Goal: Task Accomplishment & Management: Complete application form

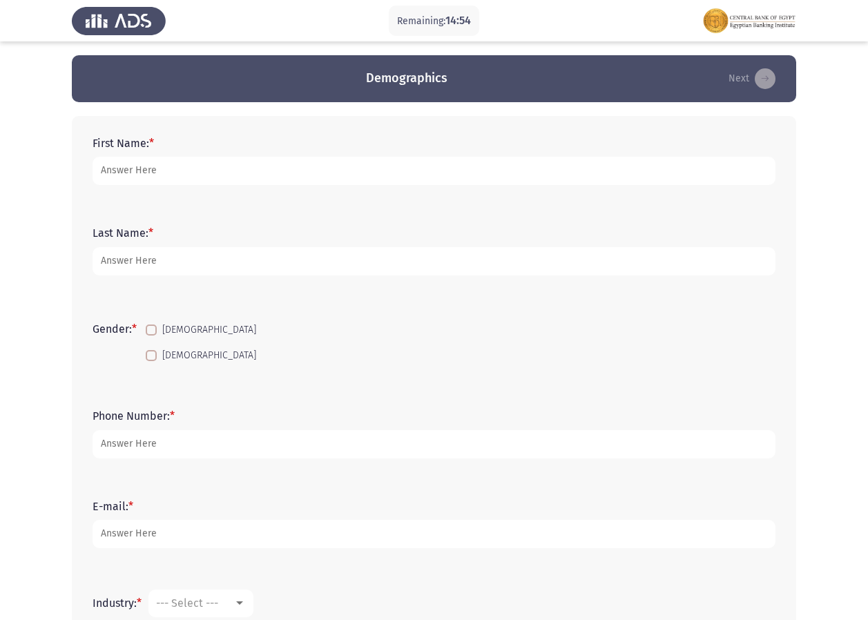
click at [155, 359] on span at bounding box center [151, 355] width 11 height 11
click at [151, 361] on input "[DEMOGRAPHIC_DATA]" at bounding box center [151, 361] width 1 height 1
checkbox input "true"
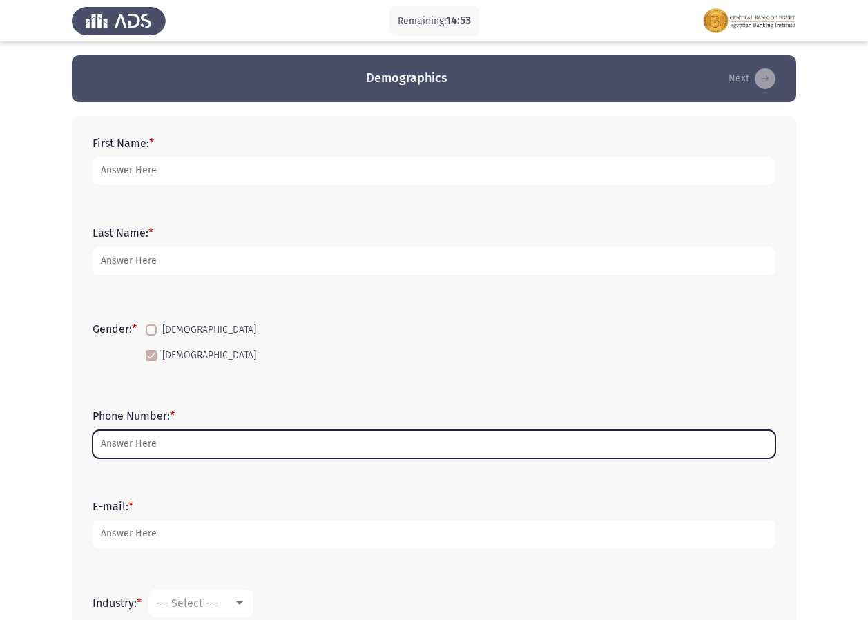
click at [158, 439] on input "Phone Number: *" at bounding box center [434, 444] width 683 height 28
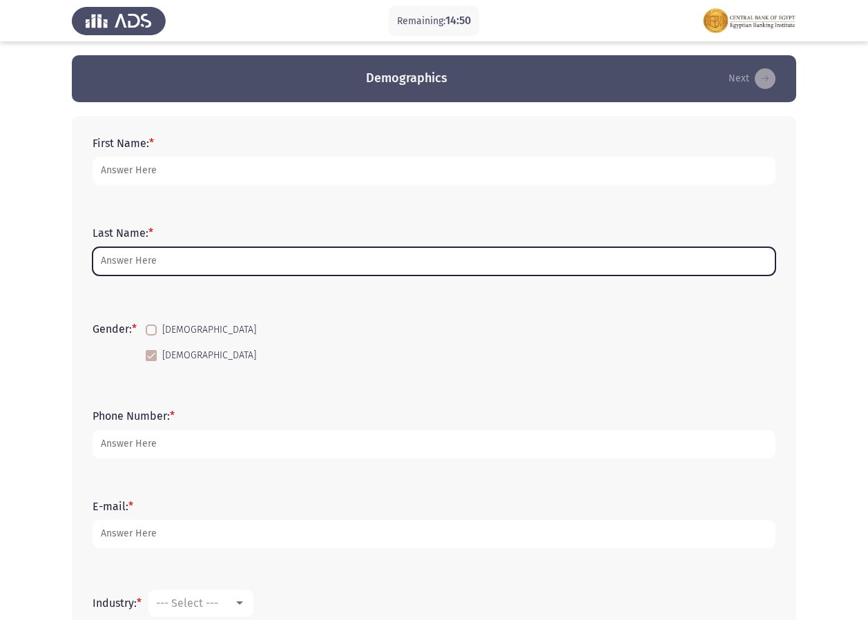
click at [155, 255] on input "Last Name: *" at bounding box center [434, 261] width 683 height 28
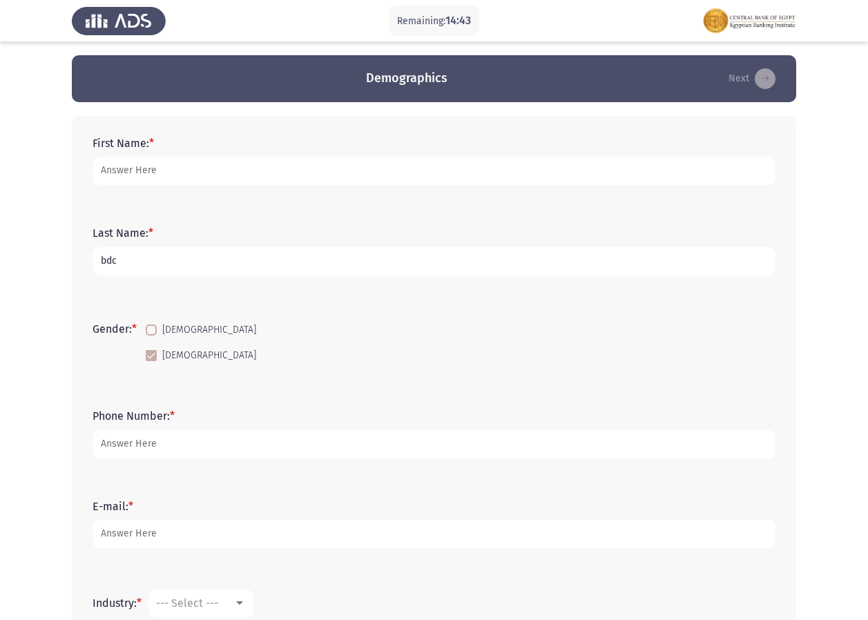
type input "bdc"
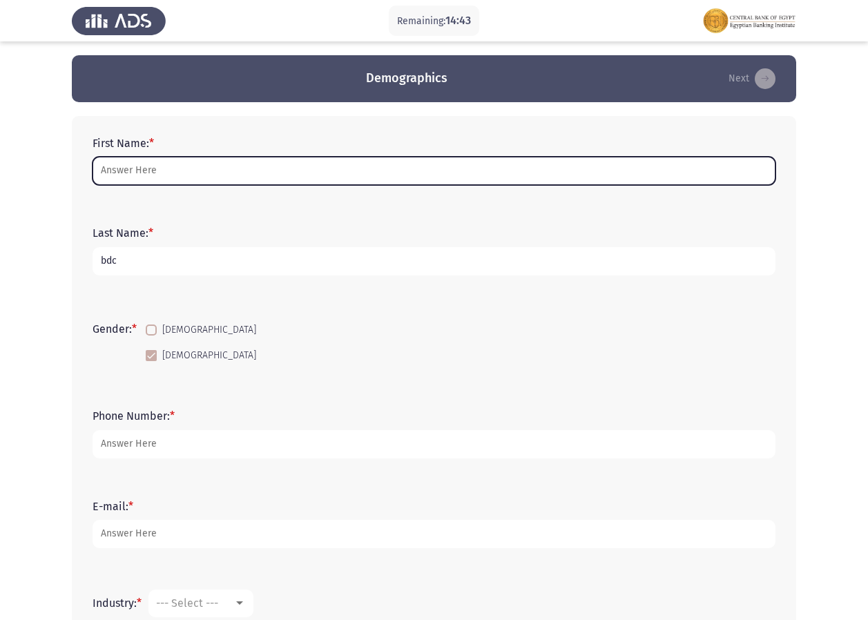
click at [161, 167] on input "First Name: *" at bounding box center [434, 171] width 683 height 28
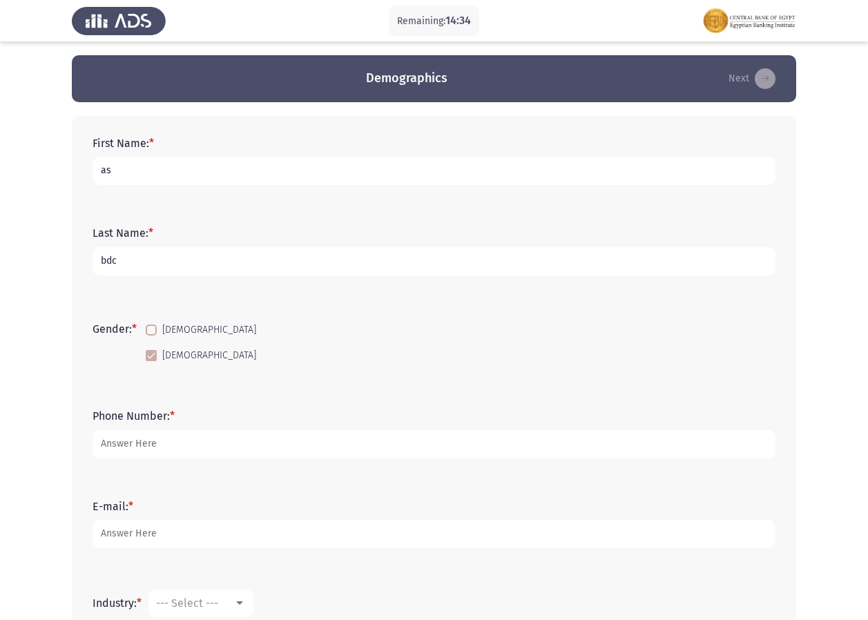
type input "a"
type input "Ashrakte [PERSON_NAME]"
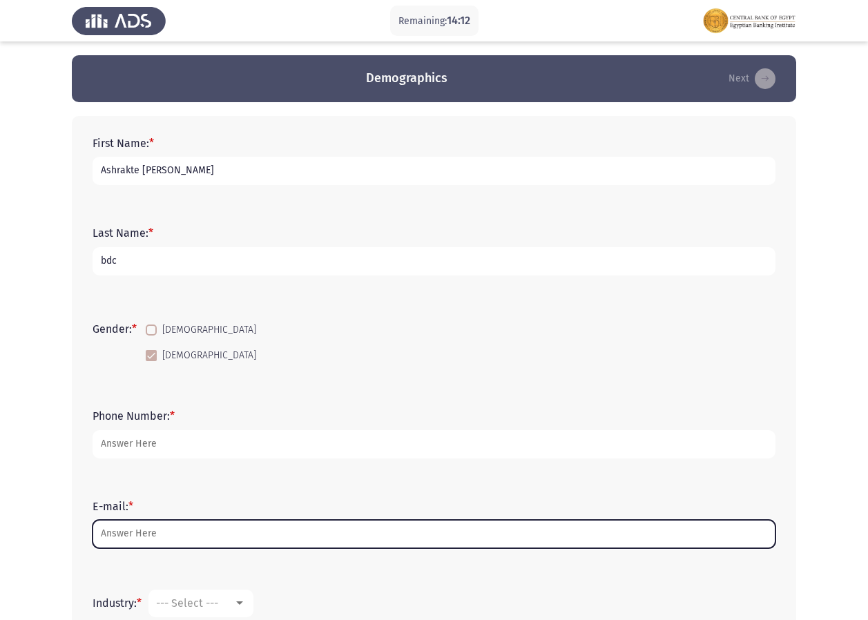
click at [146, 528] on input "E-mail: *" at bounding box center [434, 534] width 683 height 28
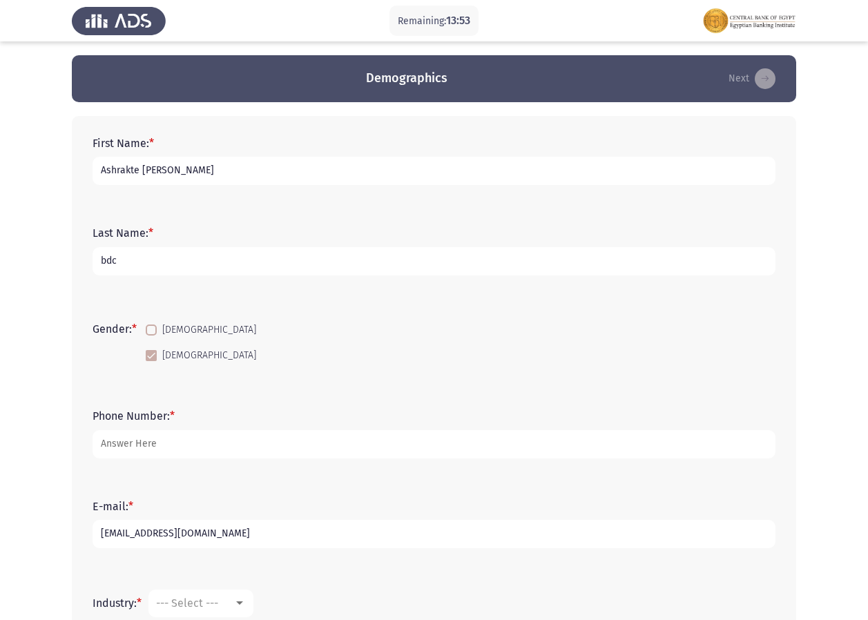
type input "[EMAIL_ADDRESS][DOMAIN_NAME]"
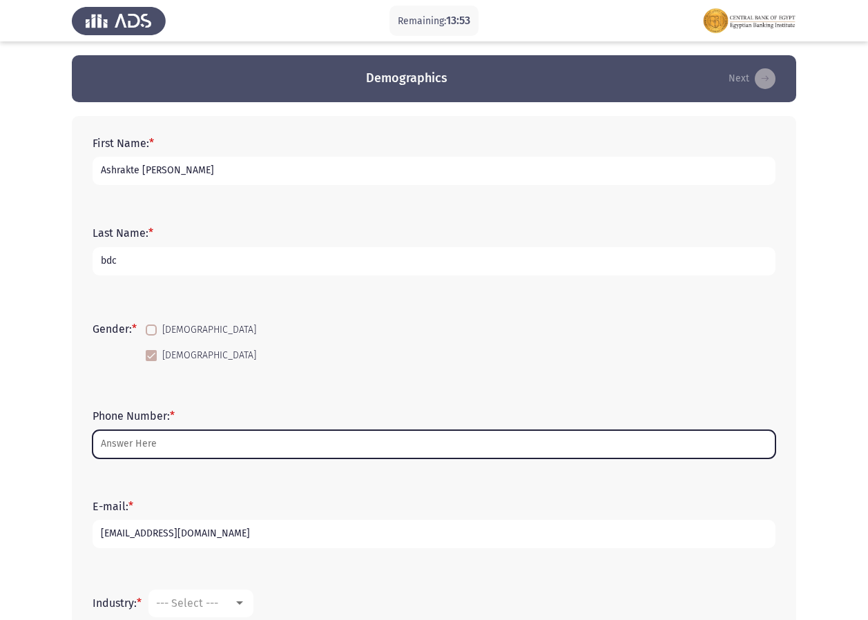
click at [154, 450] on input "Phone Number: *" at bounding box center [434, 444] width 683 height 28
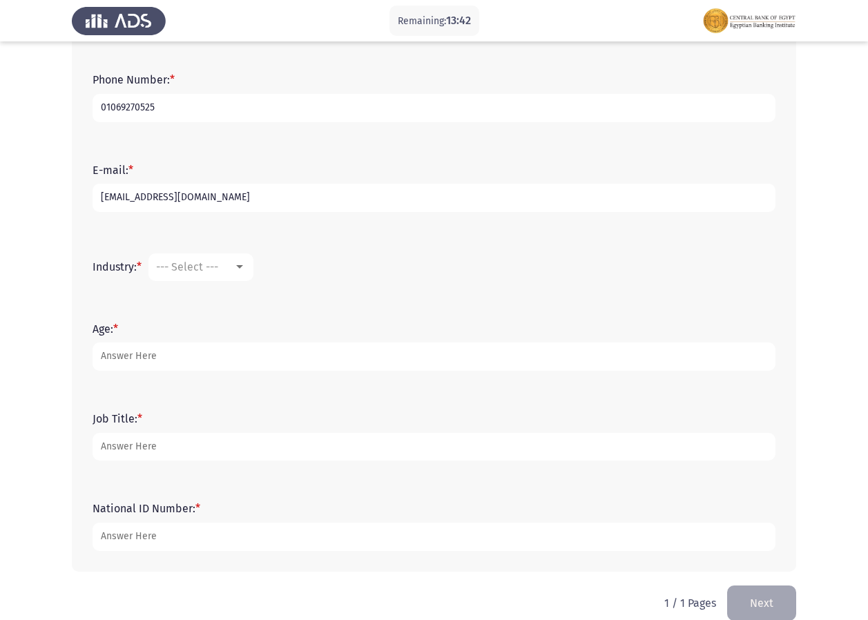
scroll to position [357, 0]
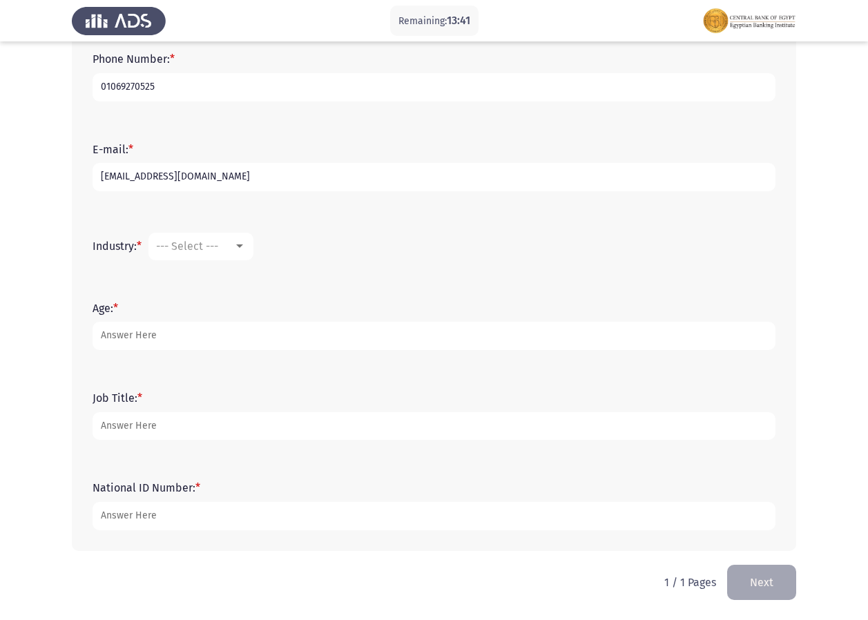
type input "01069270525"
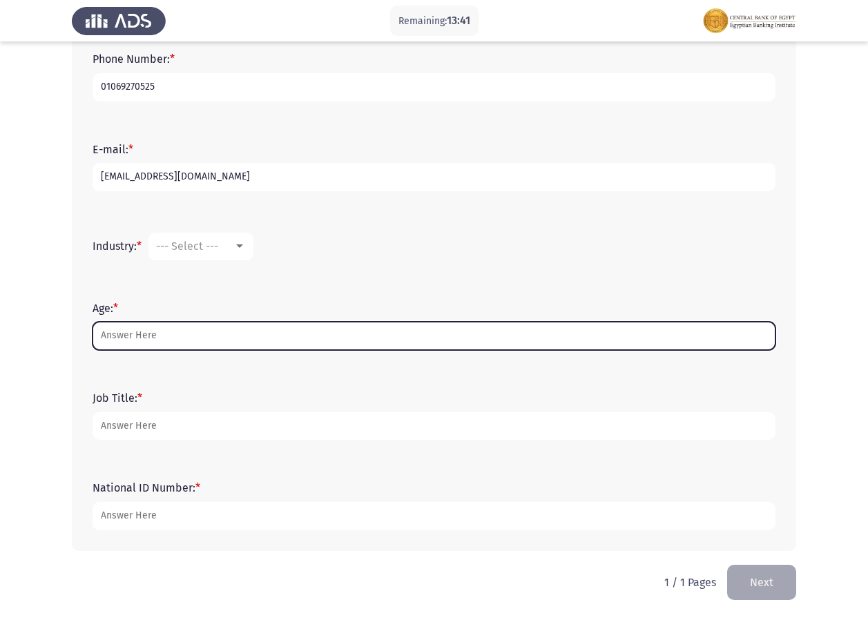
click at [116, 330] on input "Age: *" at bounding box center [434, 336] width 683 height 28
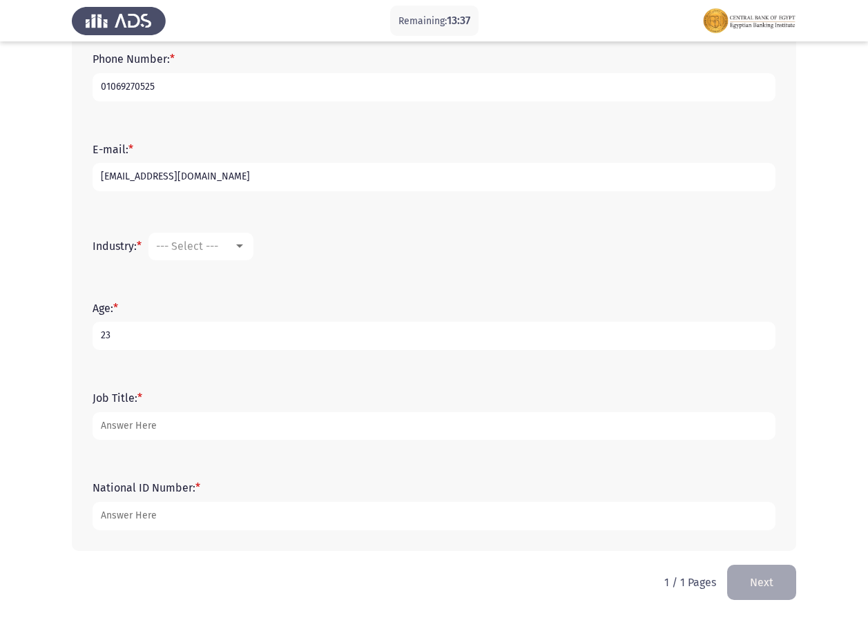
type input "23"
click at [243, 248] on div at bounding box center [239, 246] width 7 height 3
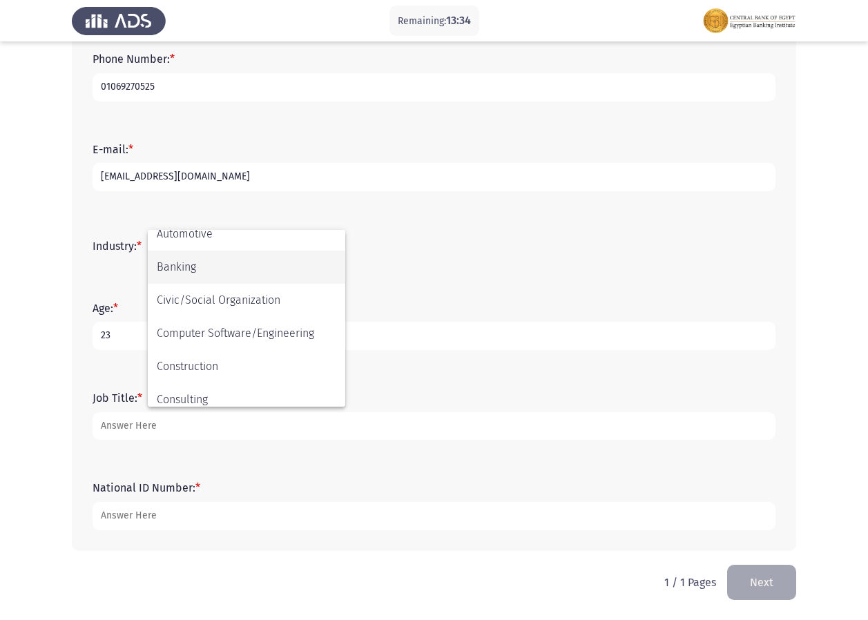
click at [220, 275] on span "Banking" at bounding box center [247, 267] width 180 height 33
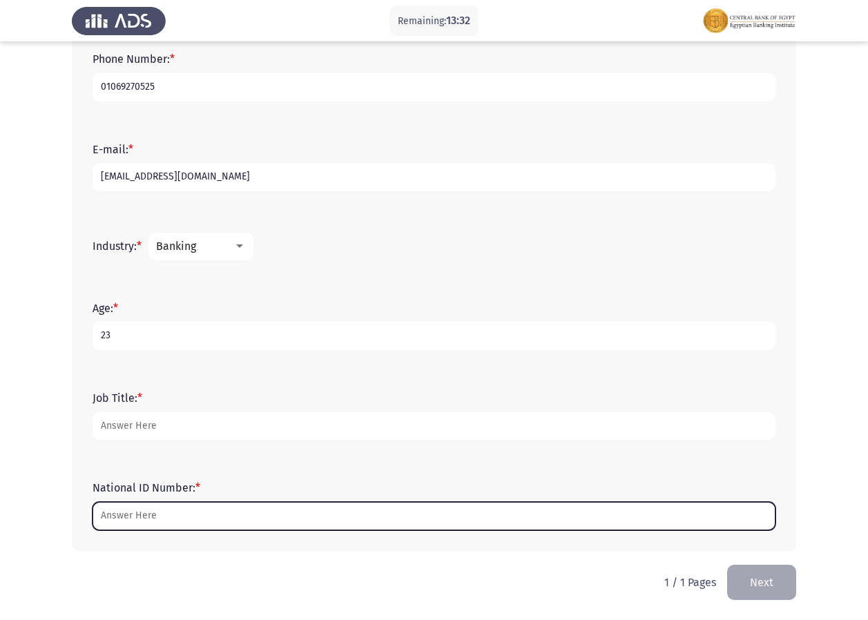
click at [182, 519] on input "National ID Number: *" at bounding box center [434, 516] width 683 height 28
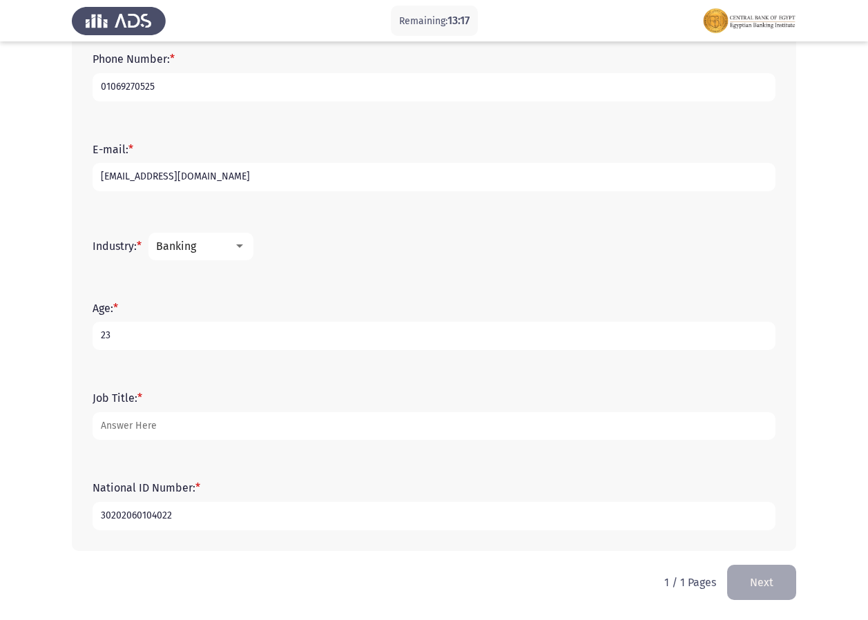
type input "30202060104022"
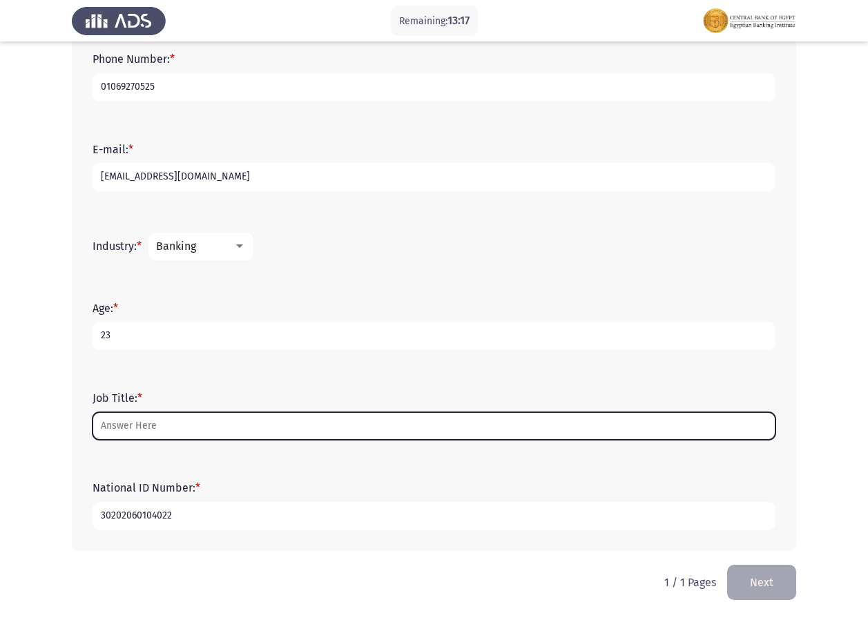
click at [137, 428] on input "Job Title: *" at bounding box center [434, 426] width 683 height 28
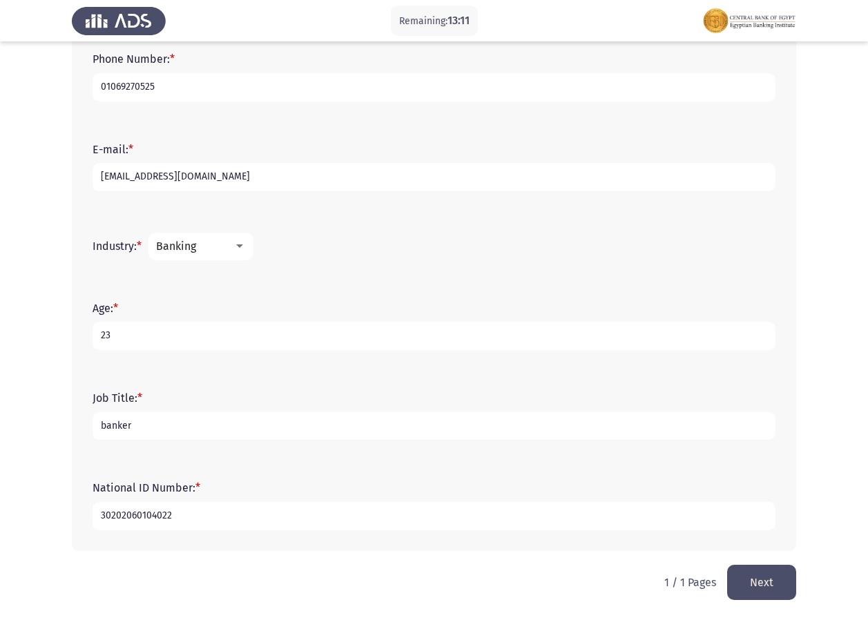
type input "banker"
click at [784, 580] on button "Next" at bounding box center [762, 582] width 69 height 35
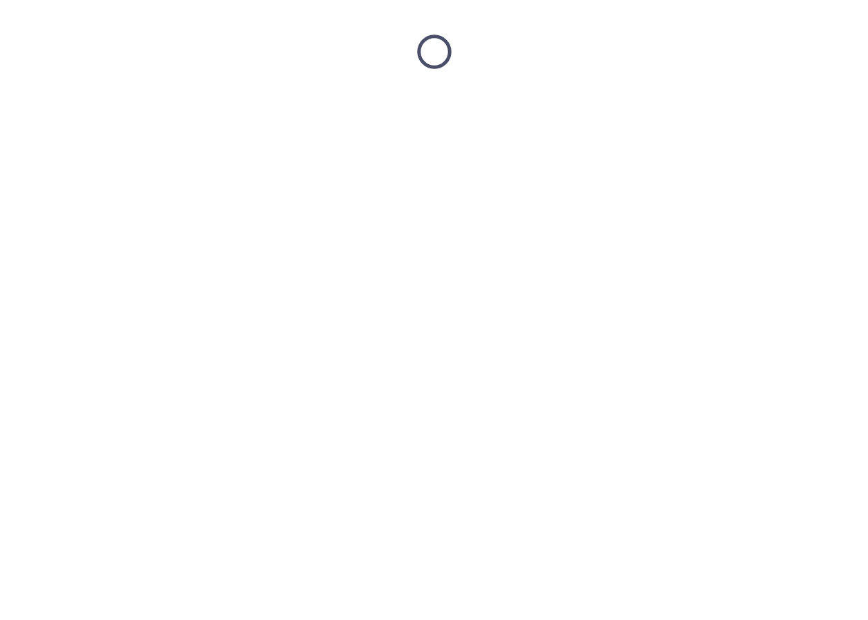
scroll to position [0, 0]
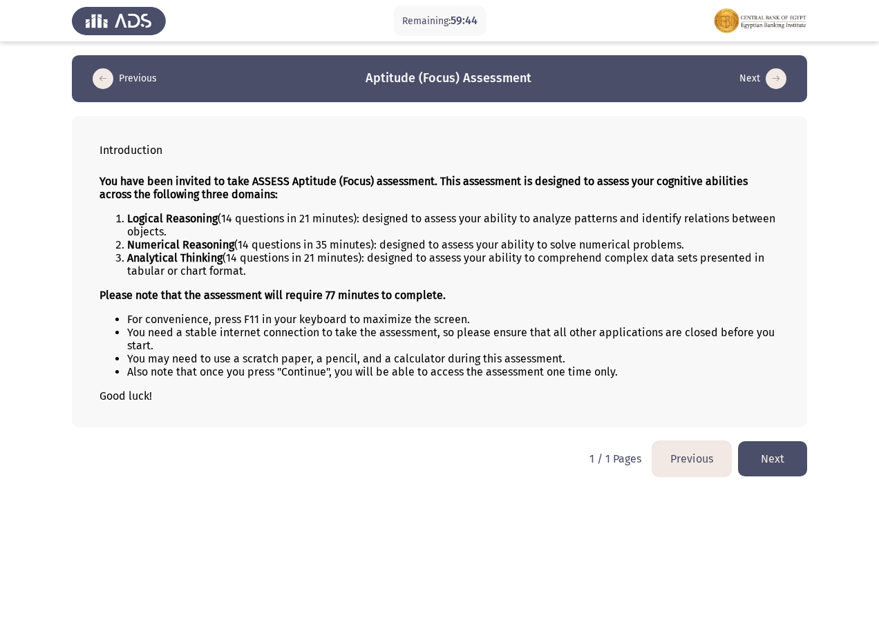
click at [761, 468] on button "Next" at bounding box center [772, 458] width 69 height 35
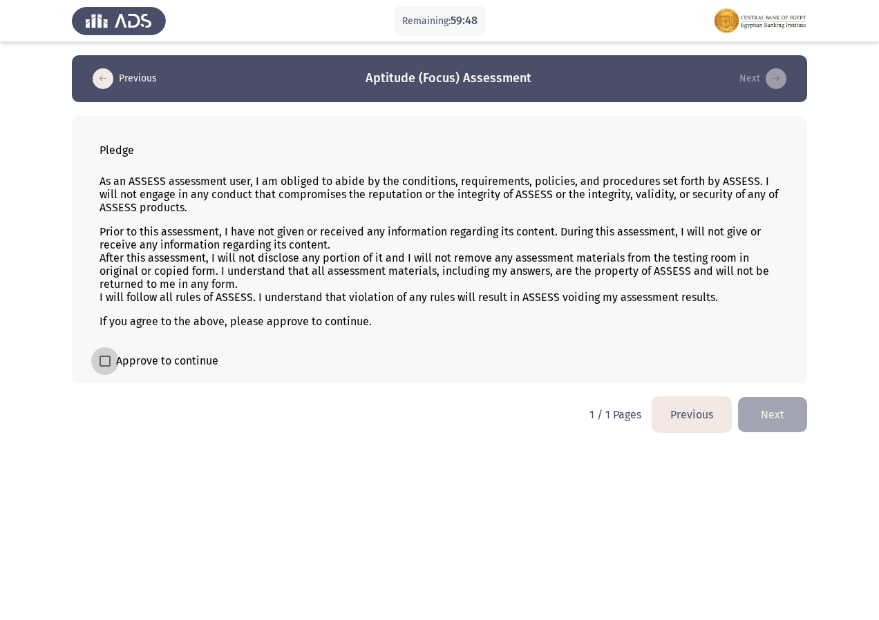
click at [112, 359] on label "Approve to continue" at bounding box center [158, 361] width 119 height 17
click at [105, 367] on input "Approve to continue" at bounding box center [104, 367] width 1 height 1
checkbox input "true"
click at [743, 418] on button "Next" at bounding box center [772, 414] width 69 height 35
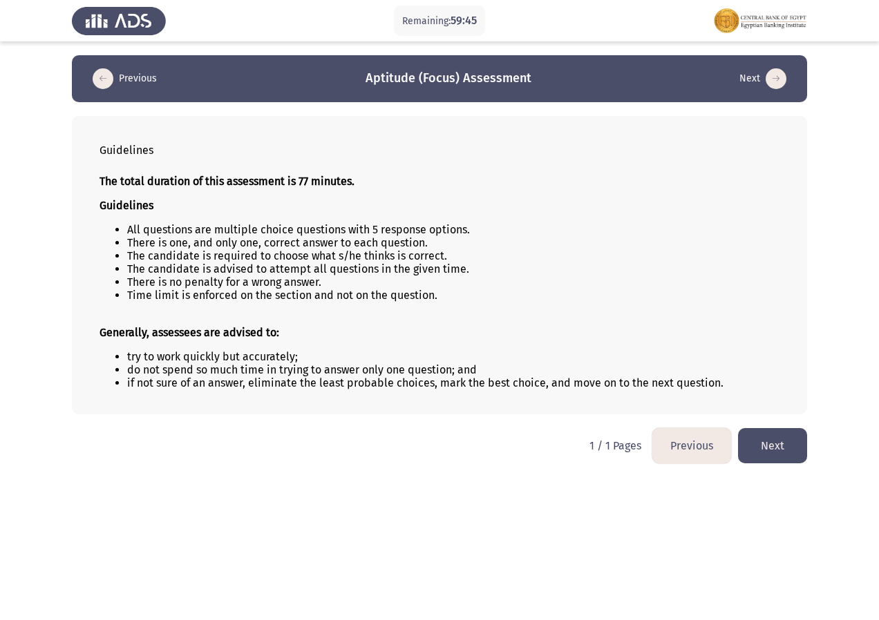
click at [759, 442] on button "Next" at bounding box center [772, 445] width 69 height 35
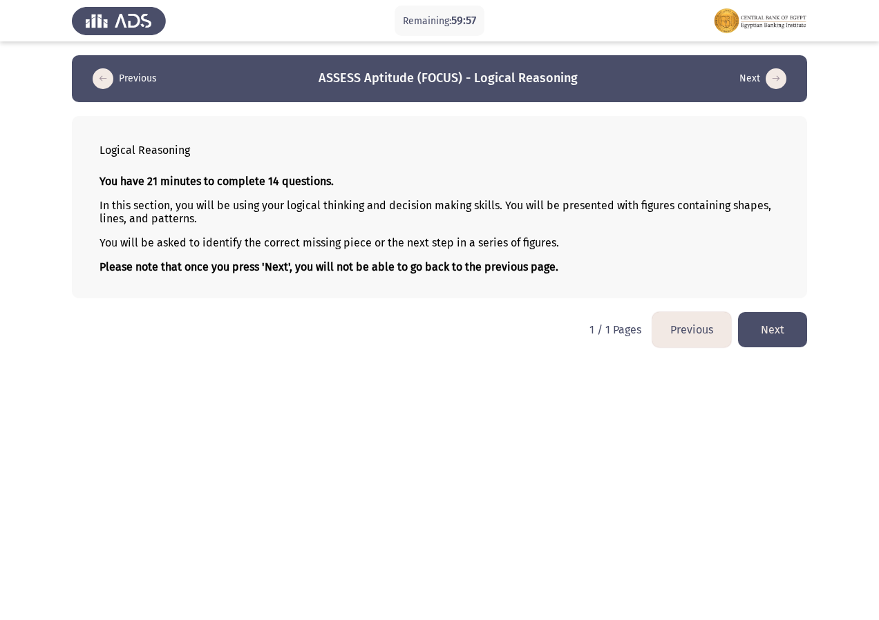
click at [801, 336] on button "Next" at bounding box center [772, 329] width 69 height 35
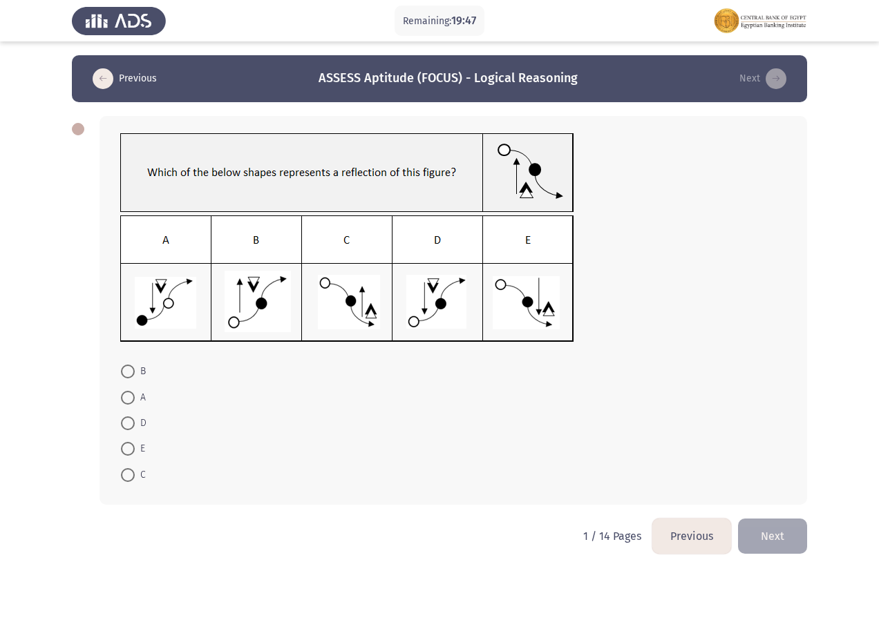
click at [132, 430] on label "D" at bounding box center [134, 423] width 26 height 17
click at [132, 430] on input "D" at bounding box center [128, 424] width 14 height 14
radio input "true"
click at [741, 524] on button "Next" at bounding box center [772, 534] width 69 height 35
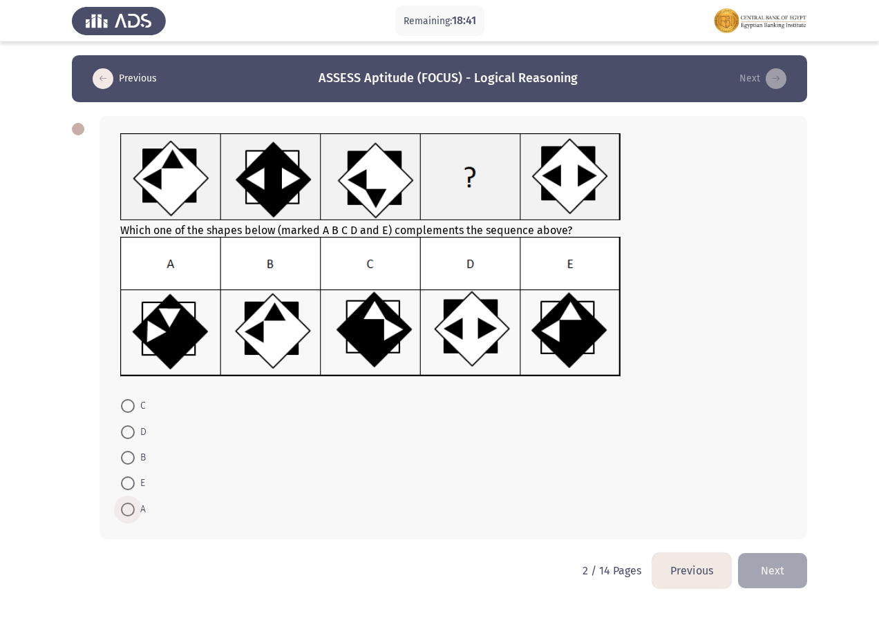
click at [137, 513] on span "A" at bounding box center [140, 510] width 11 height 17
click at [135, 513] on input "A" at bounding box center [128, 510] width 14 height 14
radio input "true"
click at [766, 570] on button "Next" at bounding box center [772, 569] width 69 height 35
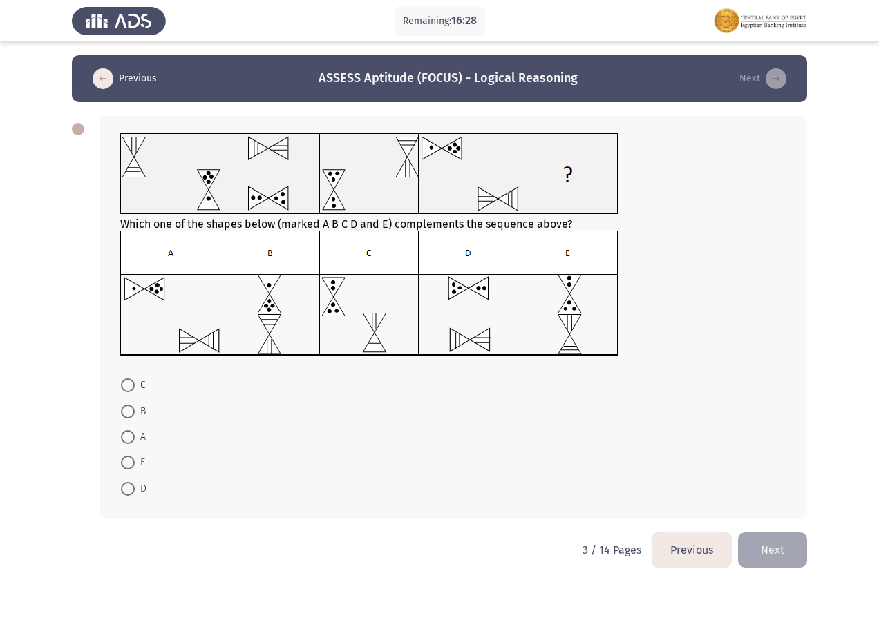
click at [133, 484] on span at bounding box center [128, 489] width 14 height 14
click at [133, 484] on input "D" at bounding box center [128, 489] width 14 height 14
radio input "true"
click at [771, 537] on button "Next" at bounding box center [772, 548] width 69 height 35
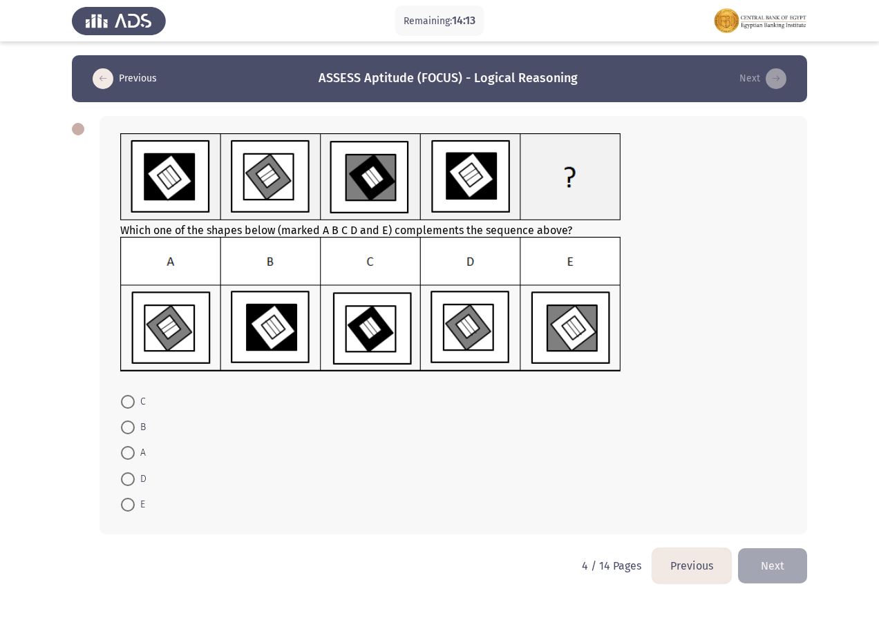
click at [126, 486] on span at bounding box center [128, 480] width 14 height 14
click at [126, 486] on input "D" at bounding box center [128, 480] width 14 height 14
radio input "true"
click at [771, 573] on button "Next" at bounding box center [772, 565] width 69 height 35
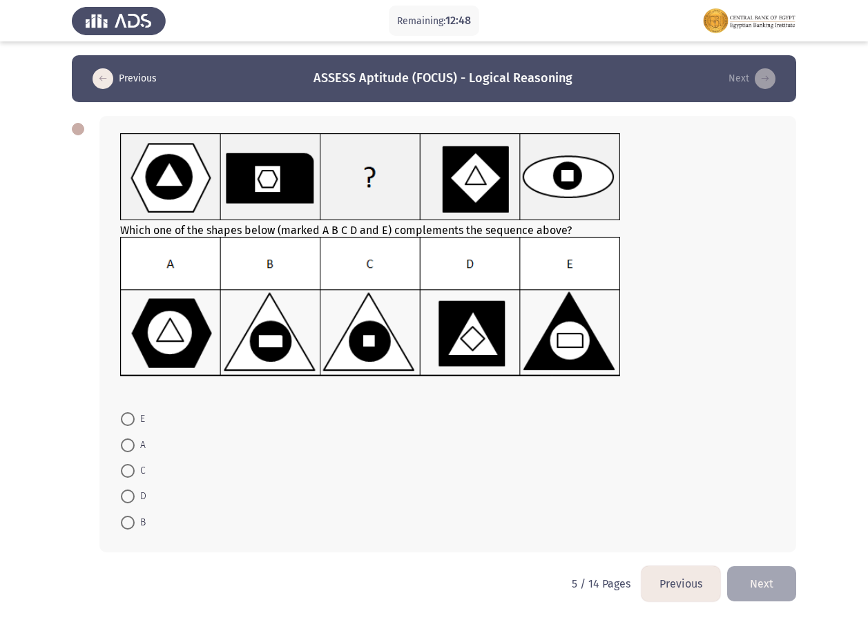
click at [758, 581] on button "Next" at bounding box center [762, 584] width 69 height 35
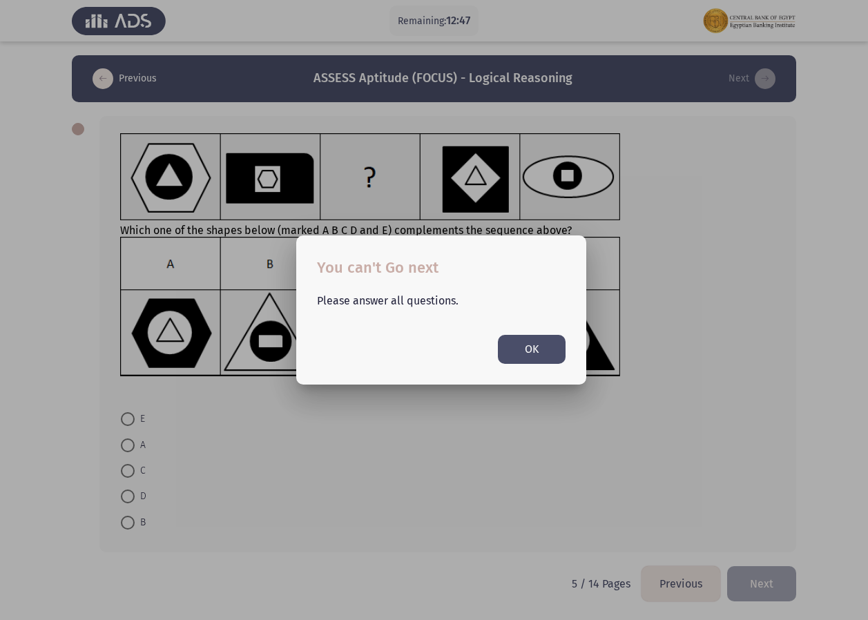
click at [526, 354] on button "OK" at bounding box center [532, 349] width 68 height 28
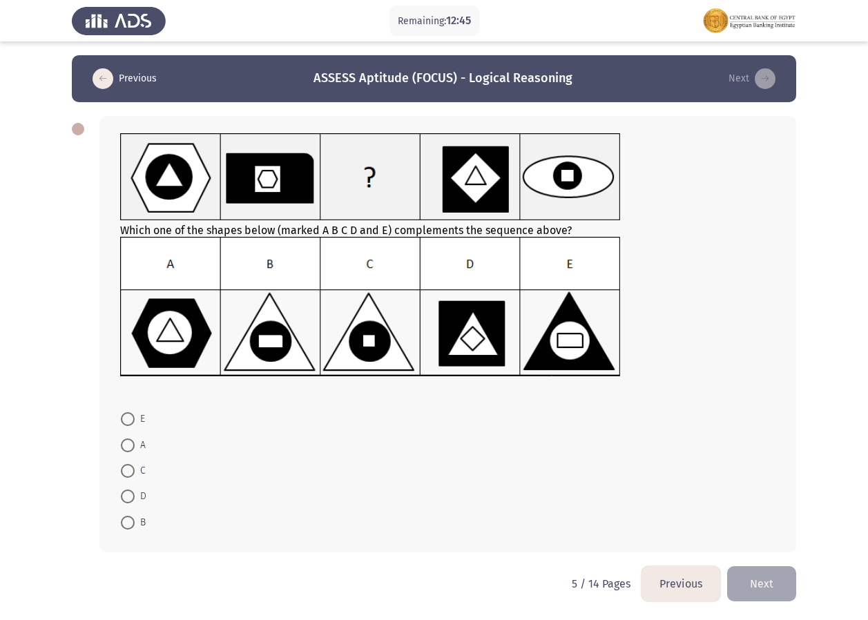
click at [128, 446] on span at bounding box center [128, 446] width 0 height 0
click at [127, 446] on input "A" at bounding box center [128, 446] width 14 height 14
radio input "true"
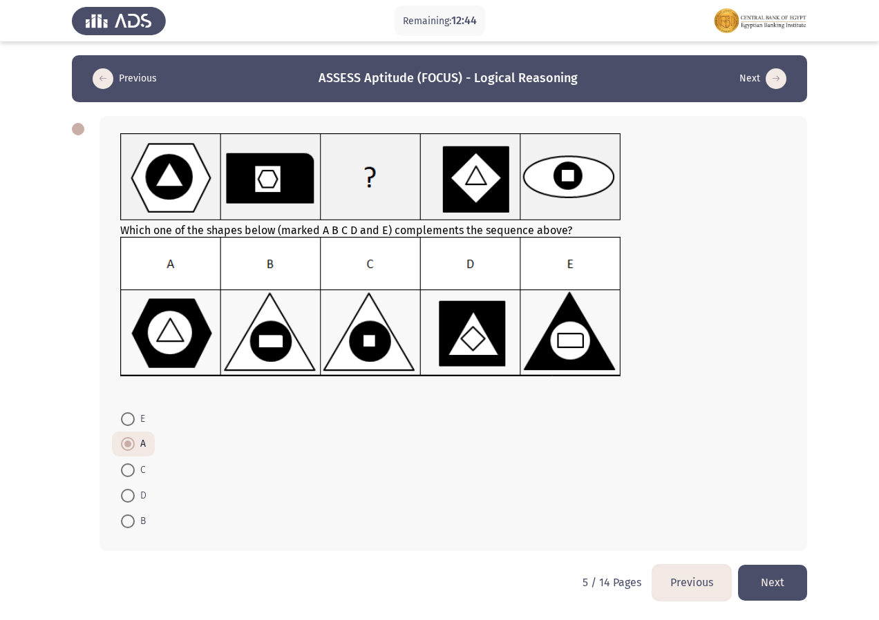
click at [791, 595] on button "Next" at bounding box center [772, 582] width 69 height 35
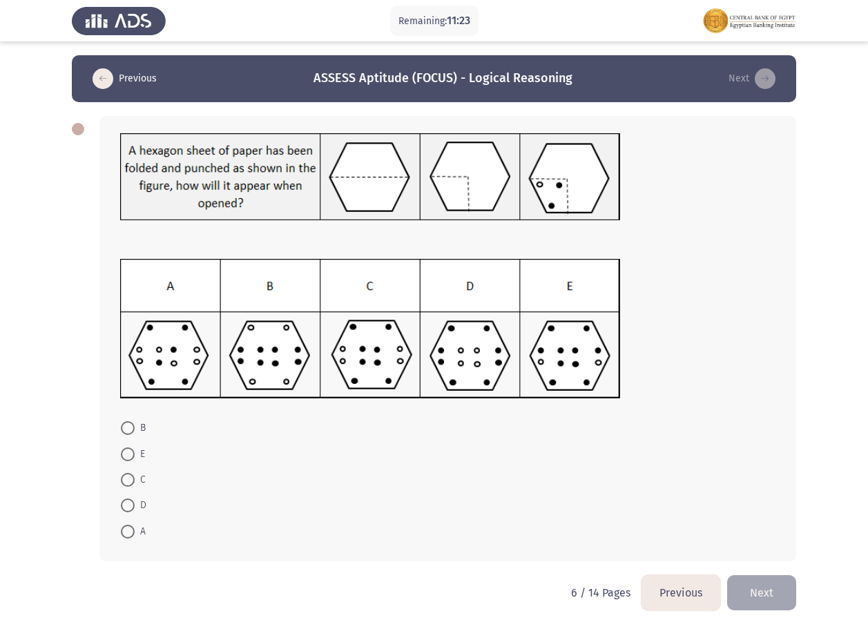
click at [119, 452] on mat-radio-button "E" at bounding box center [133, 454] width 42 height 26
click at [125, 451] on span at bounding box center [128, 455] width 14 height 14
click at [125, 451] on input "E" at bounding box center [128, 455] width 14 height 14
radio input "true"
click at [760, 591] on button "Next" at bounding box center [762, 591] width 69 height 35
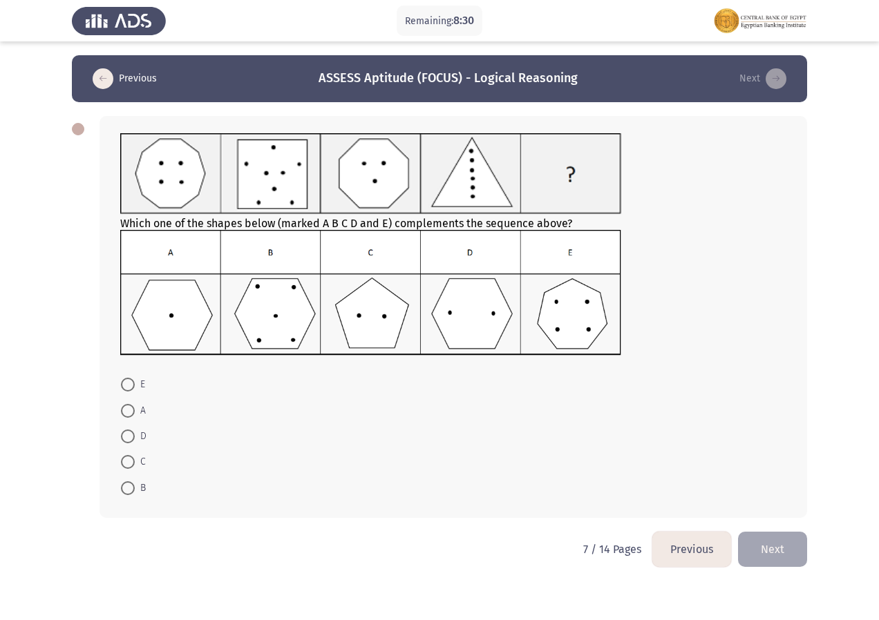
click at [129, 438] on span at bounding box center [128, 437] width 14 height 14
click at [129, 438] on input "D" at bounding box center [128, 437] width 14 height 14
radio input "true"
click at [762, 544] on button "Next" at bounding box center [772, 548] width 69 height 35
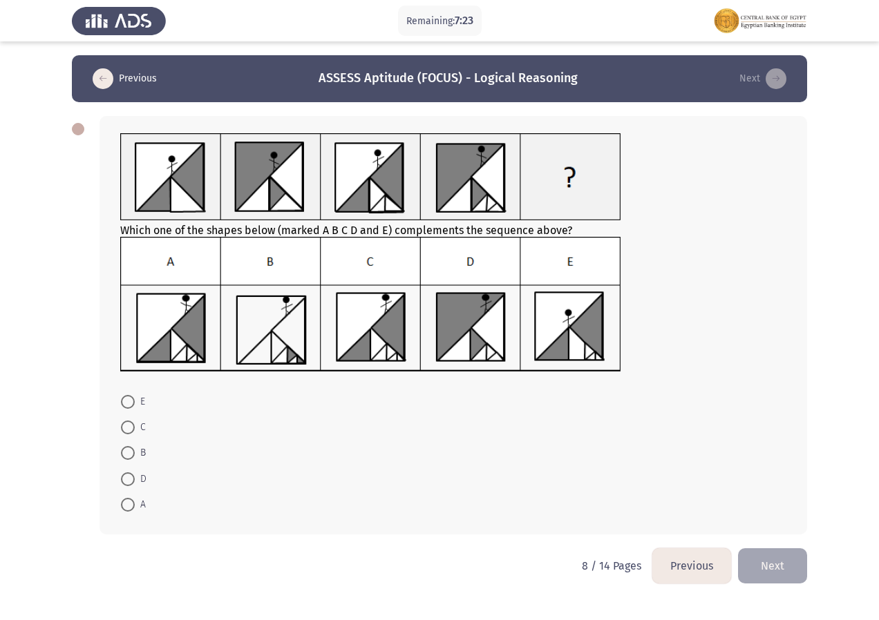
click at [129, 428] on span at bounding box center [128, 428] width 14 height 14
click at [129, 428] on input "C" at bounding box center [128, 428] width 14 height 14
radio input "true"
click at [765, 561] on button "Next" at bounding box center [772, 565] width 69 height 35
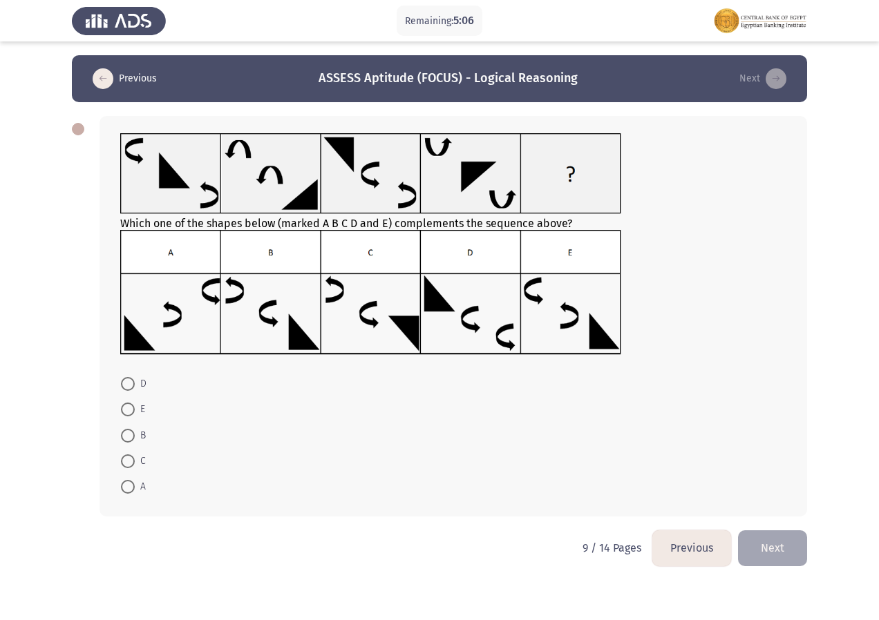
click at [124, 385] on span at bounding box center [128, 384] width 14 height 14
click at [124, 385] on input "D" at bounding box center [128, 384] width 14 height 14
radio input "true"
click at [790, 545] on button "Next" at bounding box center [772, 547] width 69 height 35
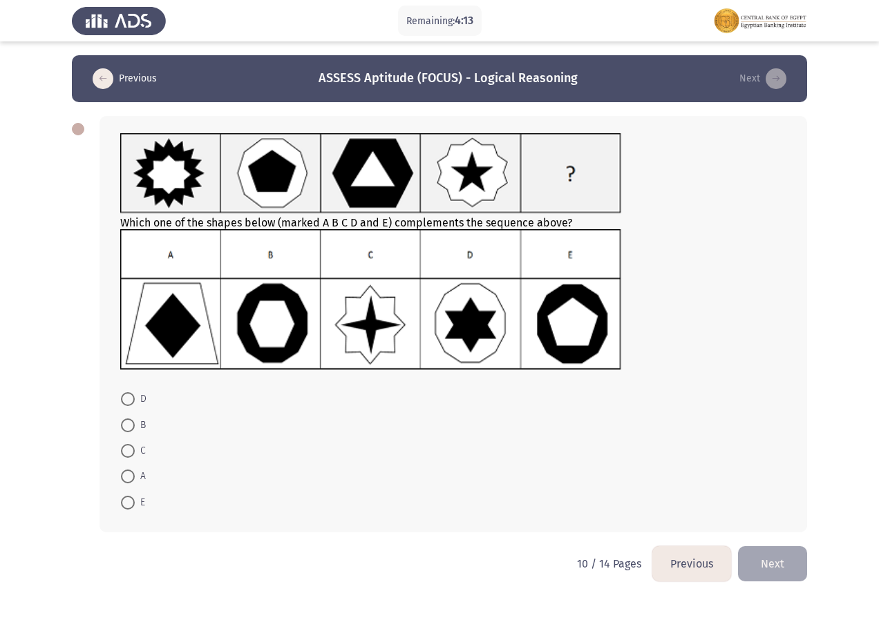
click at [129, 430] on span at bounding box center [128, 426] width 14 height 14
click at [129, 430] on input "B" at bounding box center [128, 426] width 14 height 14
radio input "true"
click at [764, 549] on button "Next" at bounding box center [772, 562] width 69 height 35
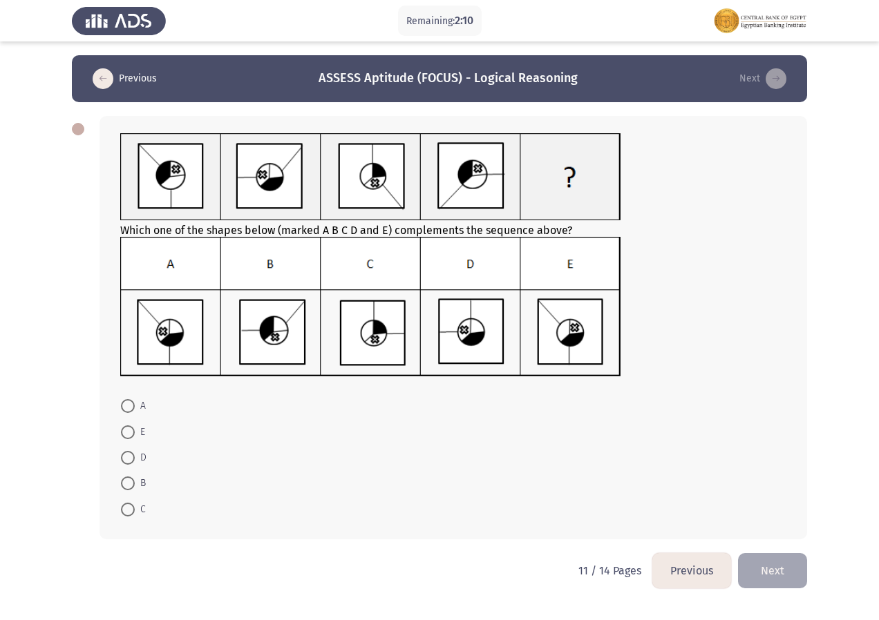
click at [135, 397] on mat-radio-button "A" at bounding box center [133, 406] width 43 height 26
click at [131, 406] on span at bounding box center [128, 406] width 14 height 14
click at [131, 406] on input "A" at bounding box center [128, 406] width 14 height 14
radio input "true"
click at [764, 564] on button "Next" at bounding box center [772, 569] width 69 height 35
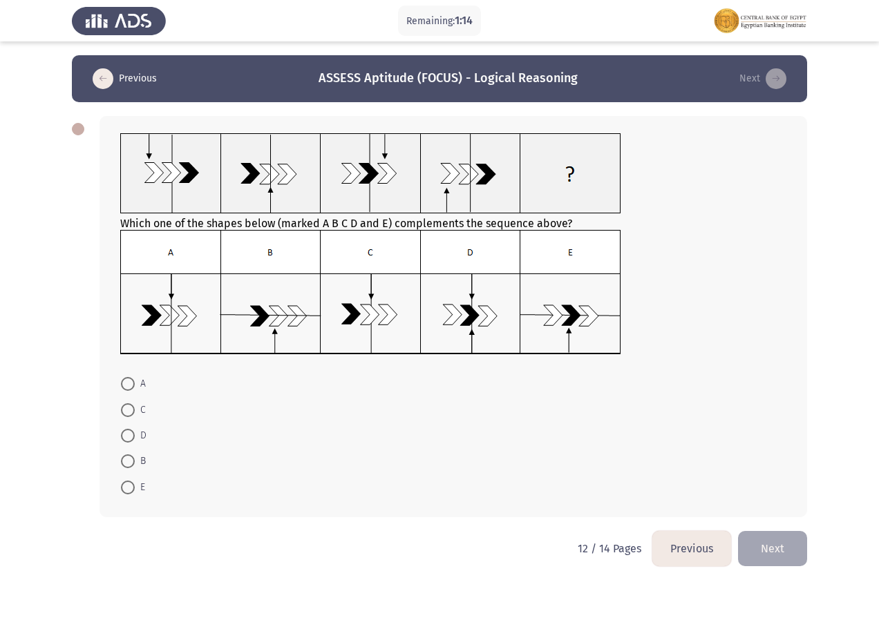
click at [133, 408] on span at bounding box center [128, 410] width 14 height 14
click at [133, 408] on input "C" at bounding box center [128, 410] width 14 height 14
radio input "true"
click at [760, 546] on button "Next" at bounding box center [772, 547] width 69 height 35
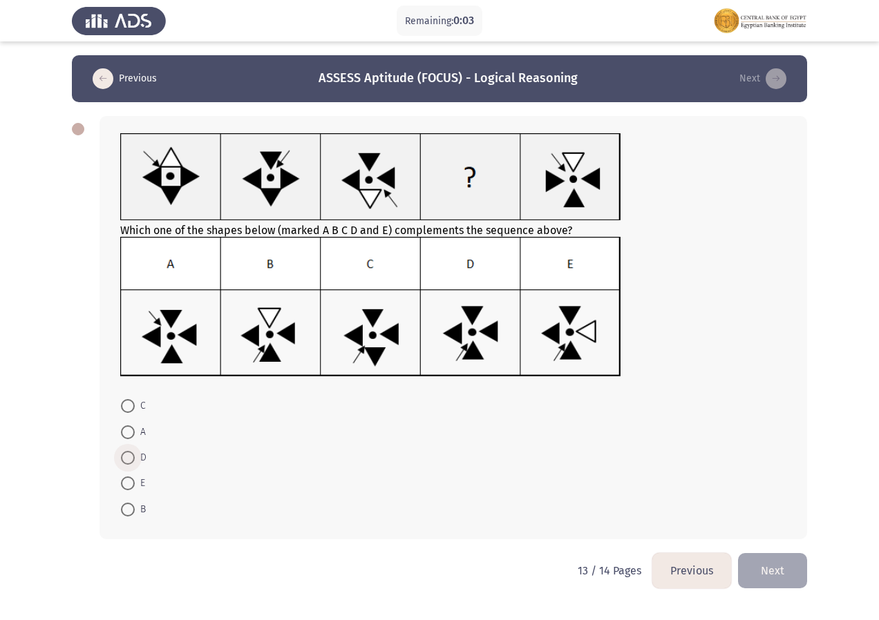
click at [129, 458] on span at bounding box center [128, 458] width 14 height 14
click at [129, 458] on input "D" at bounding box center [128, 458] width 14 height 14
radio input "true"
click at [757, 566] on button "Next" at bounding box center [772, 569] width 69 height 35
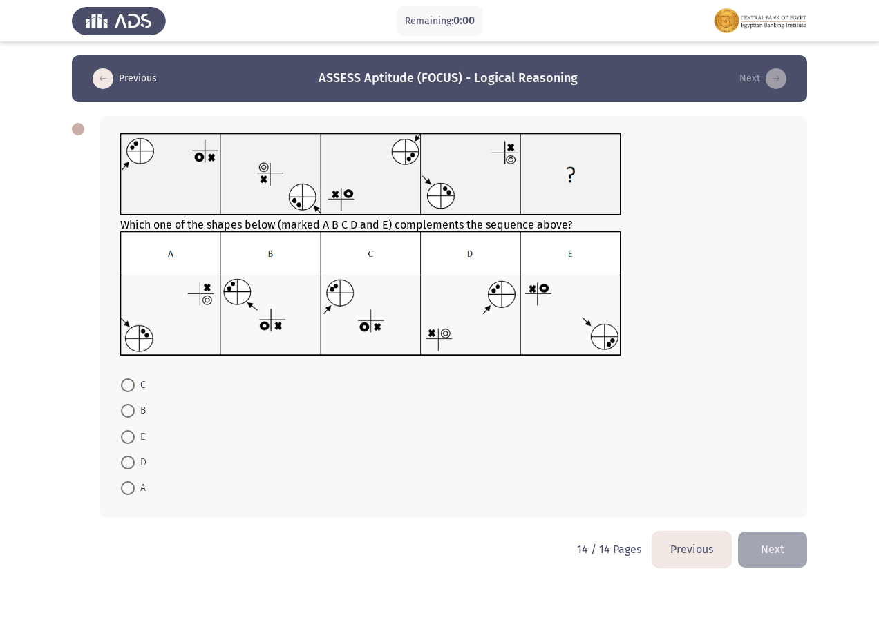
click at [138, 413] on html "Remaining: 0:00 Previous ASSESS Aptitude (FOCUS) - Logical Reasoning Next Which…" at bounding box center [439, 293] width 879 height 587
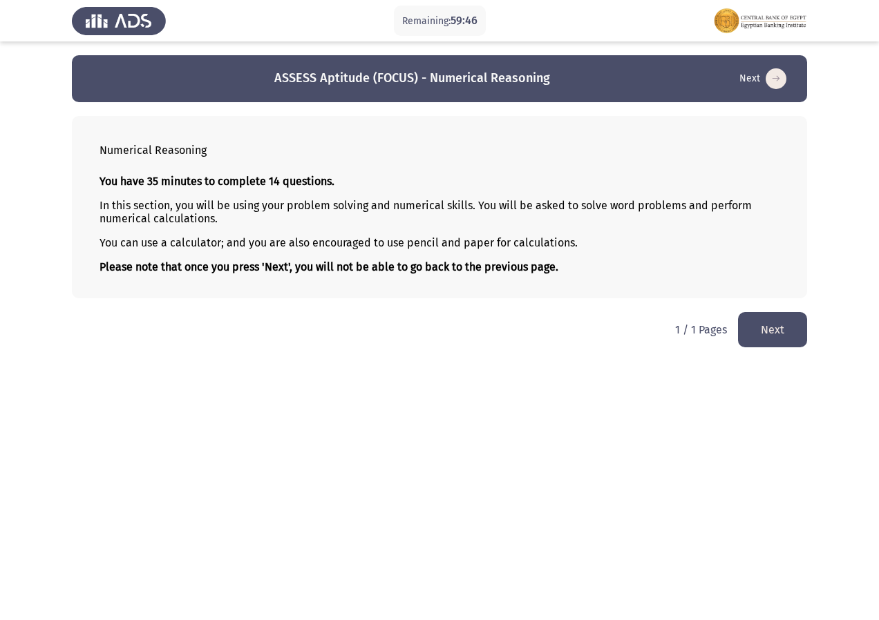
click at [794, 325] on button "Next" at bounding box center [772, 329] width 69 height 35
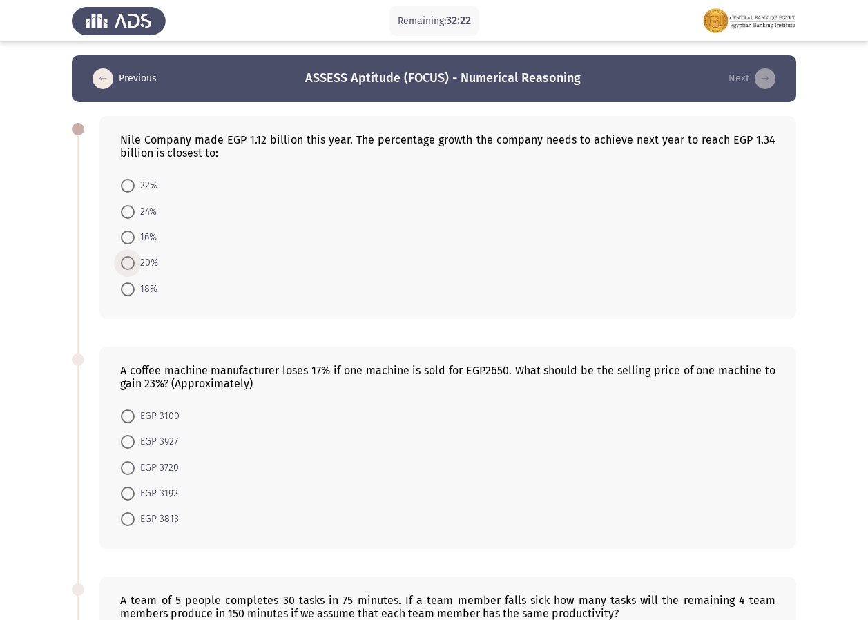
click at [131, 267] on span at bounding box center [128, 263] width 14 height 14
click at [131, 267] on input "20%" at bounding box center [128, 263] width 14 height 14
radio input "true"
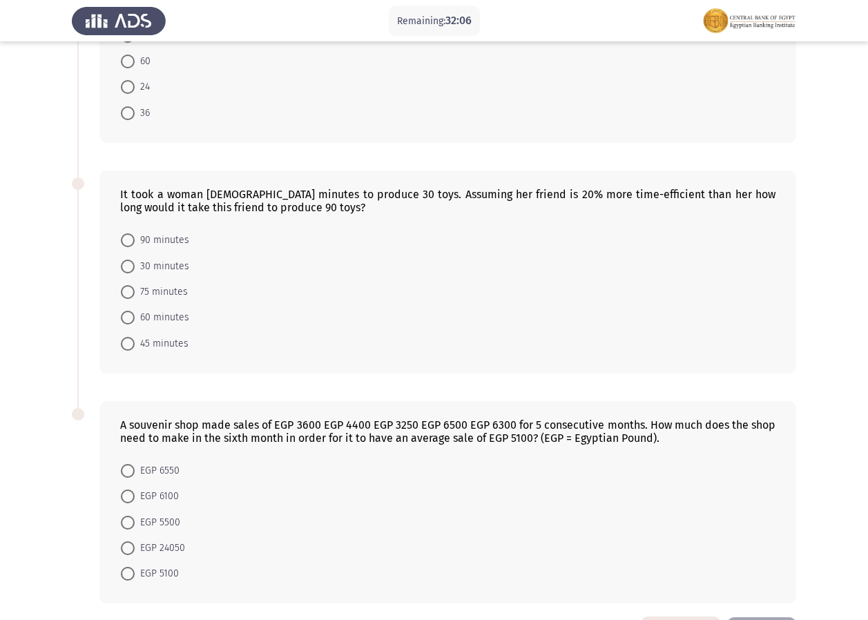
scroll to position [689, 0]
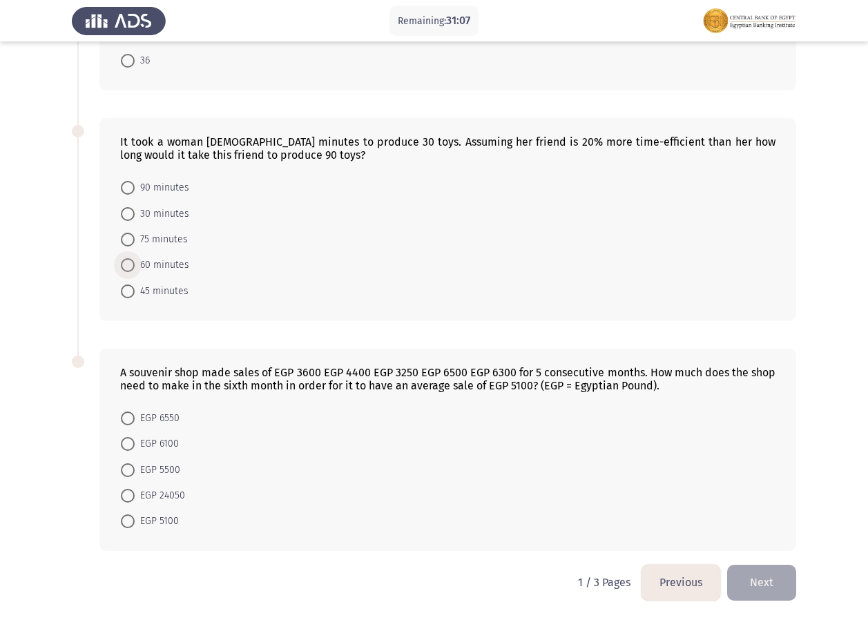
click at [130, 267] on span at bounding box center [128, 265] width 14 height 14
click at [130, 267] on input "60 minutes" at bounding box center [128, 265] width 14 height 14
radio input "true"
click at [124, 416] on span at bounding box center [128, 419] width 14 height 14
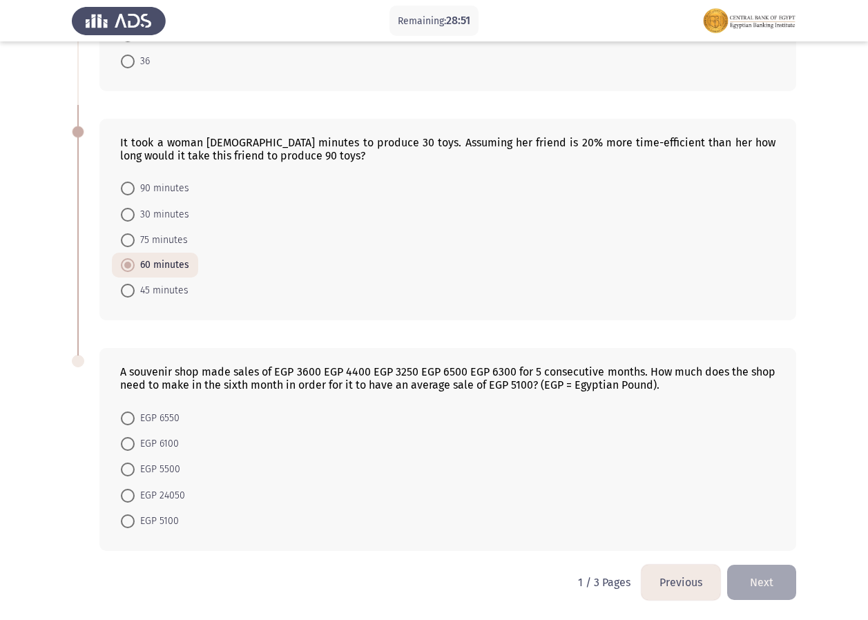
click at [124, 416] on input "EGP 6550" at bounding box center [128, 419] width 14 height 14
radio input "true"
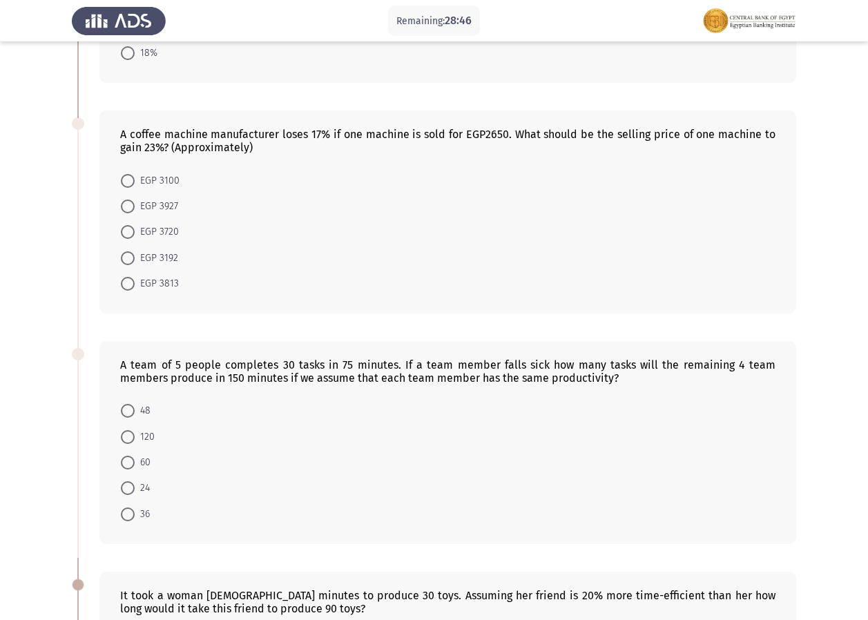
scroll to position [236, 0]
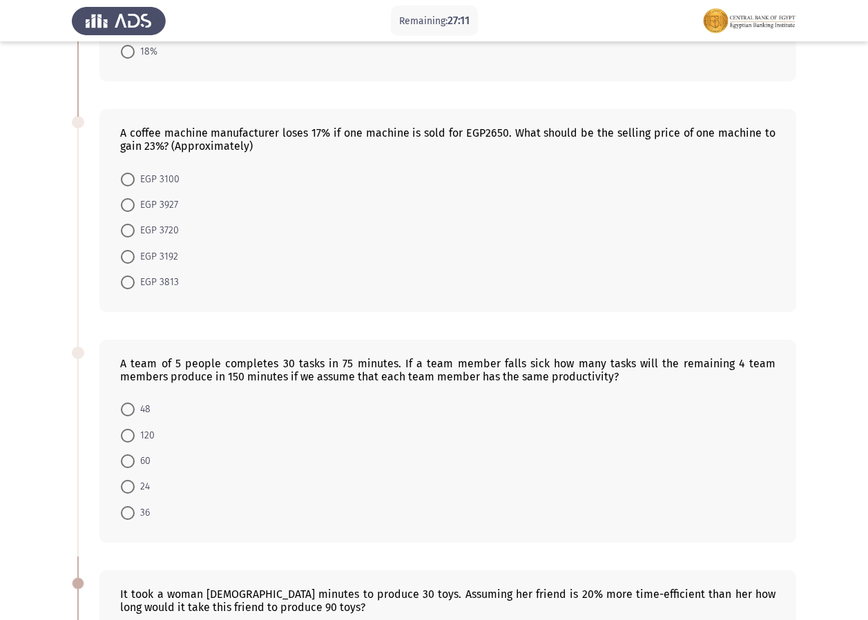
click at [122, 462] on span at bounding box center [128, 462] width 14 height 14
click at [122, 462] on input "60" at bounding box center [128, 462] width 14 height 14
radio input "true"
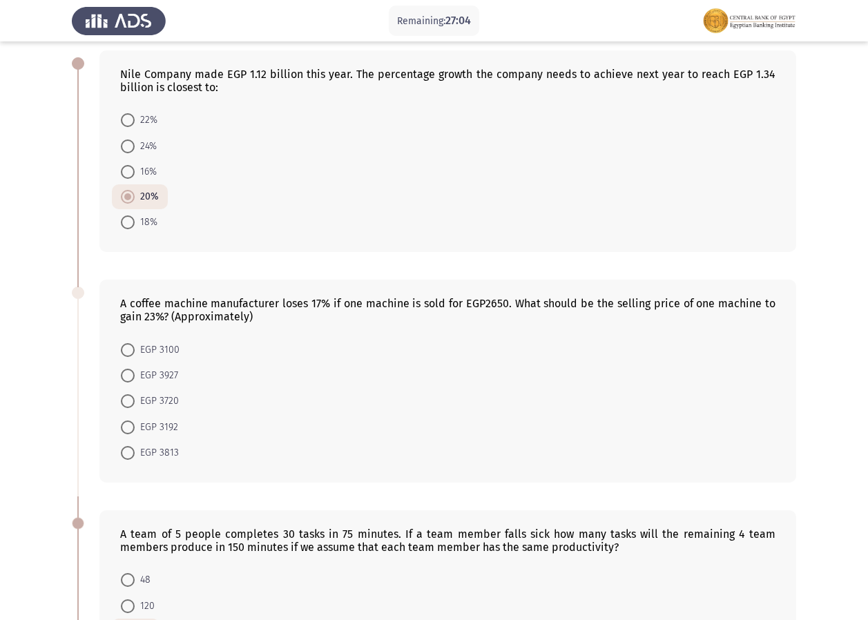
scroll to position [54, 0]
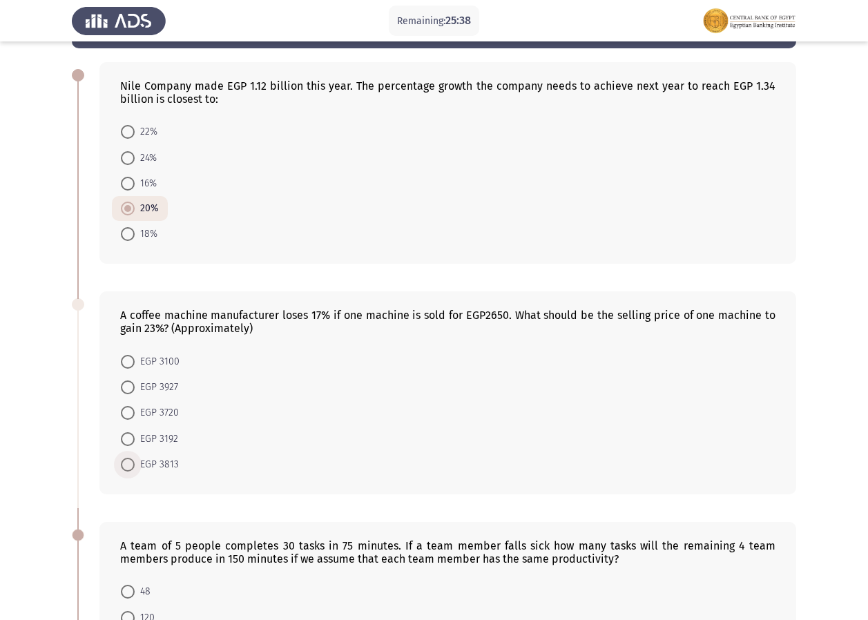
click at [123, 473] on label "EGP 3813" at bounding box center [150, 465] width 58 height 17
click at [123, 472] on input "EGP 3813" at bounding box center [128, 465] width 14 height 14
radio input "true"
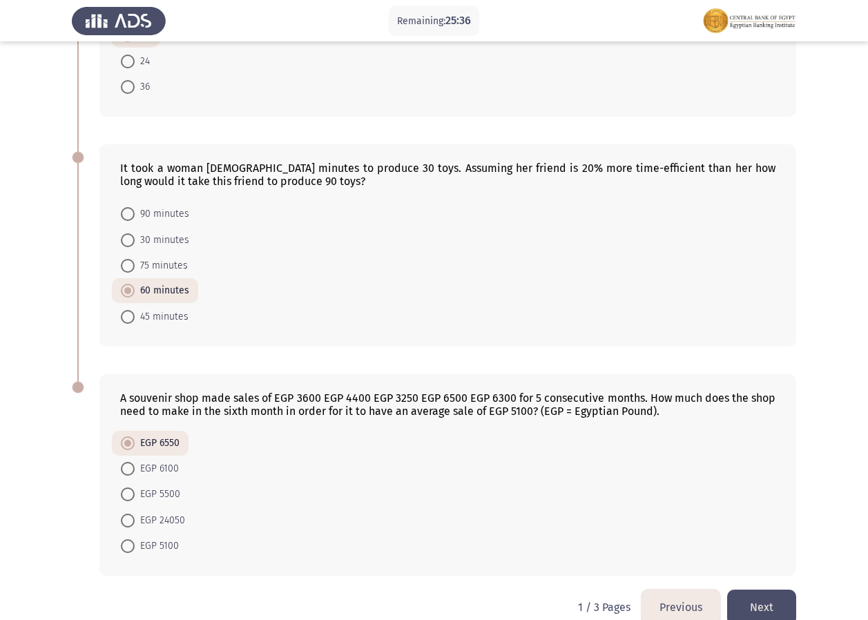
scroll to position [685, 0]
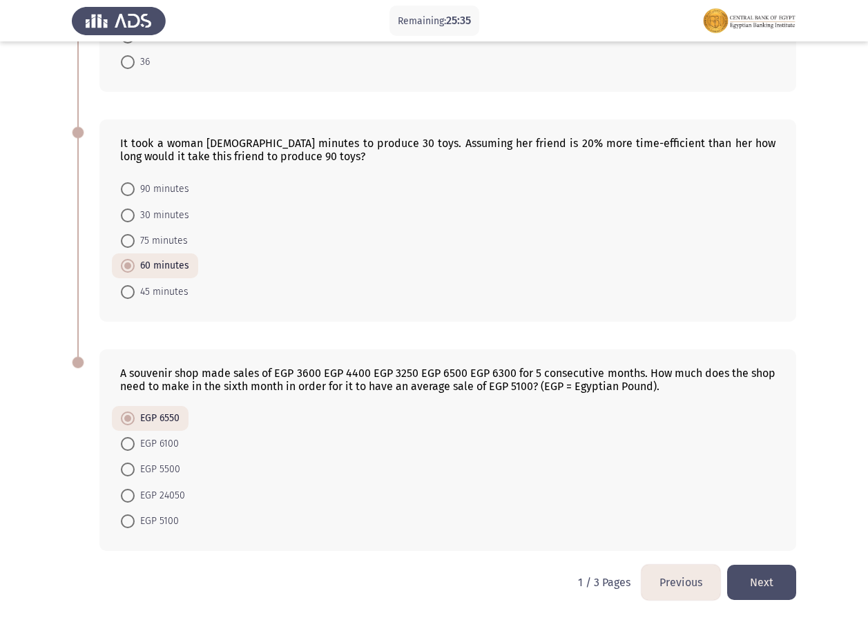
click at [752, 577] on button "Next" at bounding box center [762, 582] width 69 height 35
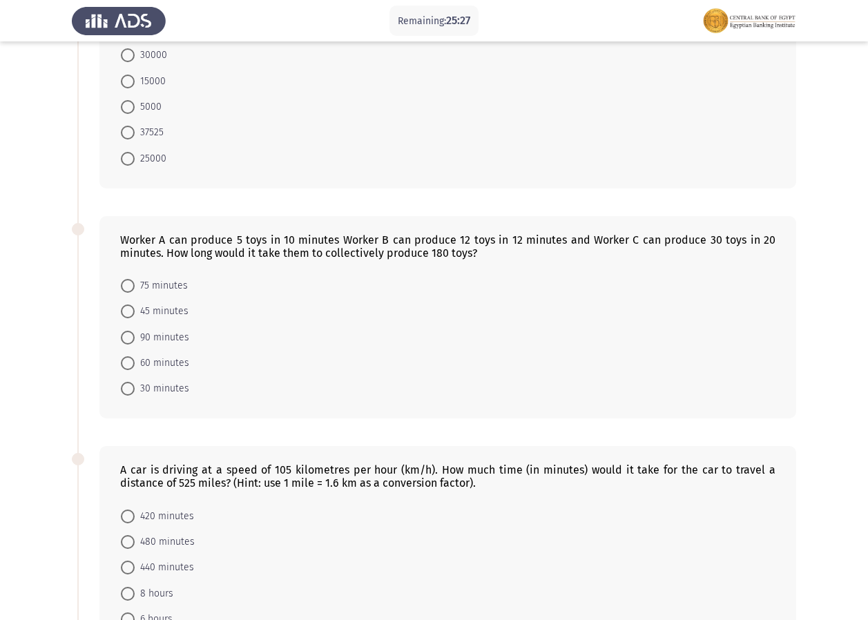
scroll to position [0, 0]
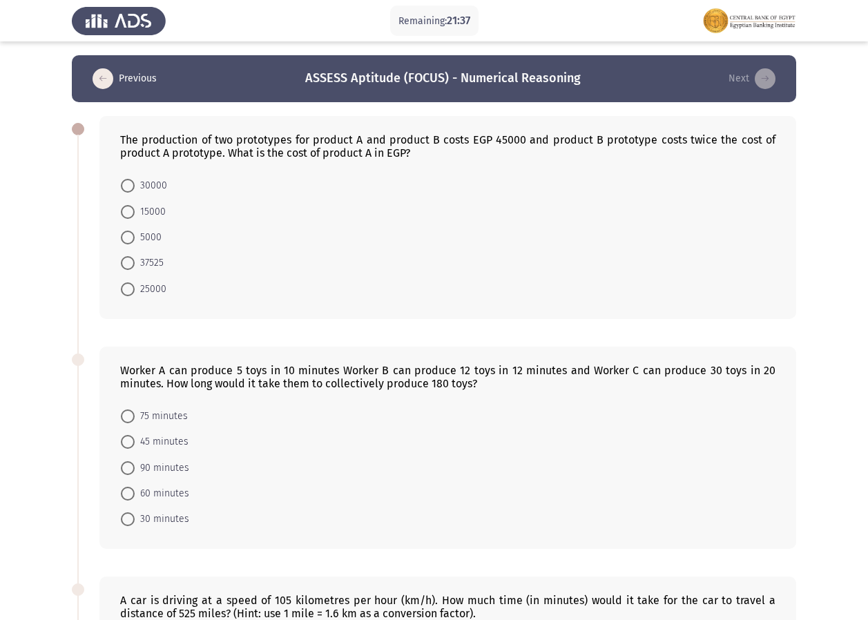
click at [130, 488] on span at bounding box center [128, 494] width 14 height 14
click at [130, 488] on input "60 minutes" at bounding box center [128, 494] width 14 height 14
radio input "true"
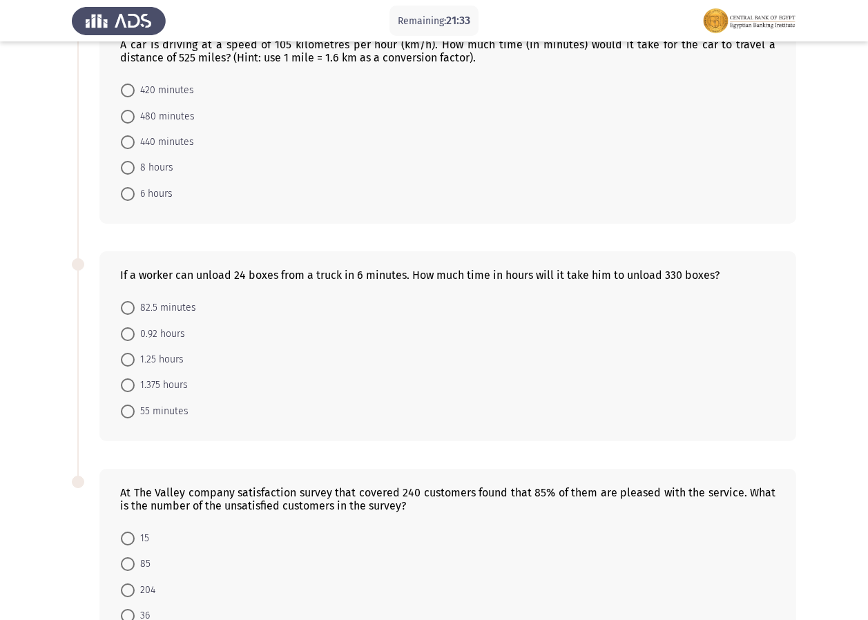
scroll to position [676, 0]
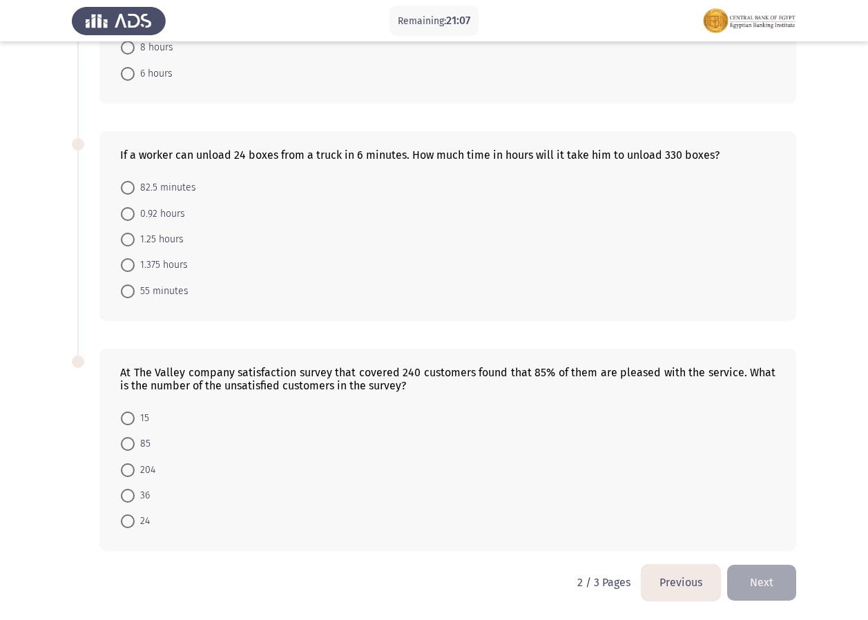
click at [121, 489] on span at bounding box center [128, 496] width 14 height 14
click at [121, 489] on input "36" at bounding box center [128, 496] width 14 height 14
radio input "true"
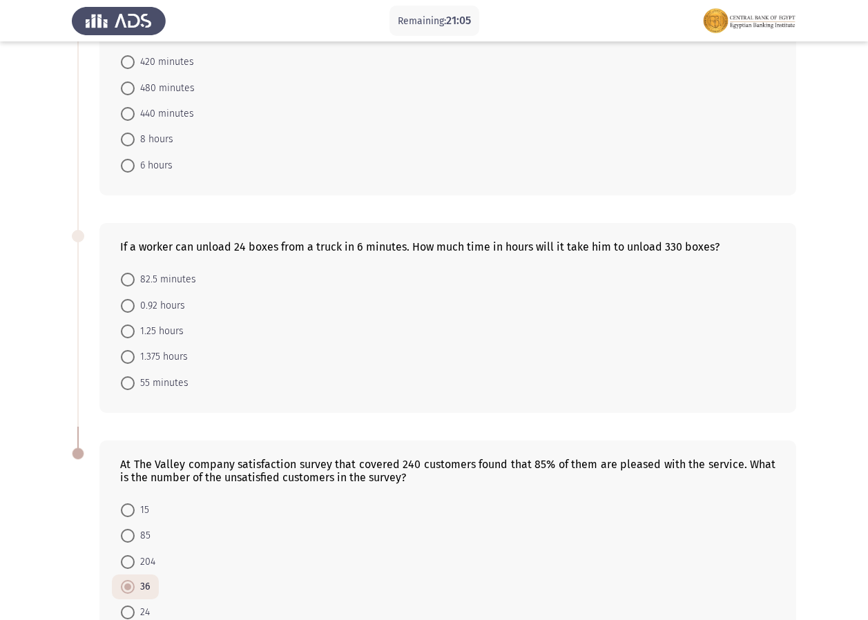
scroll to position [558, 0]
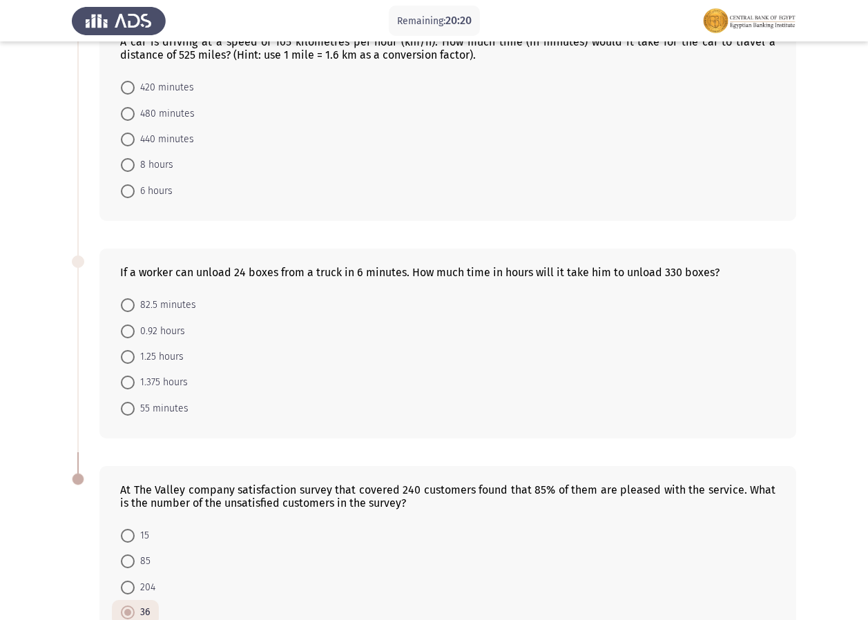
click at [127, 386] on span at bounding box center [128, 383] width 14 height 14
click at [127, 386] on input "1.375 hours" at bounding box center [128, 383] width 14 height 14
radio input "true"
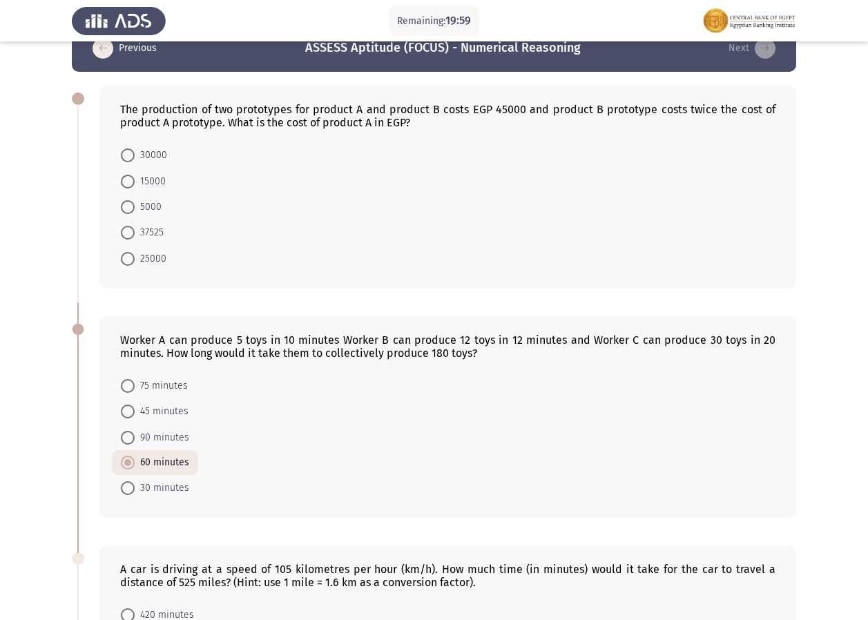
scroll to position [28, 0]
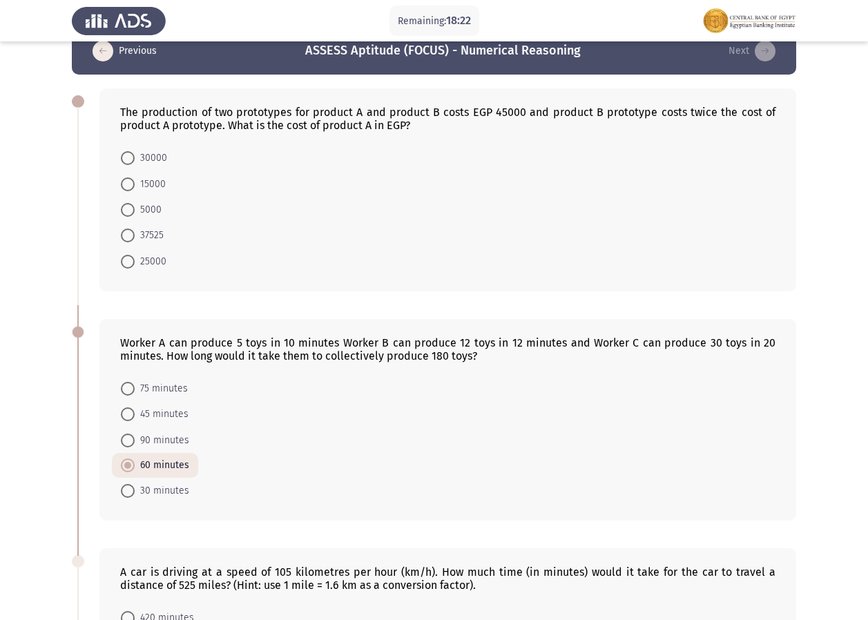
click at [133, 192] on label "15000" at bounding box center [143, 184] width 45 height 17
click at [133, 191] on input "15000" at bounding box center [128, 185] width 14 height 14
radio input "true"
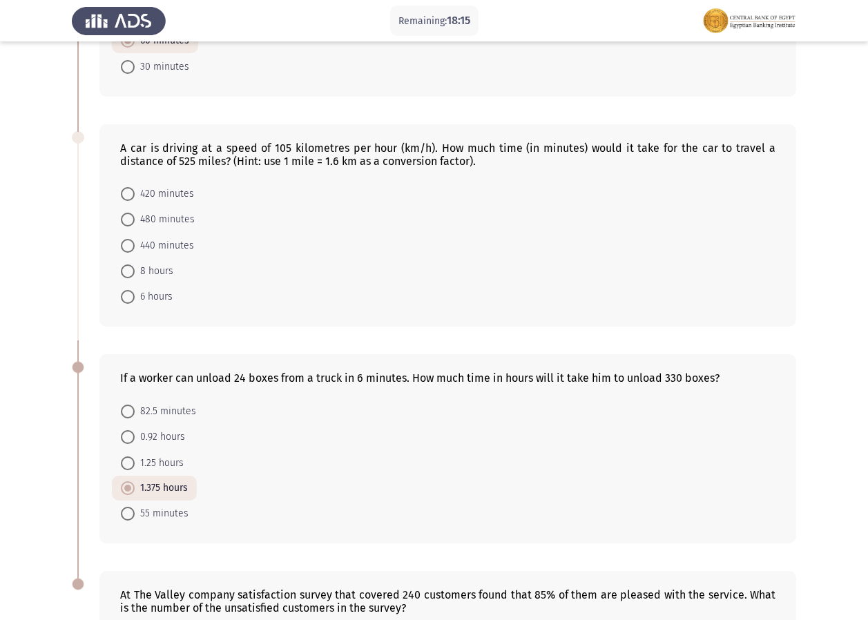
scroll to position [427, 0]
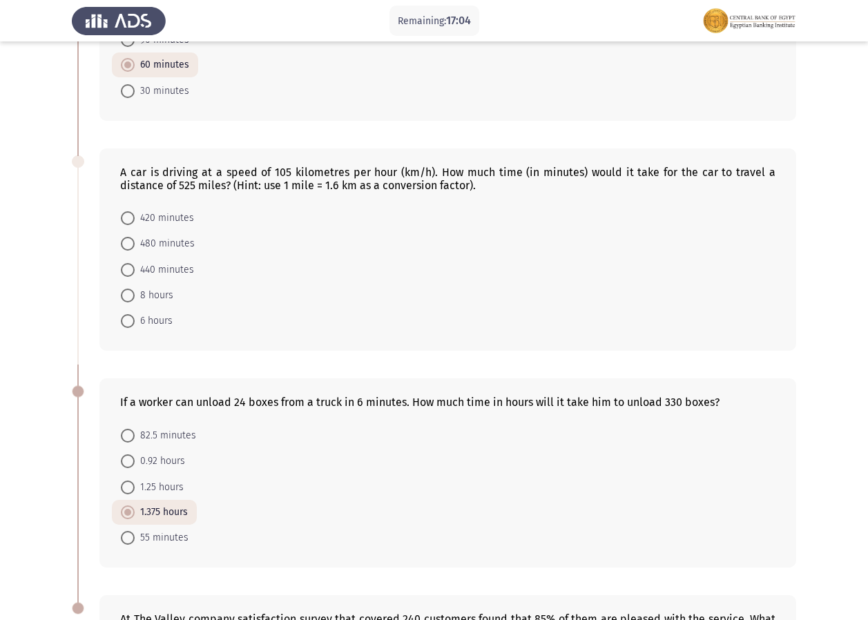
click at [127, 251] on label "480 minutes" at bounding box center [158, 244] width 74 height 17
click at [127, 251] on input "480 minutes" at bounding box center [128, 244] width 14 height 14
radio input "true"
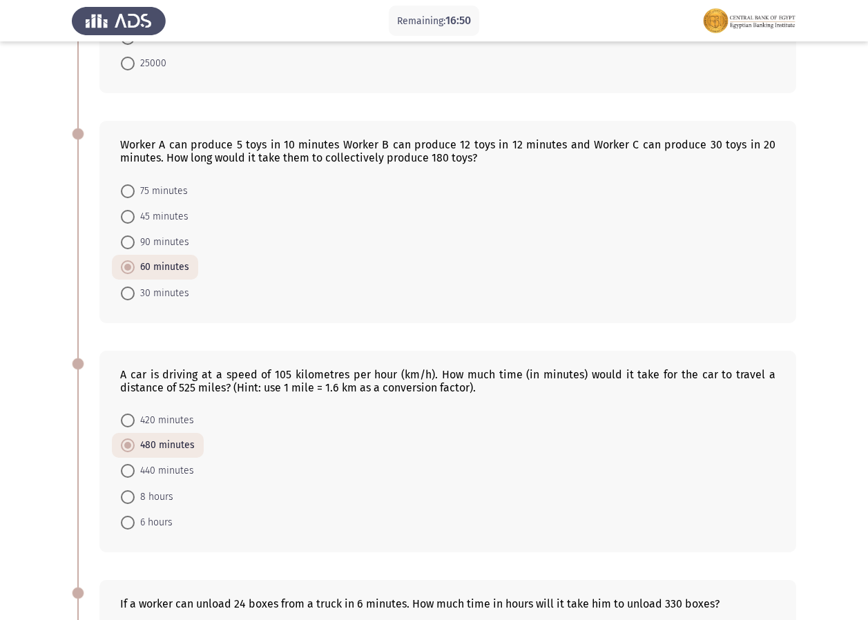
scroll to position [672, 0]
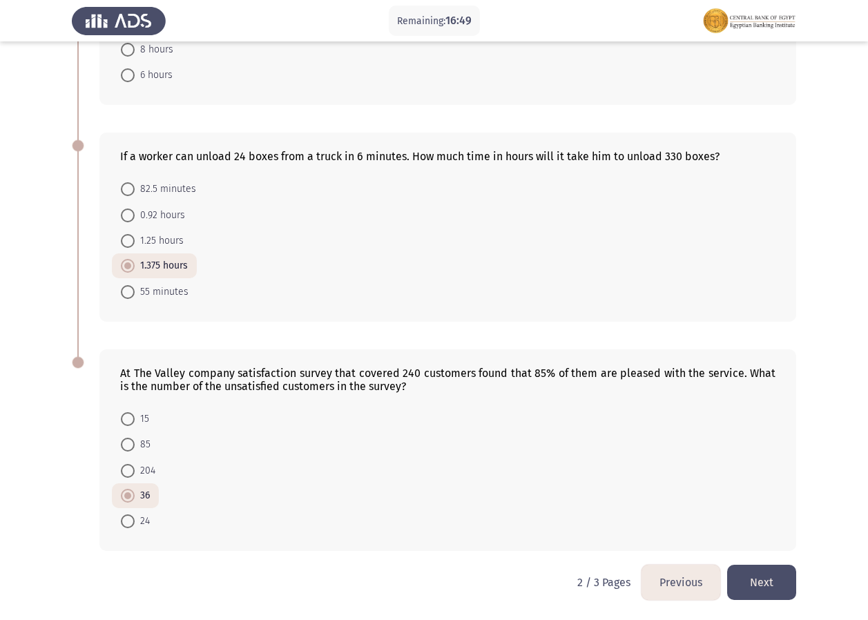
click at [752, 566] on button "Next" at bounding box center [762, 582] width 69 height 35
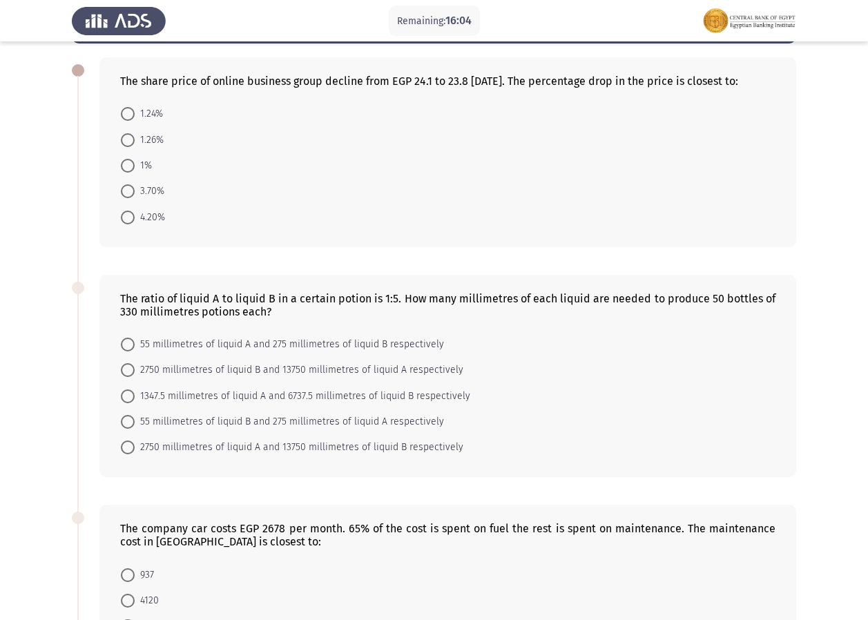
scroll to position [0, 0]
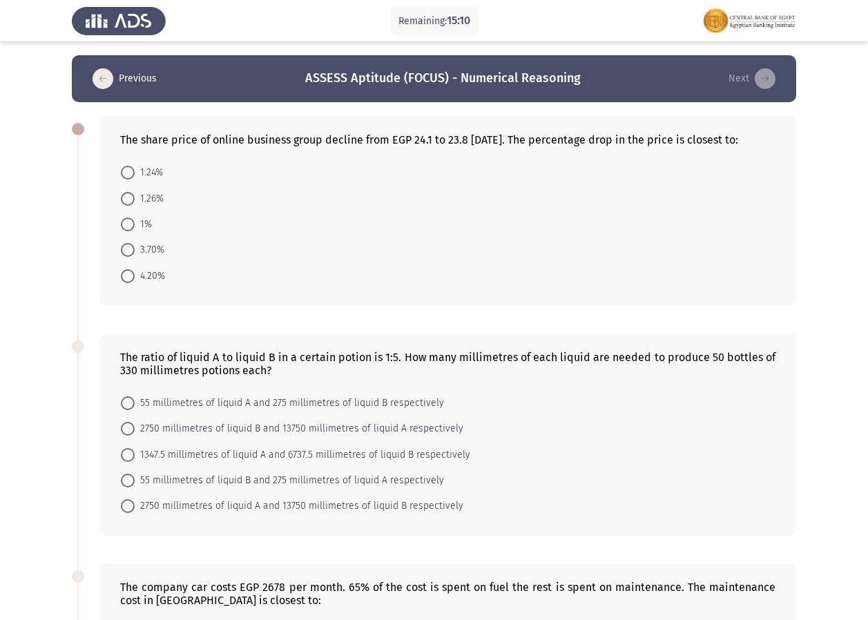
click at [121, 159] on div "The share price of online business group decline from EGP 24.1 to 23.8 [DATE]. …" at bounding box center [447, 211] width 697 height 190
click at [129, 175] on span at bounding box center [128, 173] width 14 height 14
click at [129, 175] on input "1.24%" at bounding box center [128, 173] width 14 height 14
radio input "true"
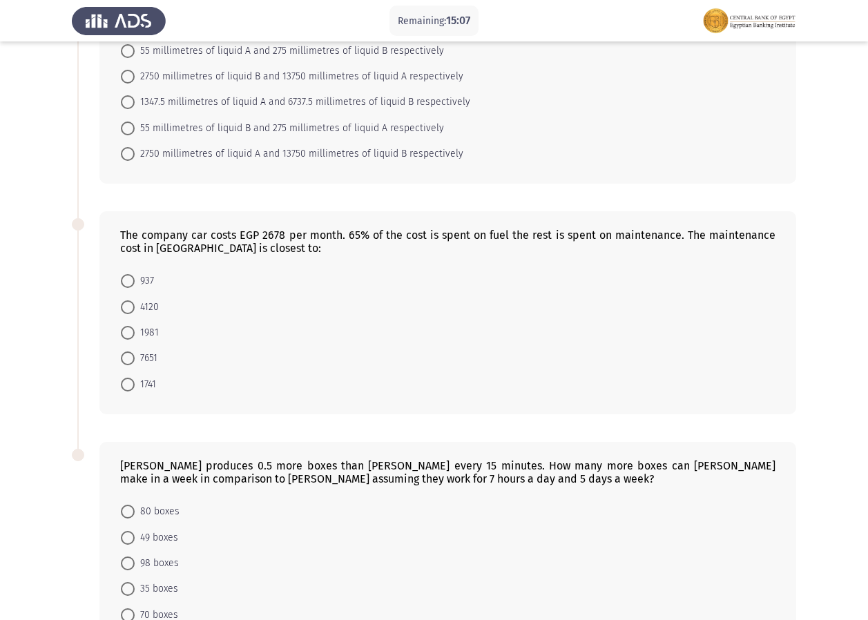
scroll to position [446, 0]
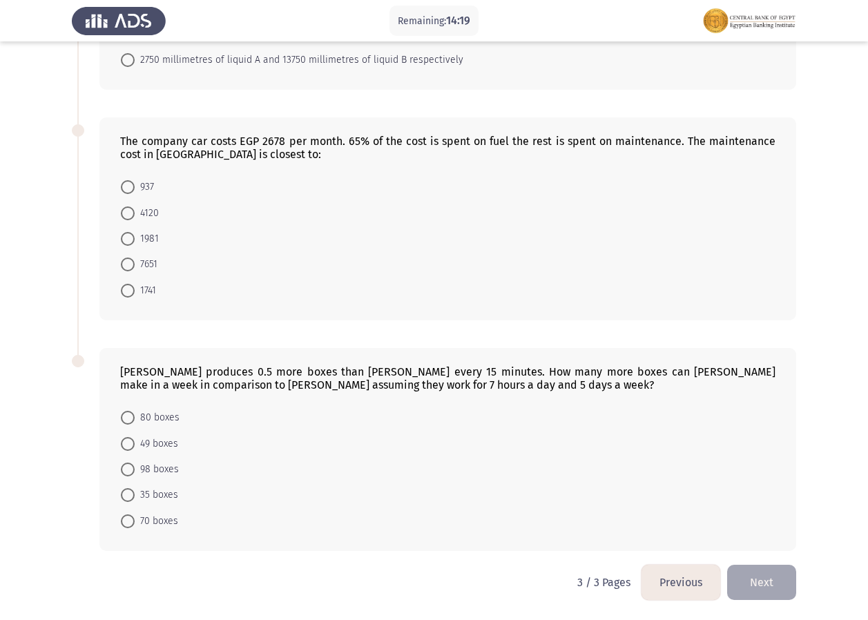
click at [130, 189] on span at bounding box center [128, 187] width 14 height 14
click at [130, 189] on input "937" at bounding box center [128, 187] width 14 height 14
radio input "true"
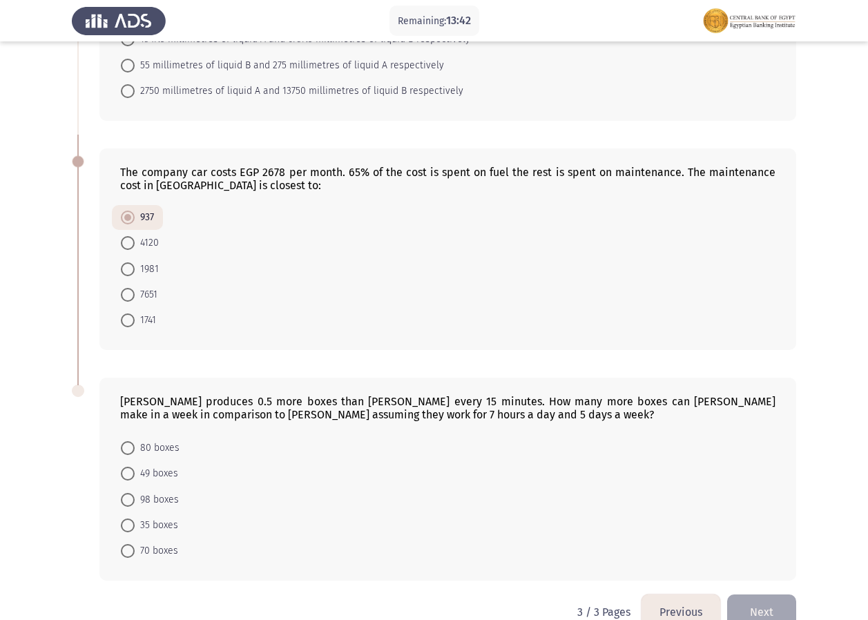
scroll to position [444, 0]
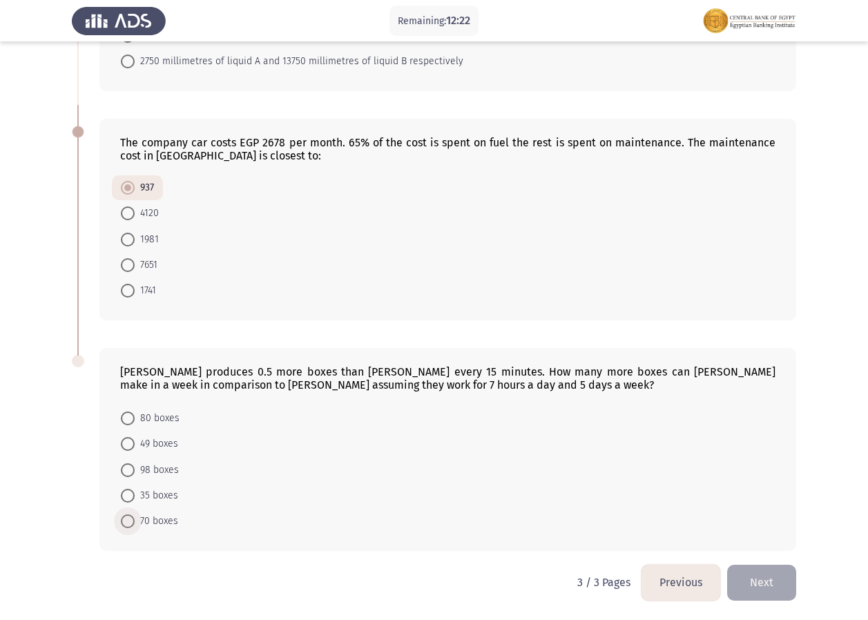
click at [124, 523] on span at bounding box center [128, 522] width 14 height 14
click at [124, 523] on input "70 boxes" at bounding box center [128, 522] width 14 height 14
radio input "true"
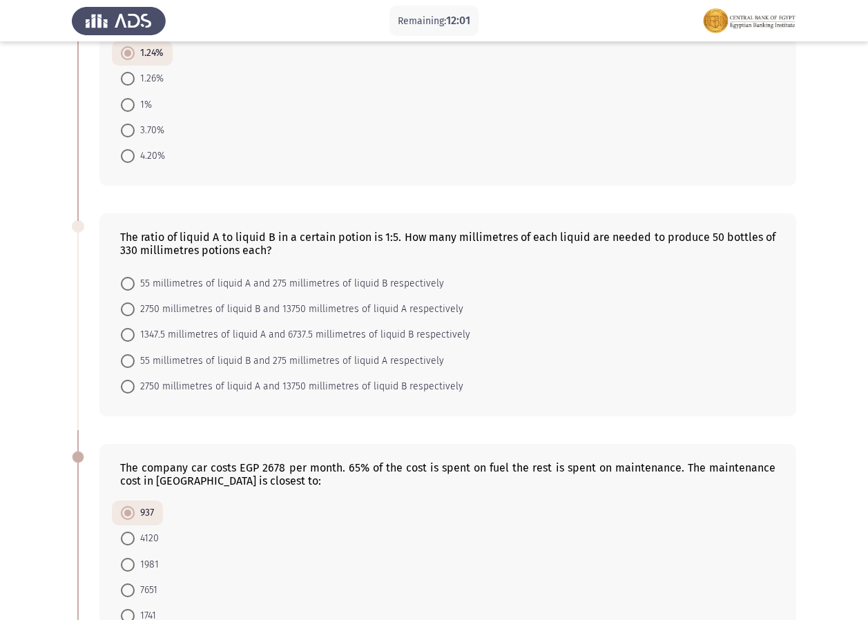
scroll to position [120, 0]
drag, startPoint x: 129, startPoint y: 383, endPoint x: 135, endPoint y: 382, distance: 7.0
click at [135, 382] on label "2750 millimetres of liquid A and 13750 millimetres of liquid B respectively" at bounding box center [292, 385] width 343 height 17
click at [135, 382] on input "2750 millimetres of liquid A and 13750 millimetres of liquid B respectively" at bounding box center [128, 386] width 14 height 14
radio input "true"
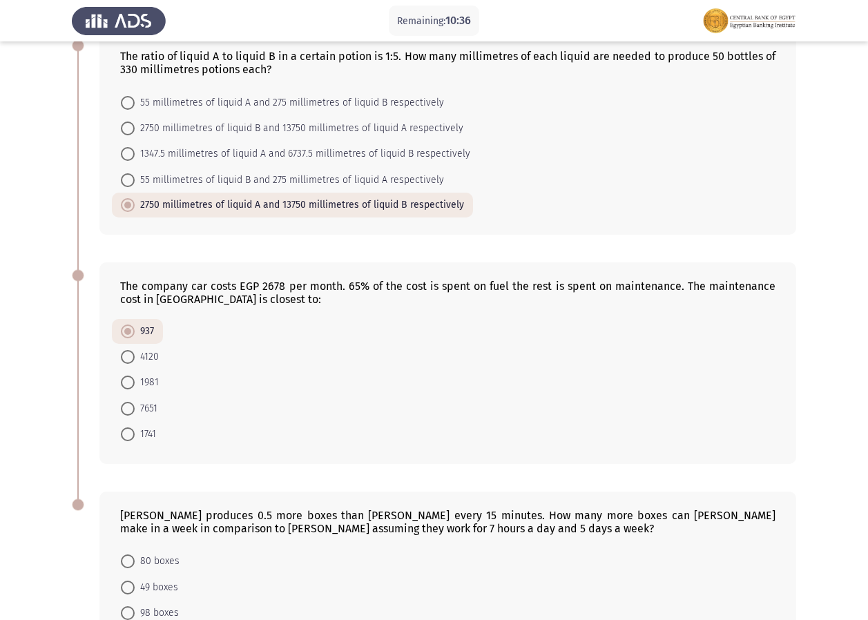
scroll to position [443, 0]
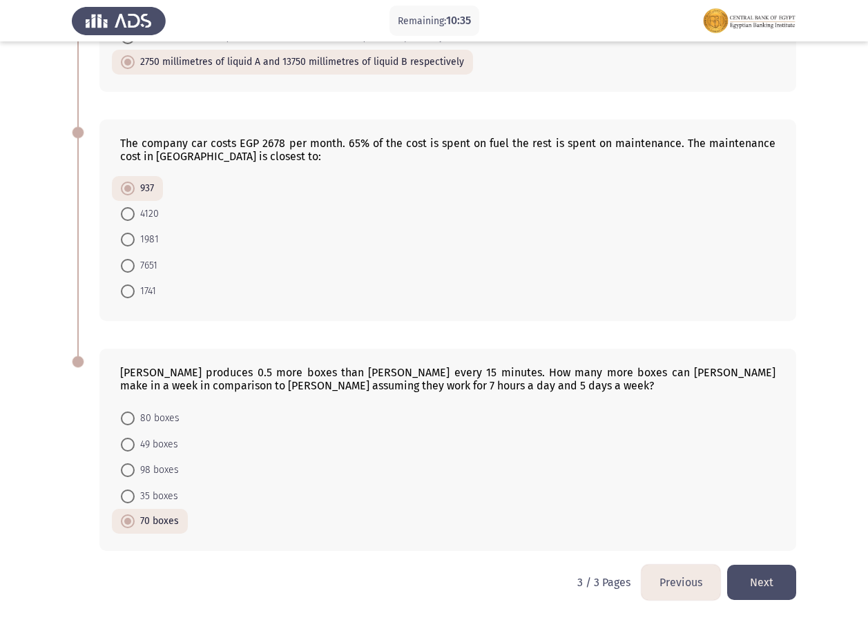
click at [753, 584] on button "Next" at bounding box center [762, 582] width 69 height 35
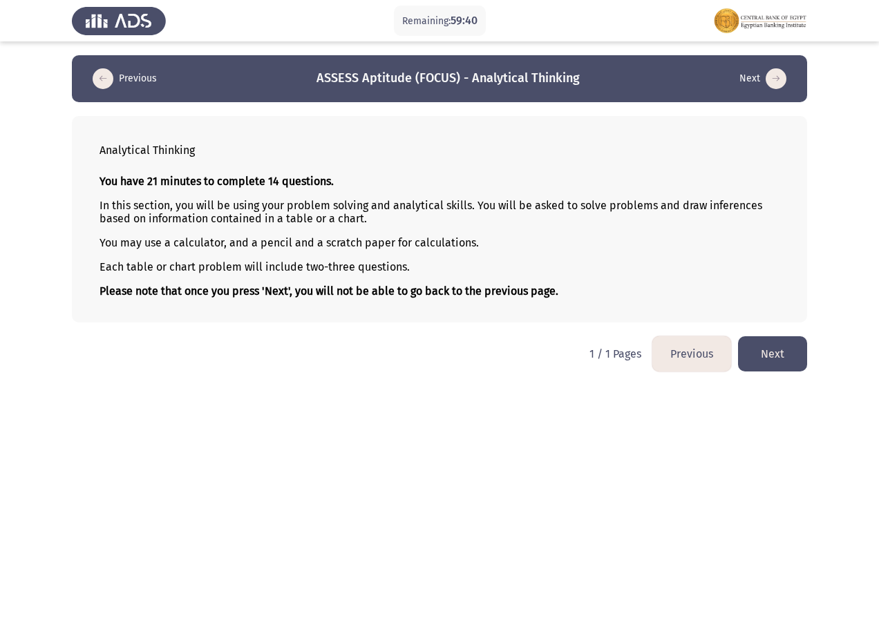
click at [679, 345] on button "Previous" at bounding box center [691, 353] width 79 height 35
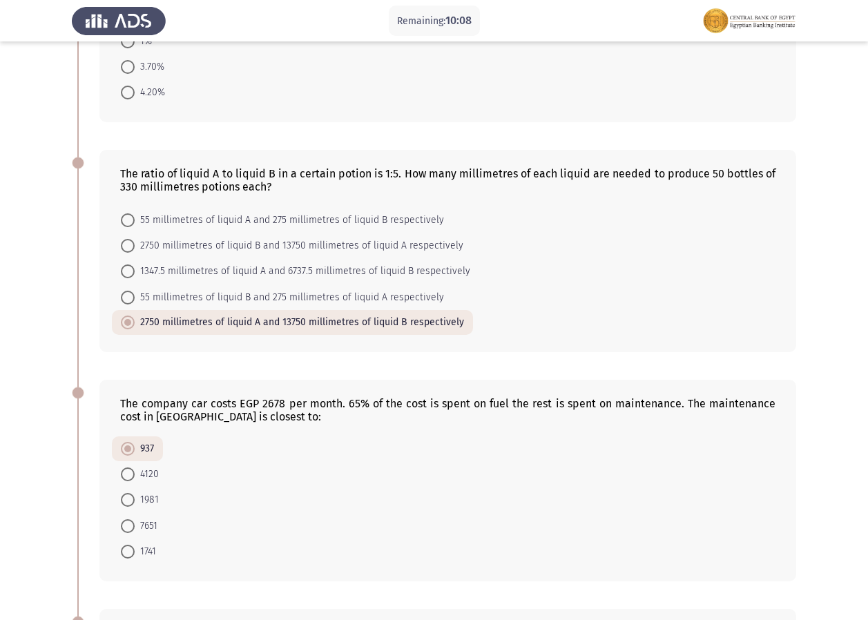
scroll to position [181, 0]
click at [119, 289] on mat-radio-button "55 millimetres of liquid B and 275 millimetres of liquid A respectively" at bounding box center [282, 298] width 341 height 26
click at [131, 298] on span at bounding box center [128, 299] width 14 height 14
click at [131, 298] on input "55 millimetres of liquid B and 275 millimetres of liquid A respectively" at bounding box center [128, 299] width 14 height 14
radio input "true"
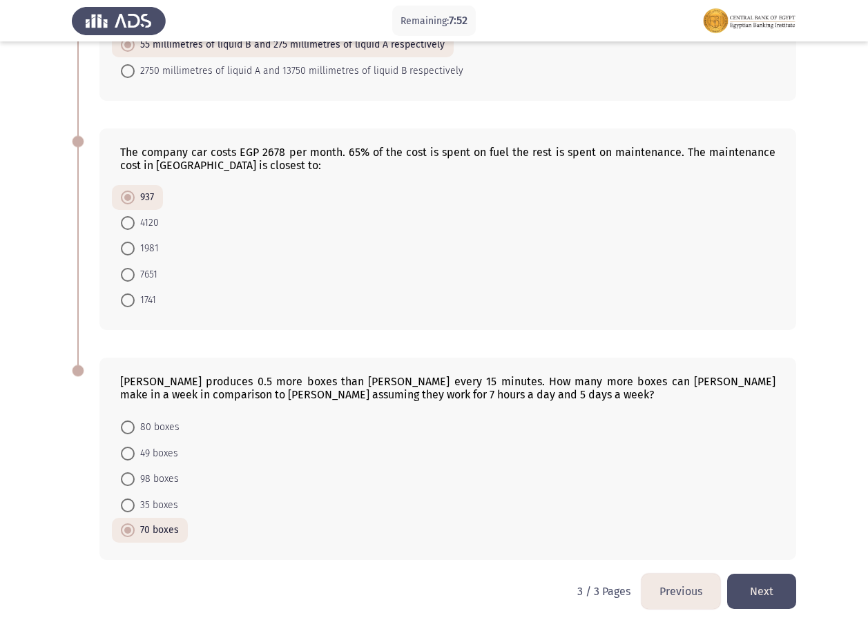
scroll to position [443, 0]
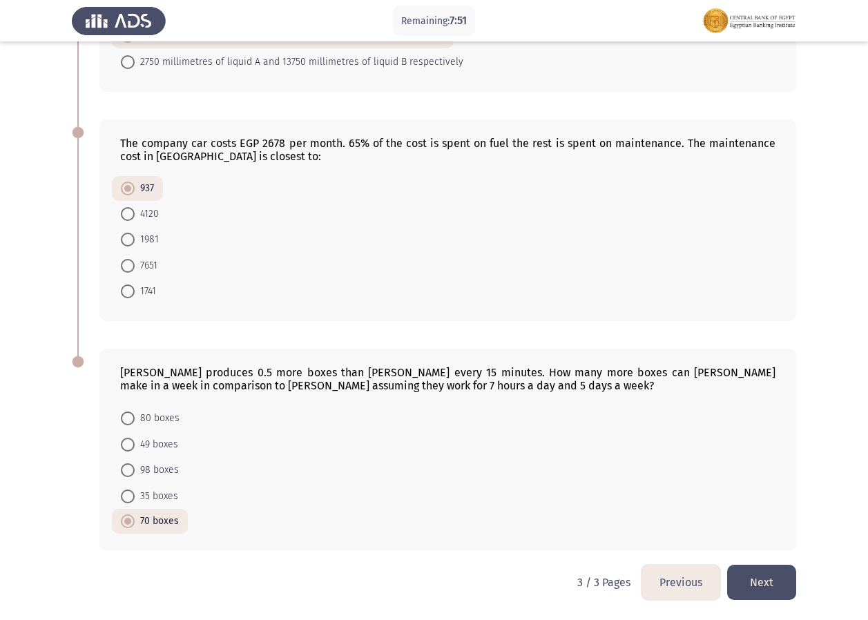
click at [696, 578] on button "Previous" at bounding box center [681, 582] width 79 height 35
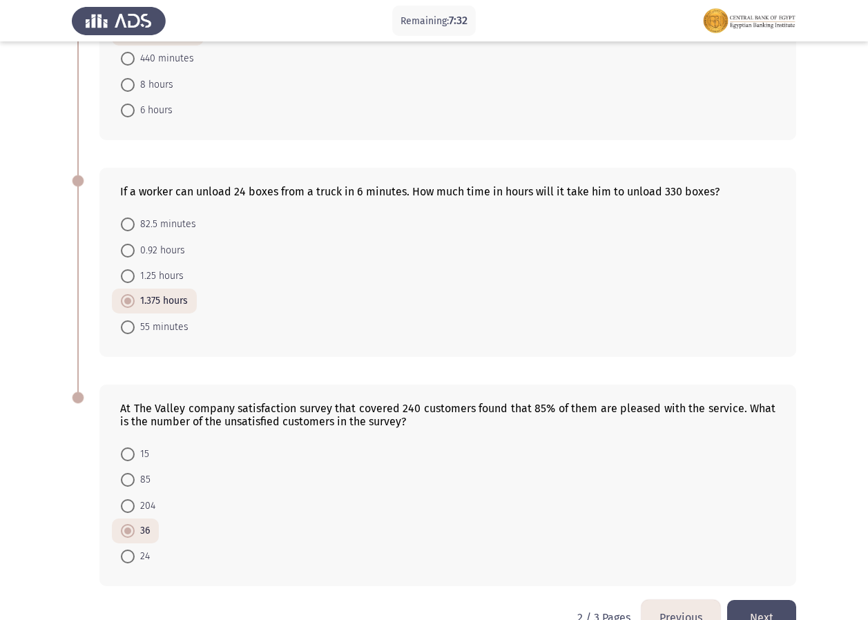
scroll to position [640, 0]
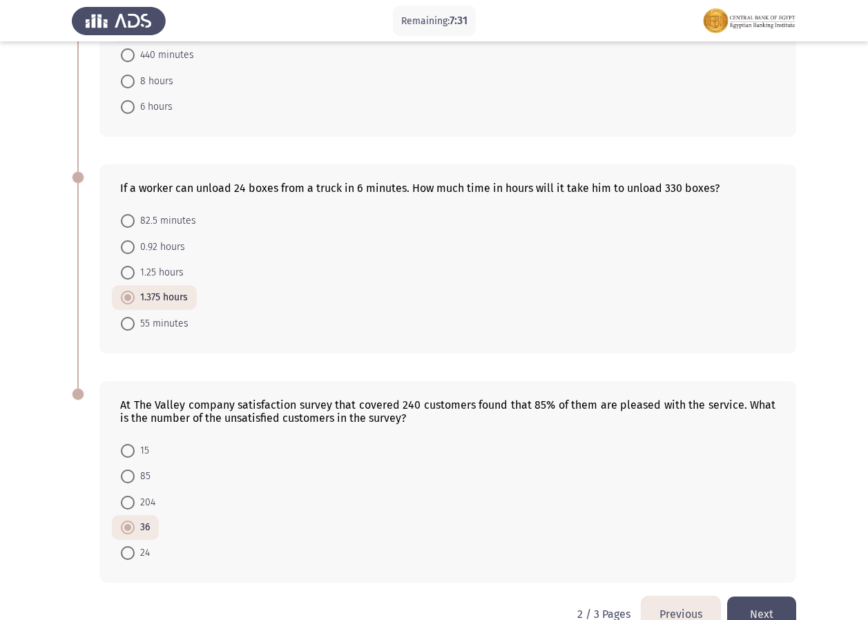
click at [685, 611] on button "Previous" at bounding box center [681, 614] width 79 height 35
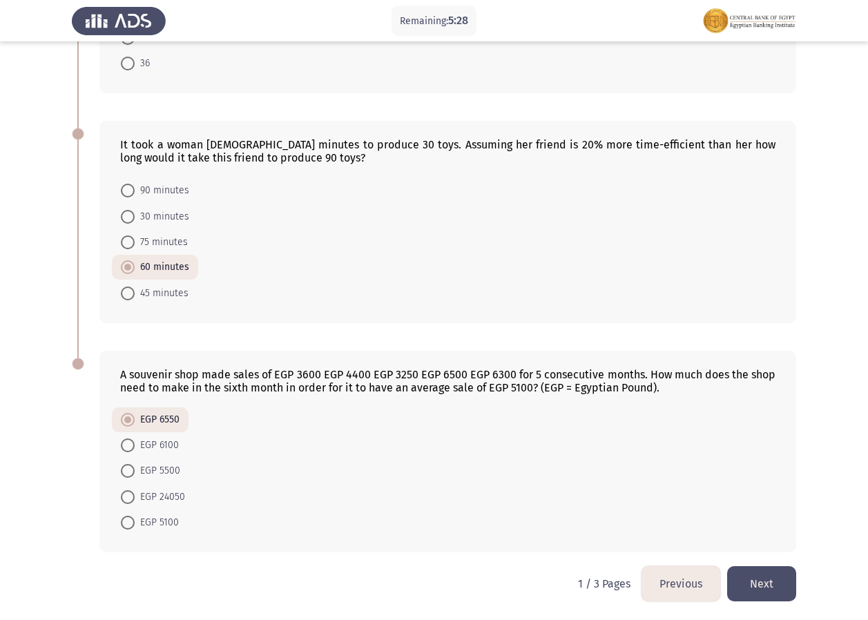
scroll to position [685, 0]
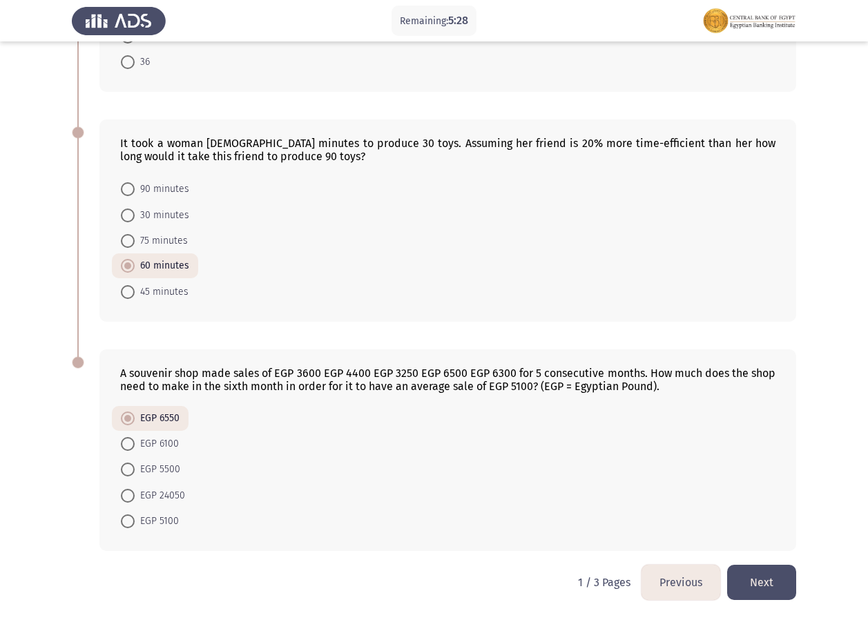
click at [774, 570] on button "Next" at bounding box center [762, 582] width 69 height 35
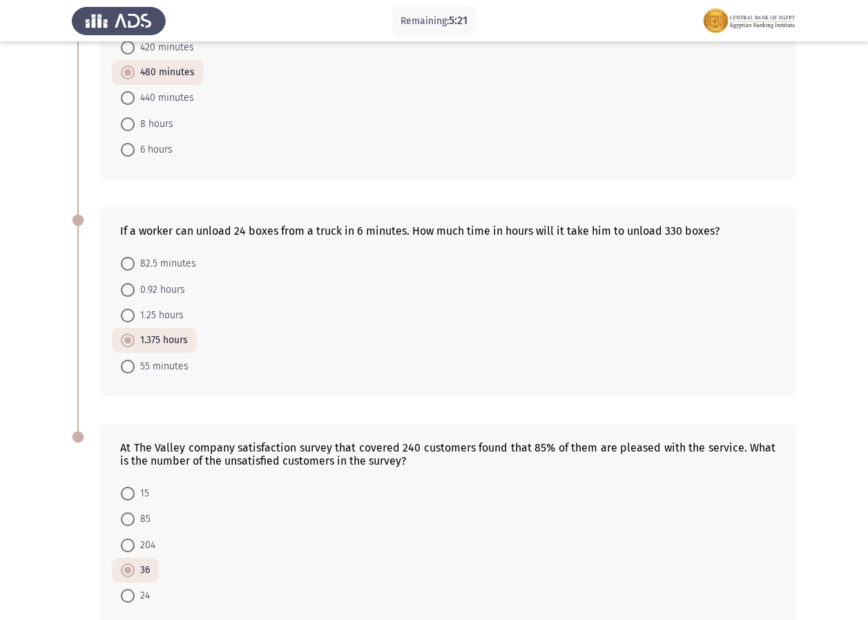
scroll to position [672, 0]
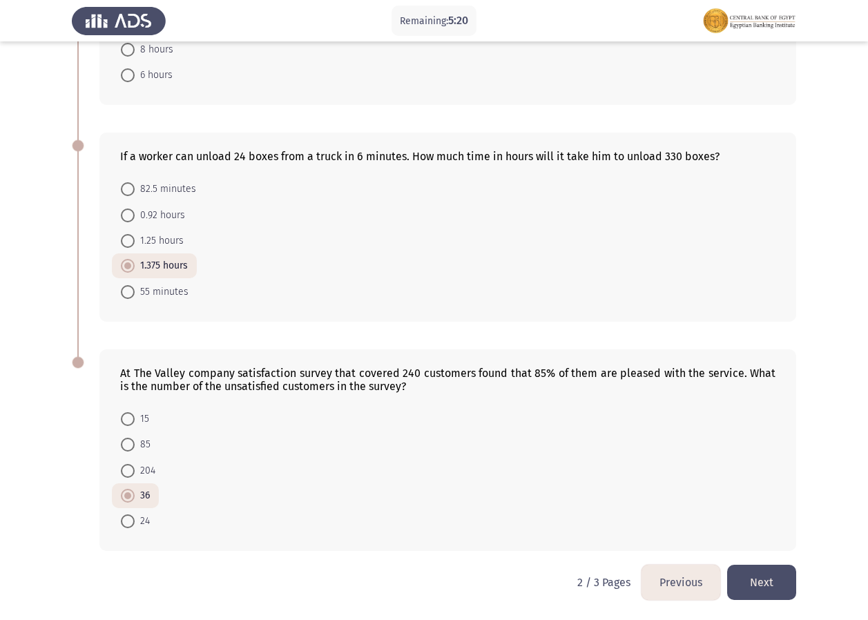
click at [783, 579] on button "Next" at bounding box center [762, 582] width 69 height 35
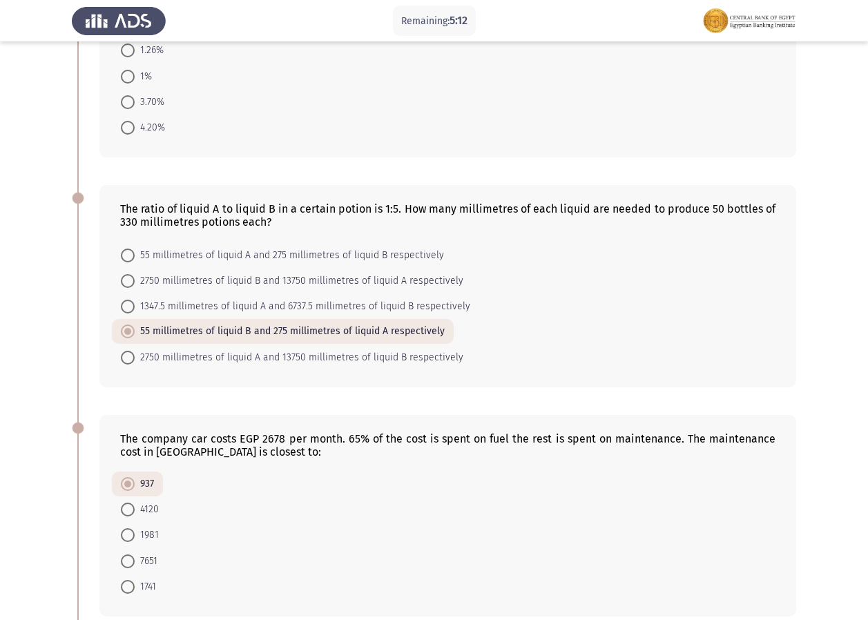
scroll to position [133, 0]
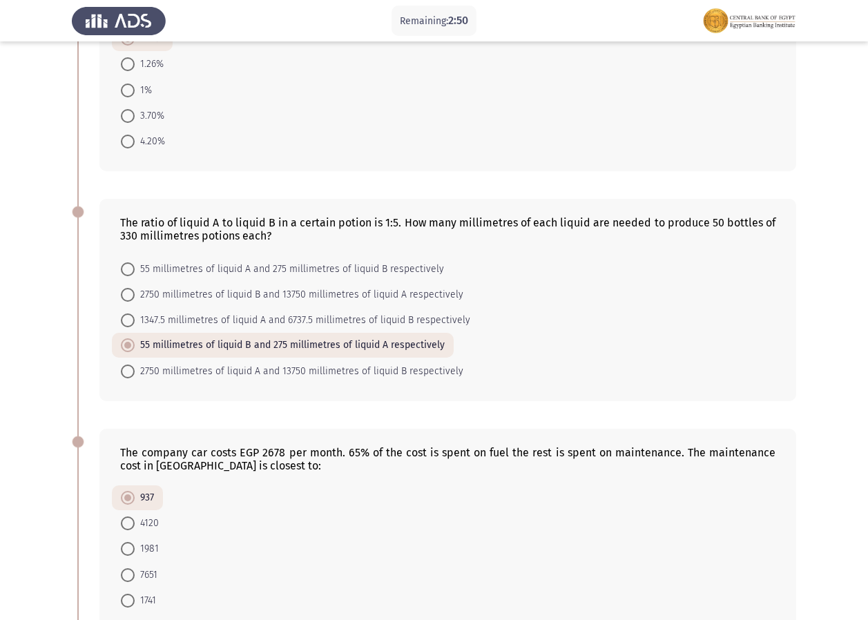
click at [120, 320] on mat-radio-button "1347.5 millimetres of liquid A and 6737.5 millimetres of liquid B respectively" at bounding box center [296, 320] width 368 height 26
click at [133, 318] on span at bounding box center [128, 321] width 14 height 14
click at [133, 318] on input "1347.5 millimetres of liquid A and 6737.5 millimetres of liquid B respectively" at bounding box center [128, 321] width 14 height 14
radio input "true"
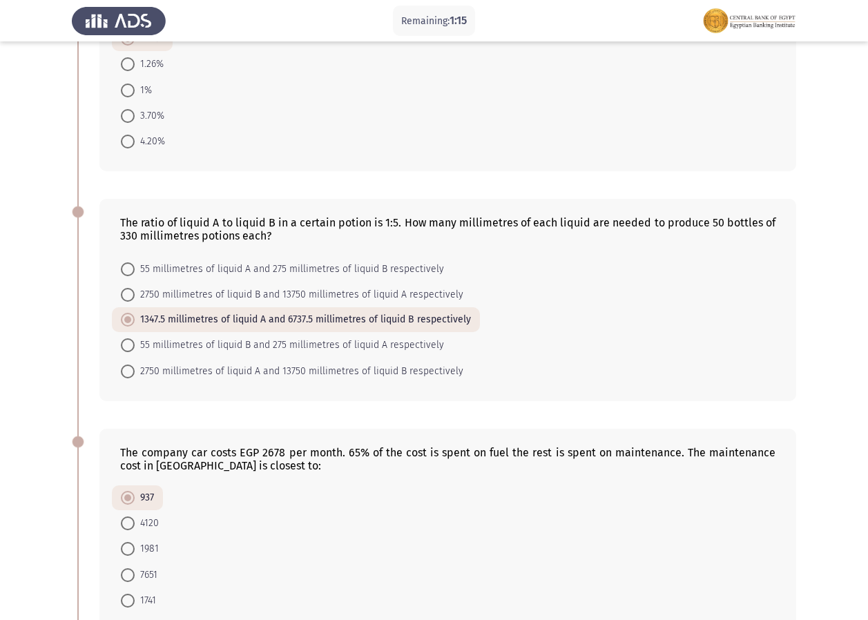
click at [128, 363] on label "2750 millimetres of liquid A and 13750 millimetres of liquid B respectively" at bounding box center [292, 371] width 343 height 17
click at [128, 365] on input "2750 millimetres of liquid A and 13750 millimetres of liquid B respectively" at bounding box center [128, 372] width 14 height 14
radio input "true"
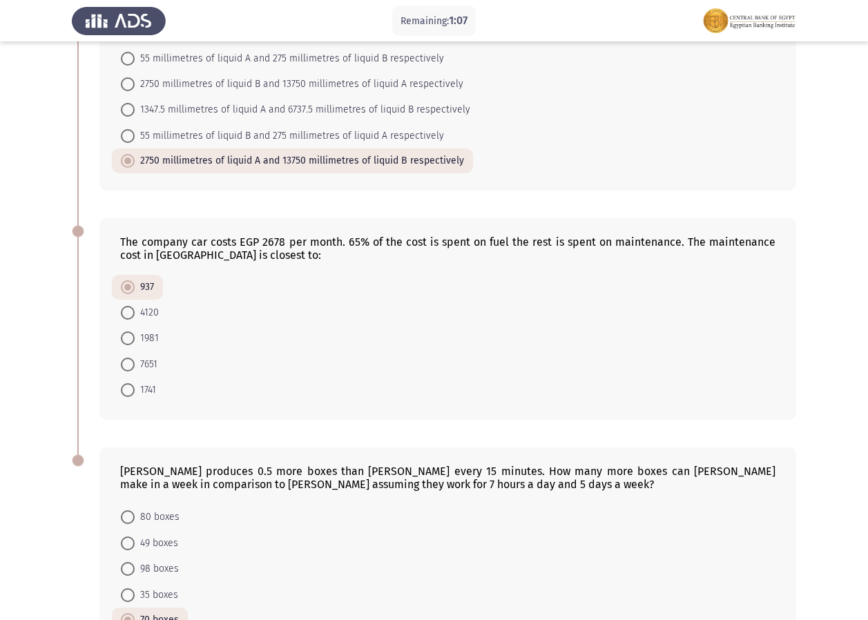
scroll to position [443, 0]
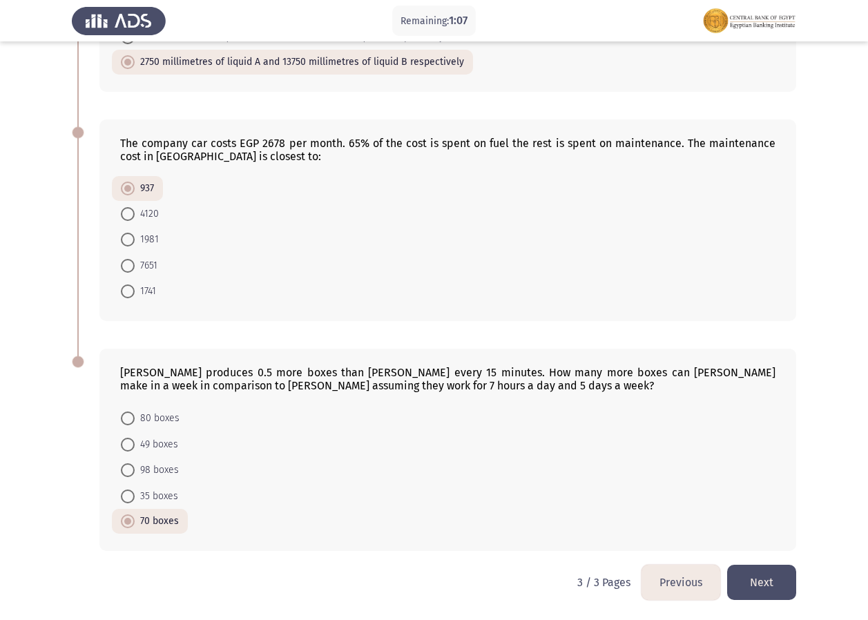
click at [750, 577] on button "Next" at bounding box center [762, 582] width 69 height 35
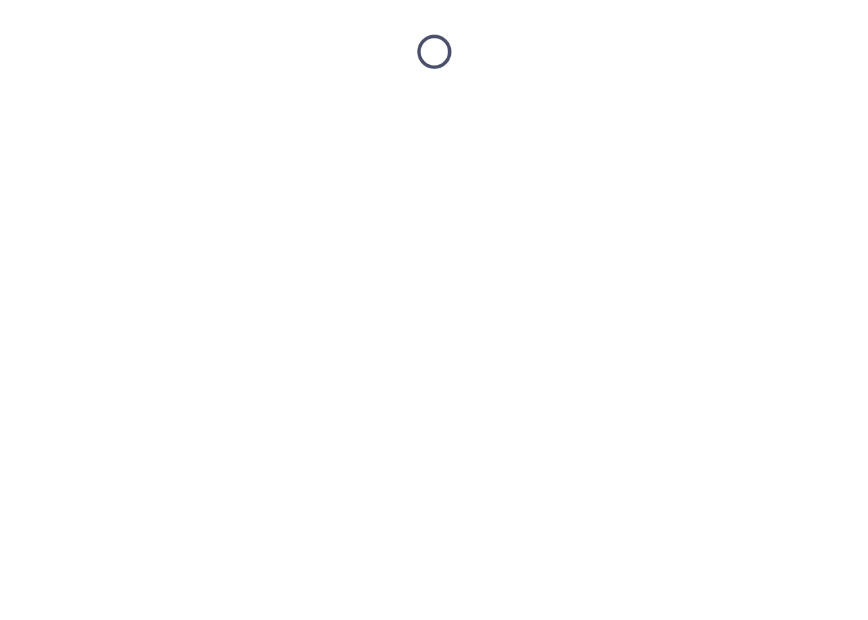
scroll to position [0, 0]
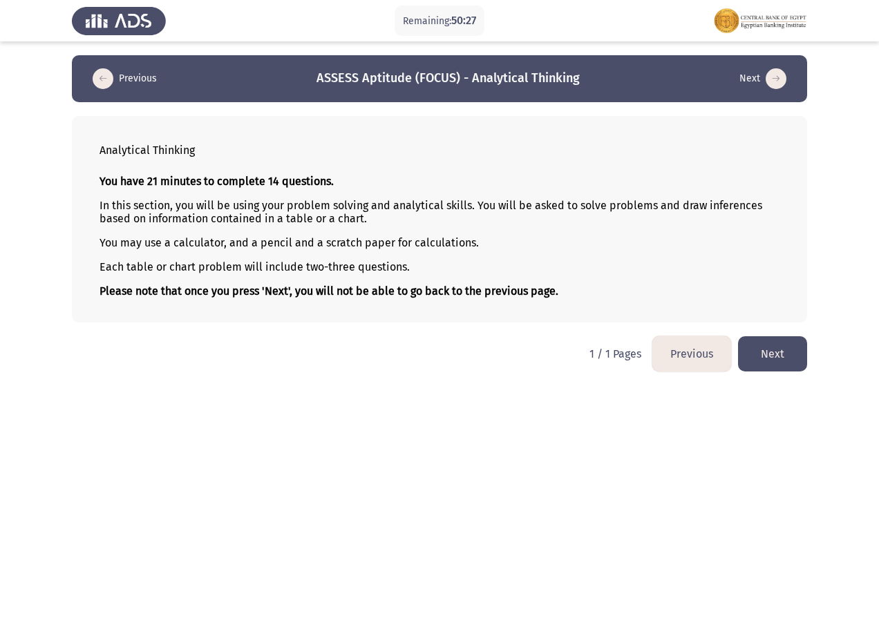
click at [756, 360] on button "Next" at bounding box center [772, 353] width 69 height 35
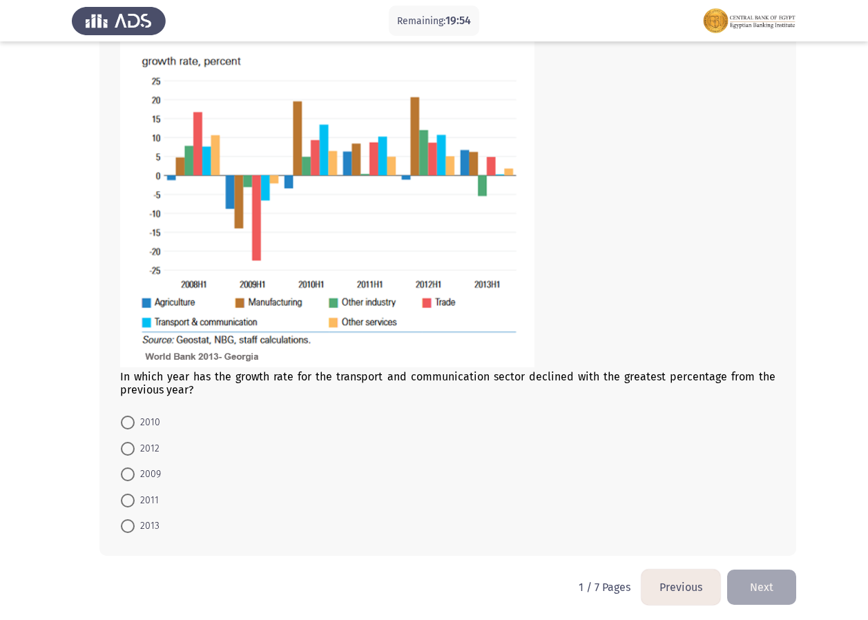
scroll to position [749, 0]
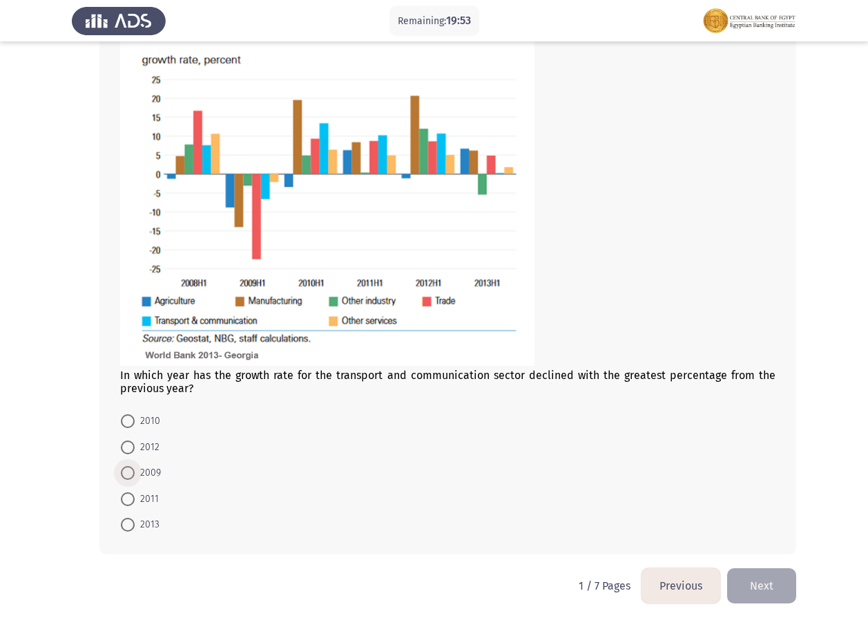
click at [149, 477] on span "2009" at bounding box center [148, 473] width 26 height 17
click at [135, 477] on input "2009" at bounding box center [128, 473] width 14 height 14
radio input "true"
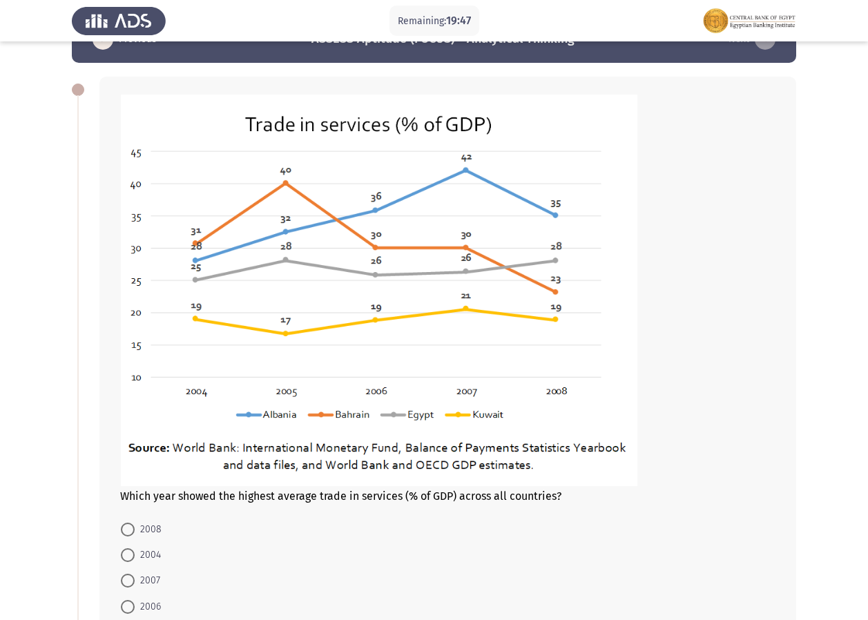
scroll to position [53, 0]
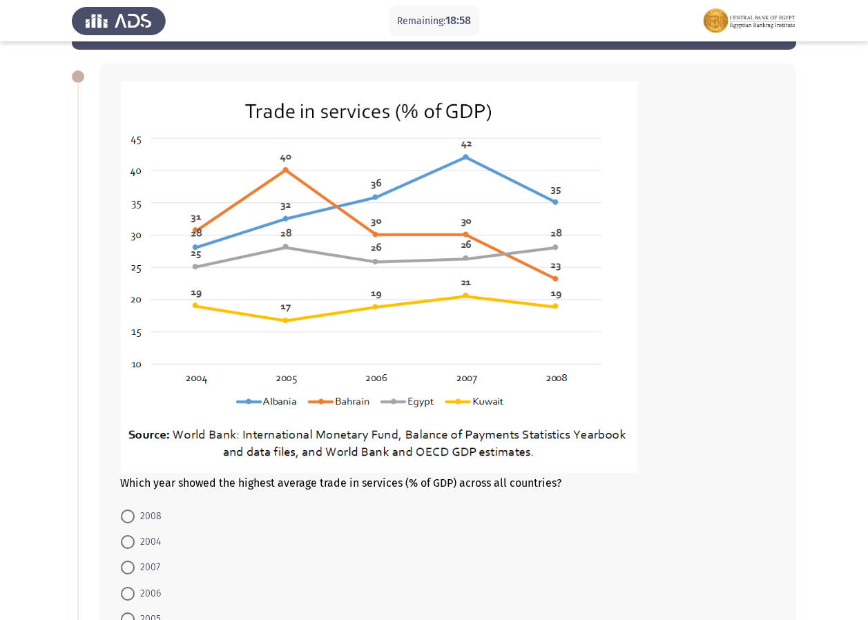
click at [142, 569] on span "2007" at bounding box center [148, 568] width 26 height 17
click at [135, 569] on input "2007" at bounding box center [128, 568] width 14 height 14
radio input "true"
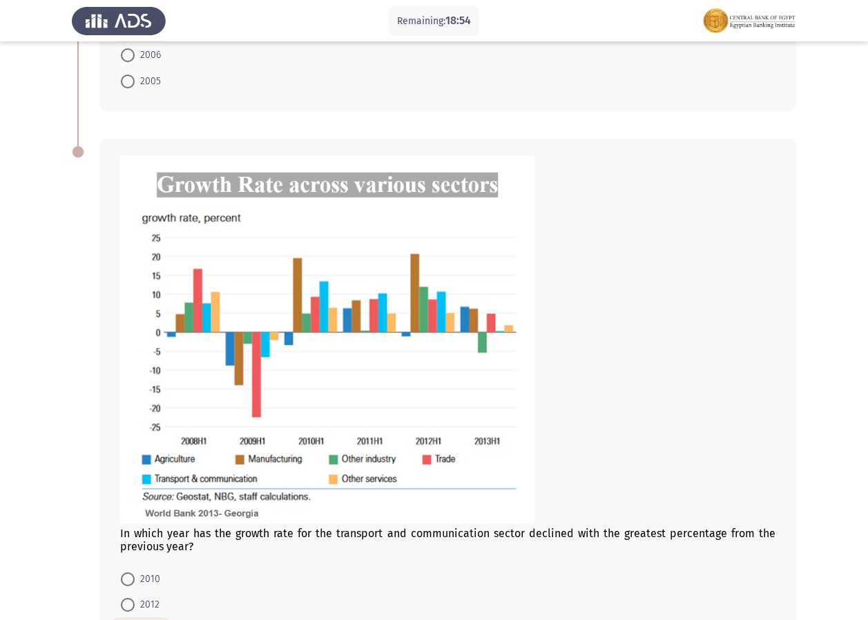
scroll to position [750, 0]
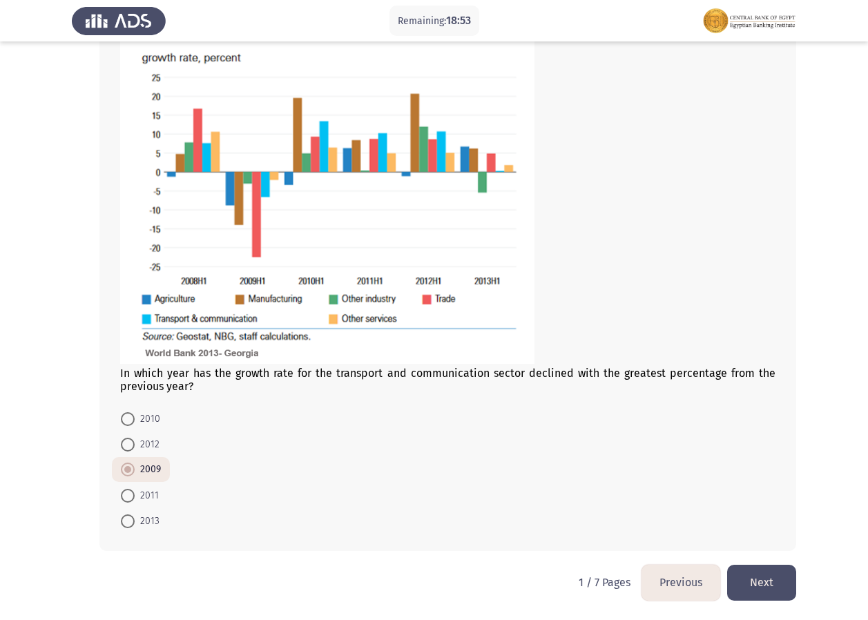
click at [759, 591] on button "Next" at bounding box center [762, 582] width 69 height 35
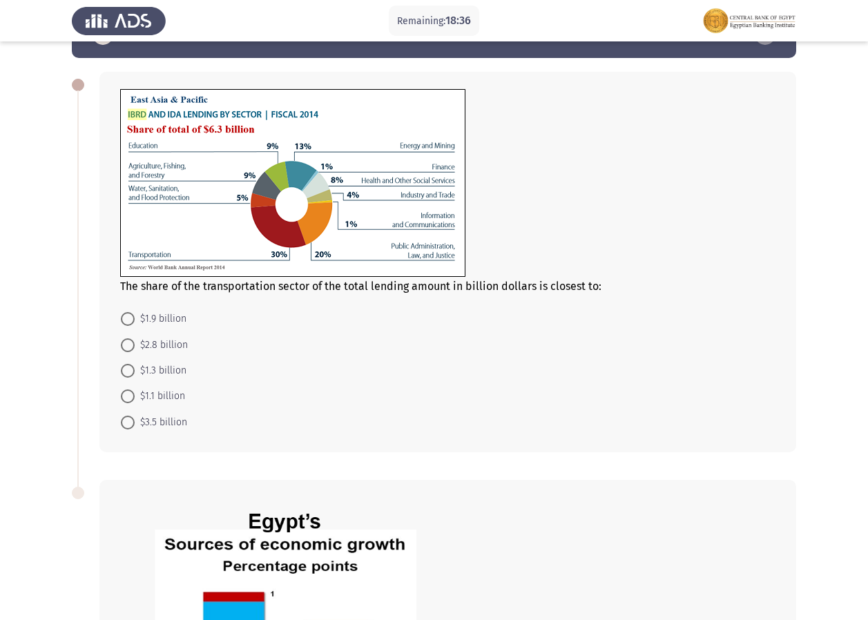
scroll to position [0, 0]
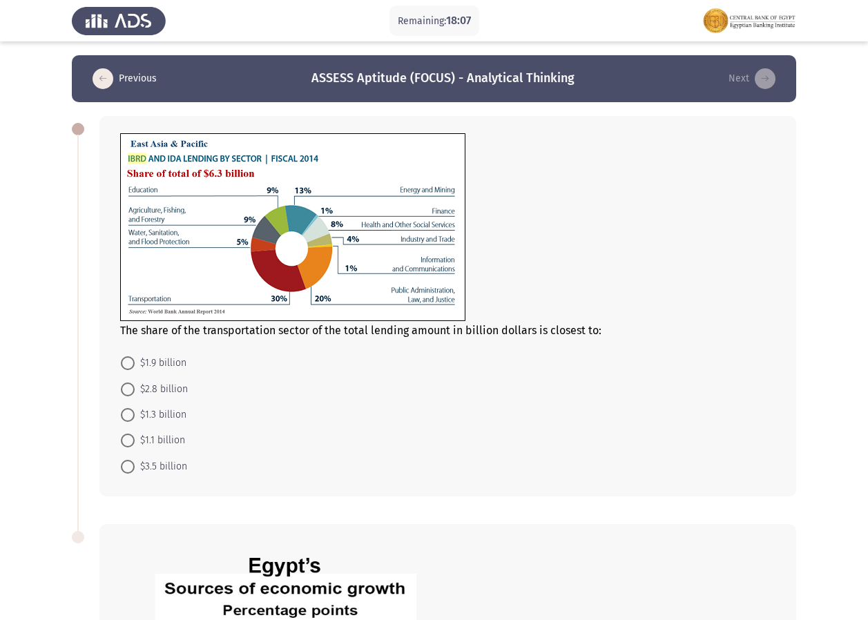
click at [142, 361] on span "$1.9 billion" at bounding box center [161, 363] width 52 height 17
click at [135, 361] on input "$1.9 billion" at bounding box center [128, 363] width 14 height 14
radio input "true"
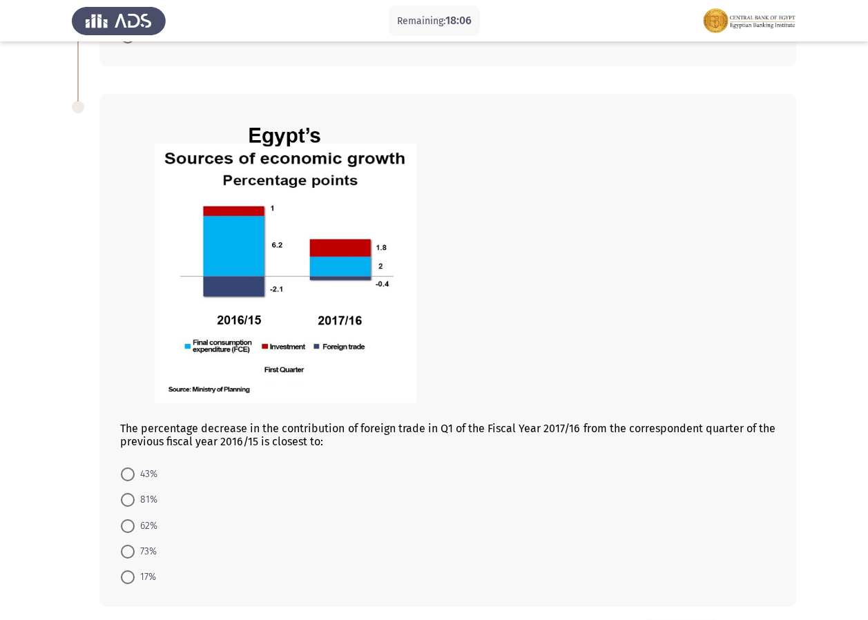
scroll to position [485, 0]
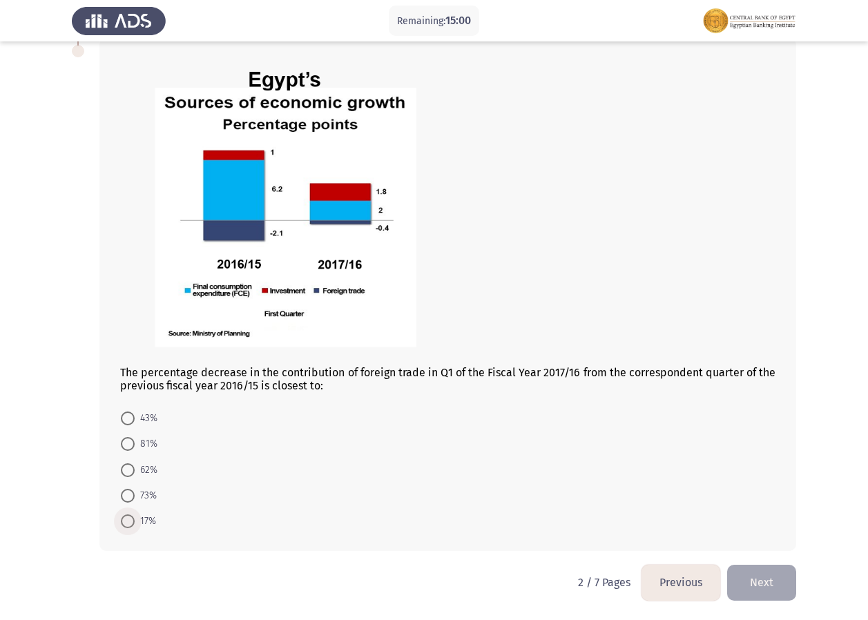
click at [148, 525] on span "17%" at bounding box center [145, 521] width 21 height 17
click at [135, 525] on input "17%" at bounding box center [128, 522] width 14 height 14
radio input "true"
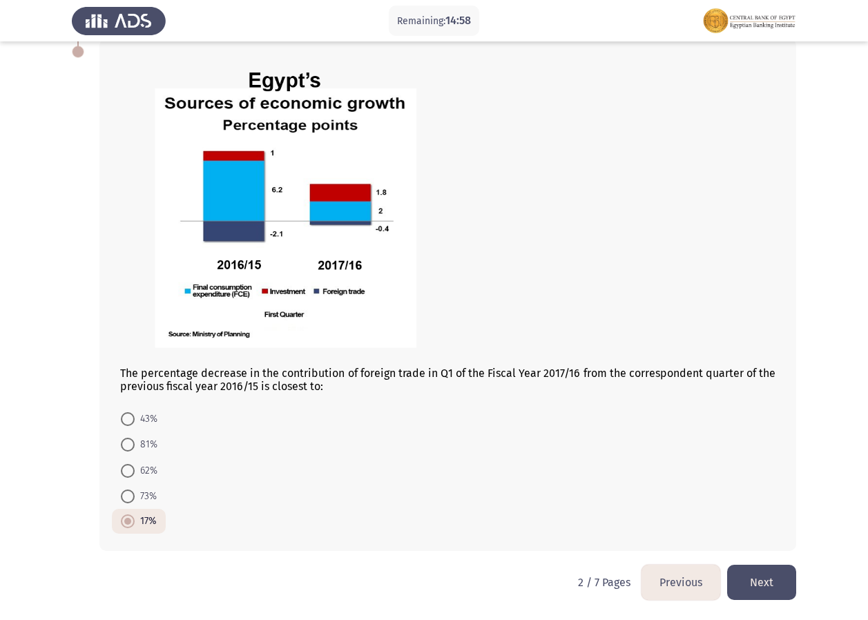
click at [131, 419] on span at bounding box center [128, 419] width 14 height 14
click at [131, 419] on input "43%" at bounding box center [128, 419] width 14 height 14
radio input "true"
click at [777, 558] on div "The percentage decrease in the contribution of foreign trade in Q1 of the Fisca…" at bounding box center [434, 295] width 725 height 540
click at [772, 576] on button "Next" at bounding box center [762, 582] width 69 height 35
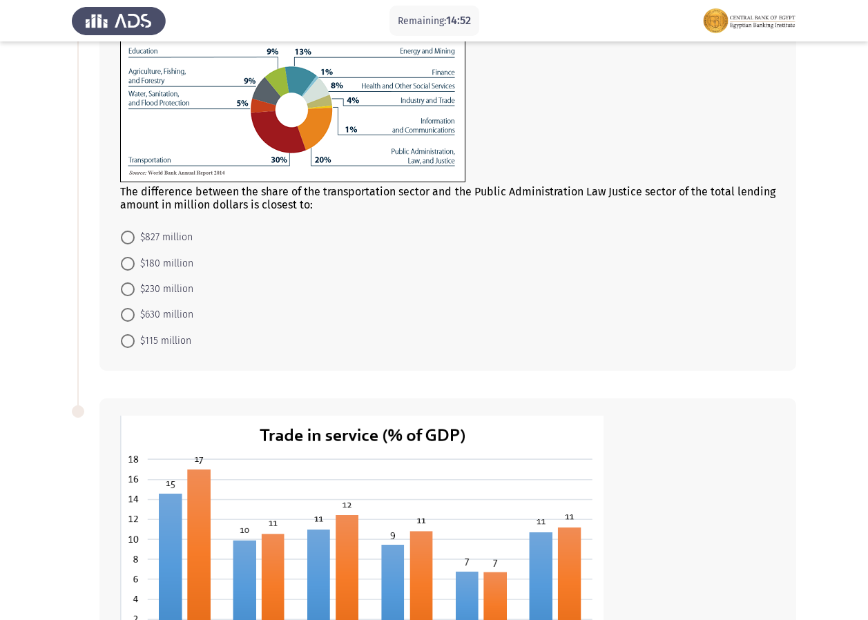
scroll to position [0, 0]
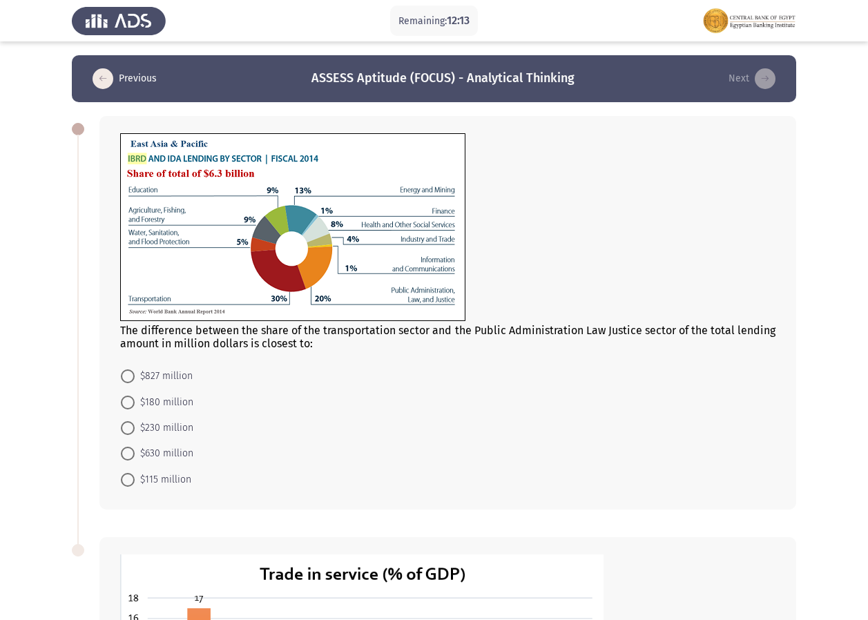
click at [122, 433] on span at bounding box center [128, 428] width 14 height 14
click at [122, 433] on input "$230 million" at bounding box center [128, 428] width 14 height 14
radio input "true"
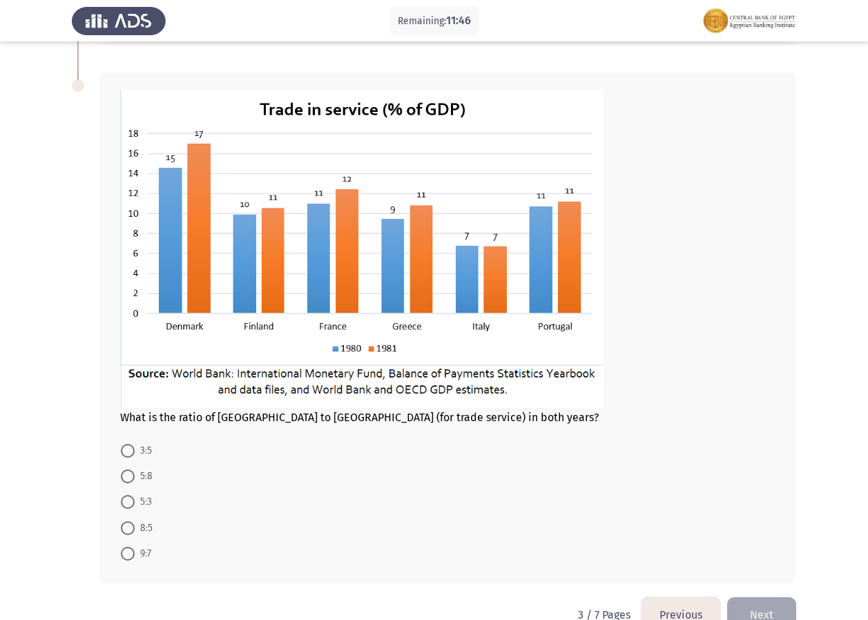
scroll to position [461, 0]
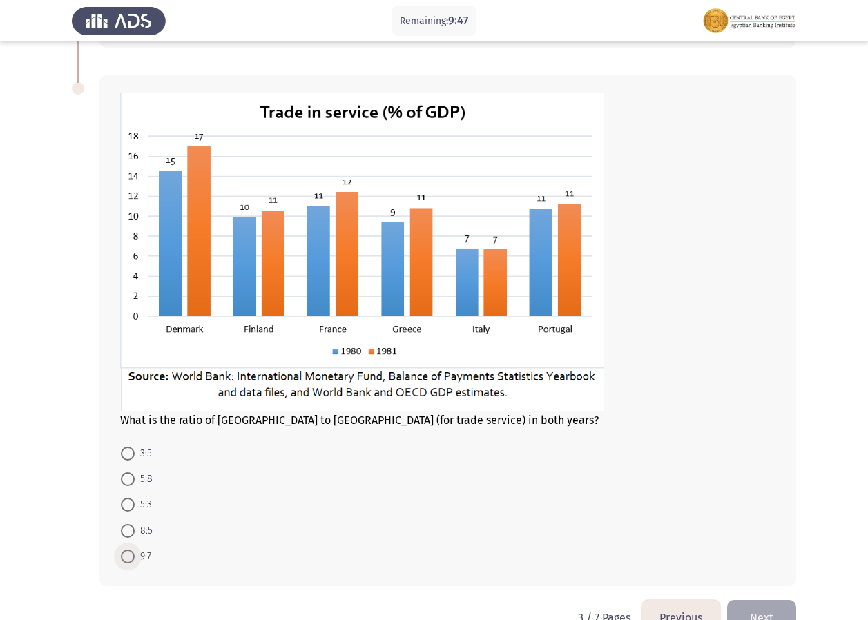
click at [131, 552] on span at bounding box center [128, 557] width 14 height 14
click at [131, 552] on input "9:7" at bounding box center [128, 557] width 14 height 14
radio input "true"
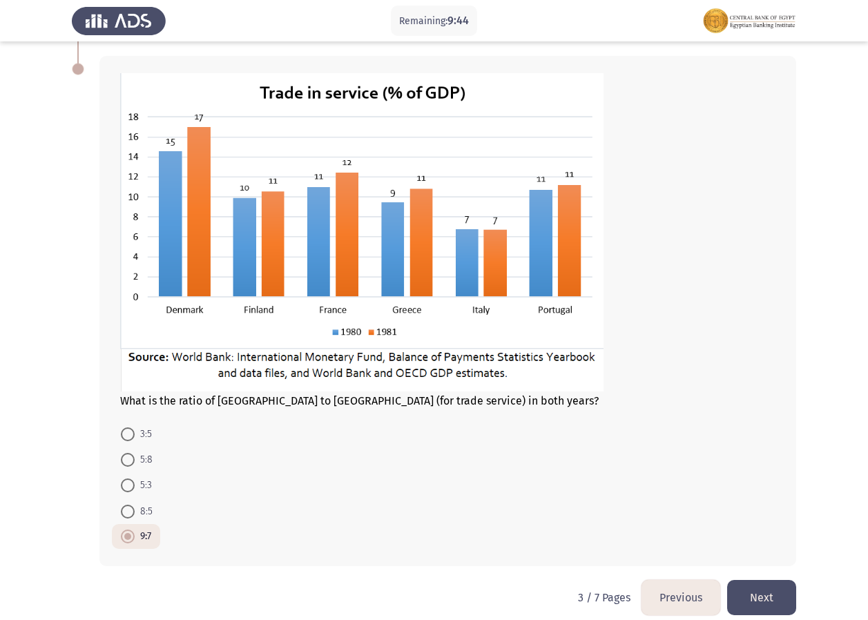
scroll to position [495, 0]
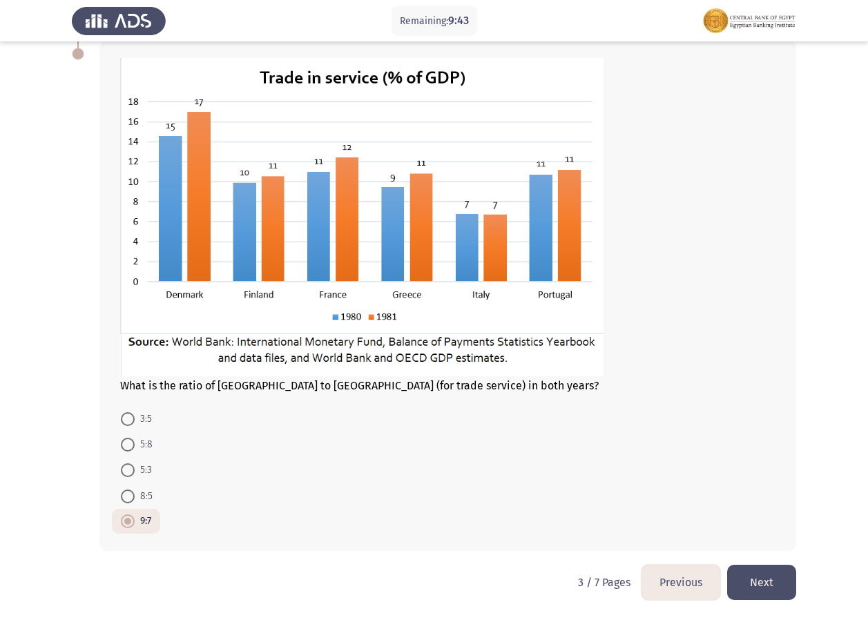
click at [774, 584] on button "Next" at bounding box center [762, 582] width 69 height 35
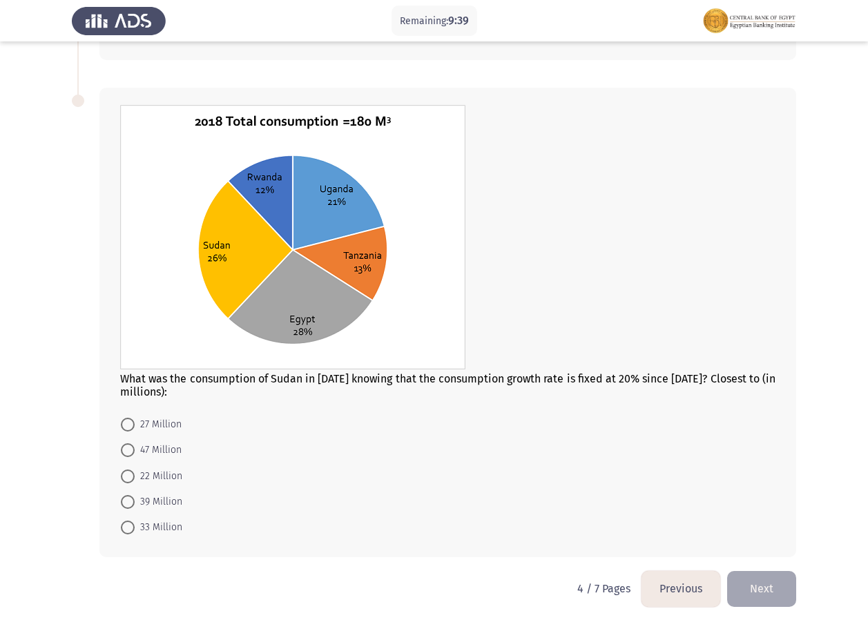
scroll to position [456, 0]
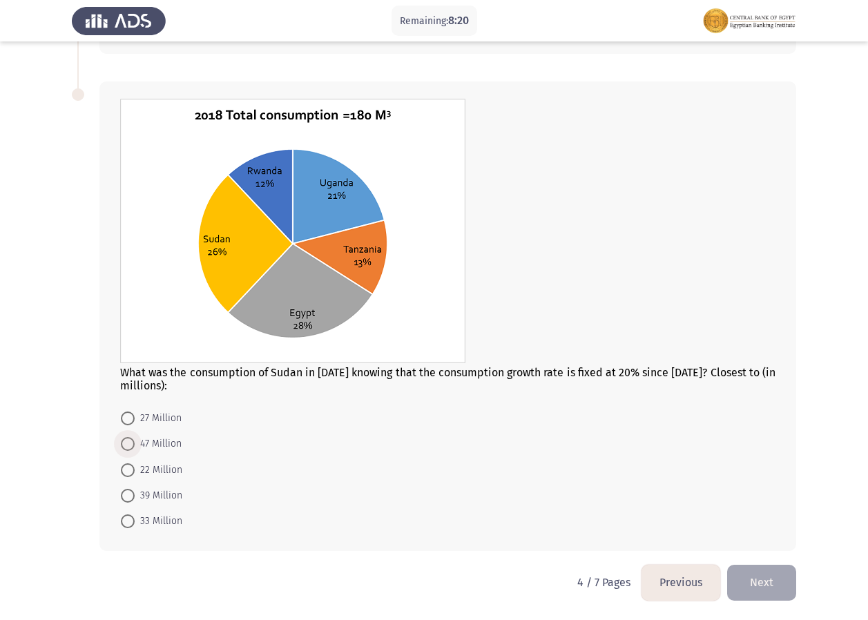
click at [142, 441] on span "47 Million" at bounding box center [158, 444] width 47 height 17
click at [135, 441] on input "47 Million" at bounding box center [128, 444] width 14 height 14
radio input "true"
drag, startPoint x: 868, startPoint y: 296, endPoint x: 868, endPoint y: 264, distance: 31.8
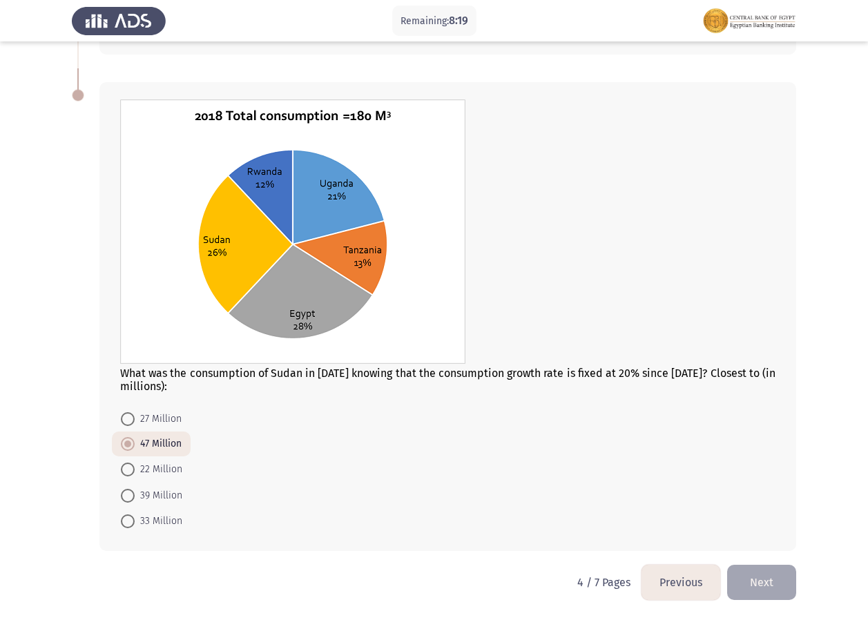
click at [868, 254] on app-assessment-container "Remaining: 8:19 Previous ASSESS Aptitude (FOCUS) - Analytical Thinking Next The…" at bounding box center [434, 82] width 868 height 965
drag, startPoint x: 868, startPoint y: 314, endPoint x: 873, endPoint y: 281, distance: 34.2
click at [868, 281] on html "Remaining: 8:18 Previous ASSESS Aptitude (FOCUS) - Analytical Thinking Next The…" at bounding box center [434, 83] width 868 height 1076
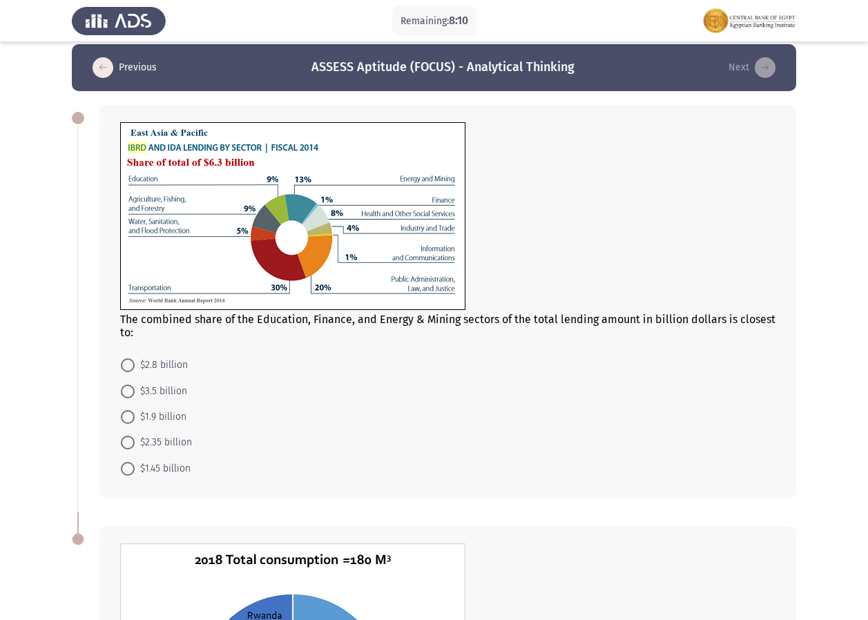
scroll to position [0, 0]
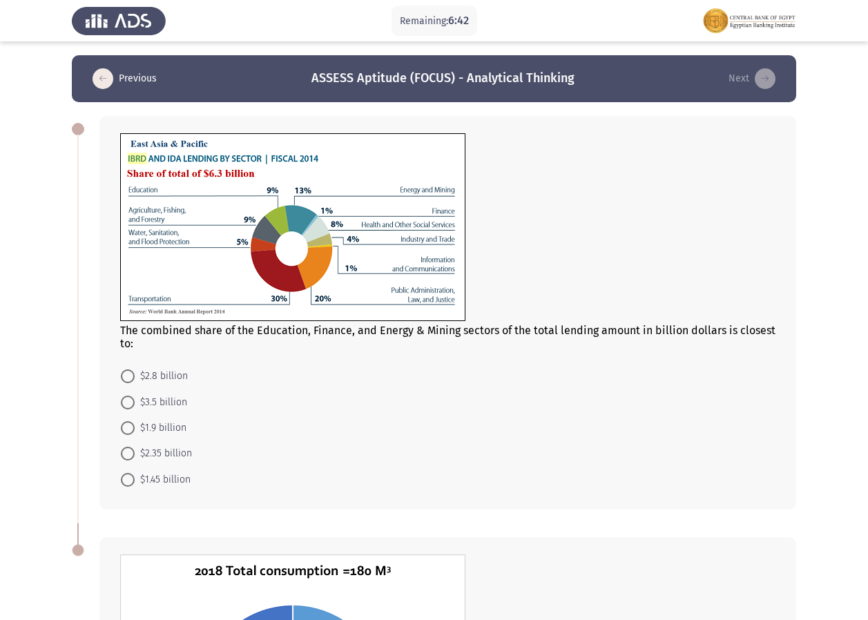
click at [119, 479] on mat-radio-button "$1.45 billion" at bounding box center [156, 479] width 88 height 26
click at [135, 473] on span "$1.45 billion" at bounding box center [163, 480] width 56 height 17
click at [135, 473] on input "$1.45 billion" at bounding box center [128, 480] width 14 height 14
radio input "true"
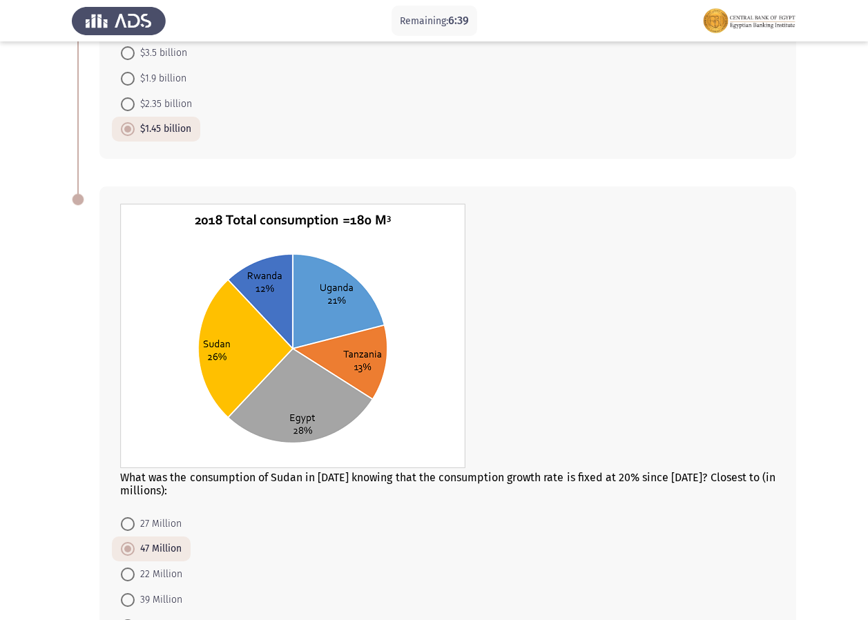
scroll to position [455, 0]
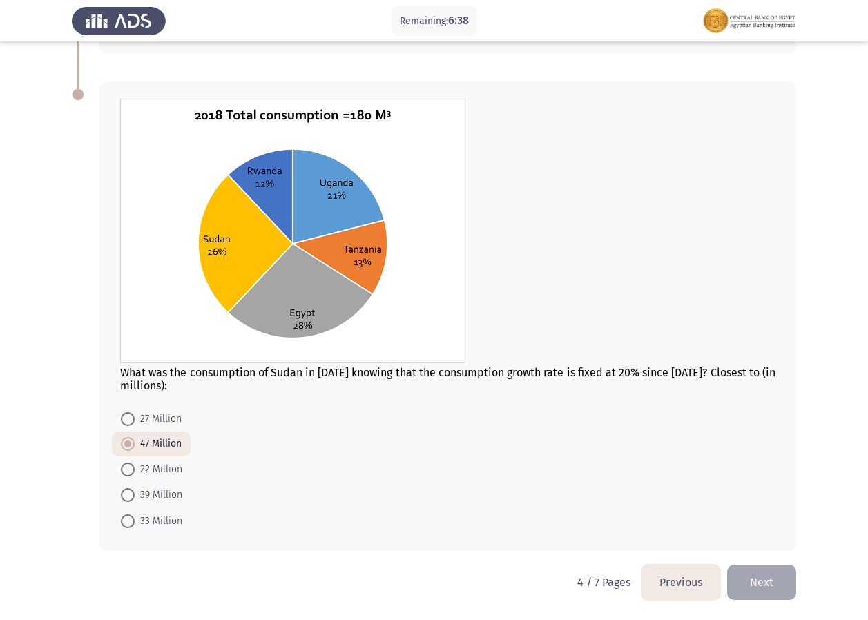
click at [764, 589] on button "Next" at bounding box center [762, 582] width 69 height 35
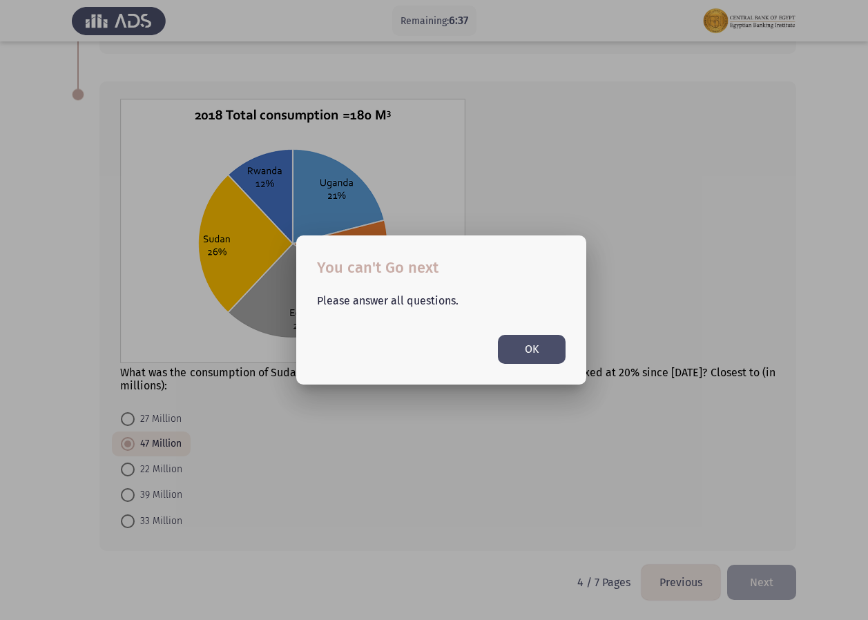
scroll to position [0, 0]
click at [537, 358] on button "OK" at bounding box center [532, 349] width 68 height 28
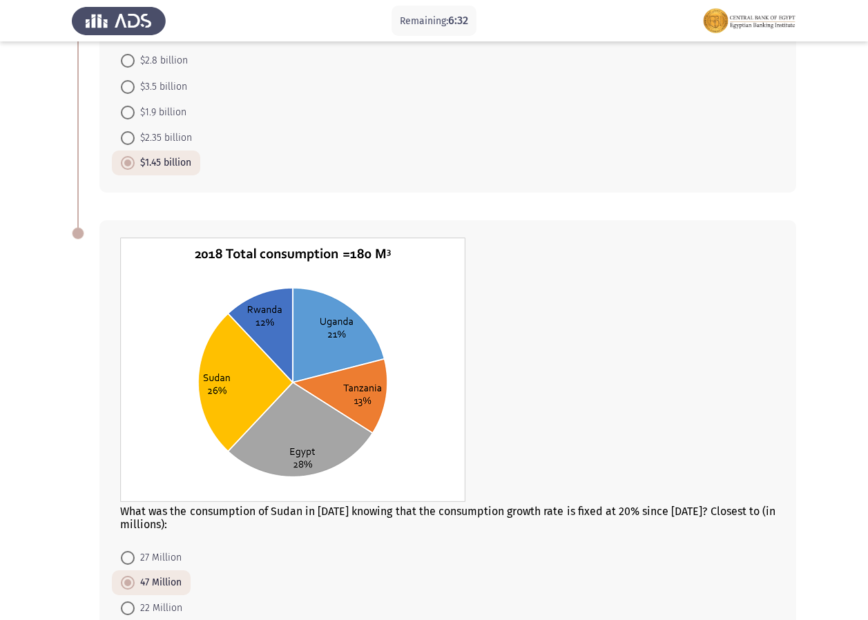
scroll to position [455, 0]
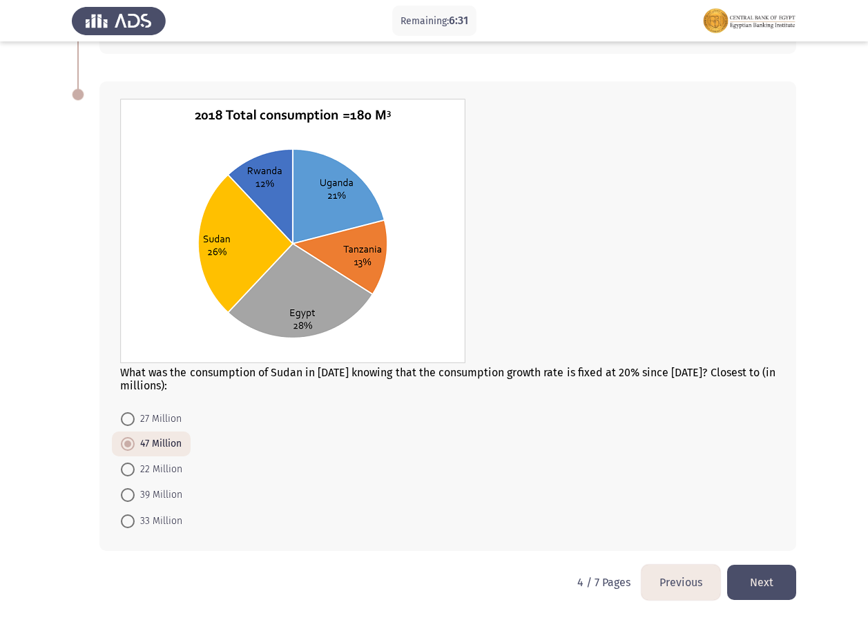
click at [759, 580] on button "Next" at bounding box center [762, 582] width 69 height 35
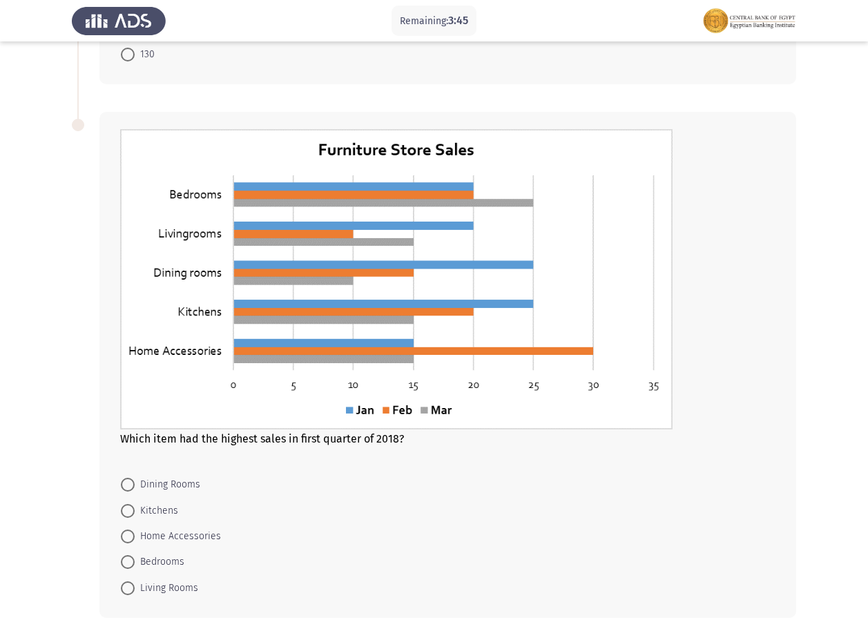
scroll to position [388, 0]
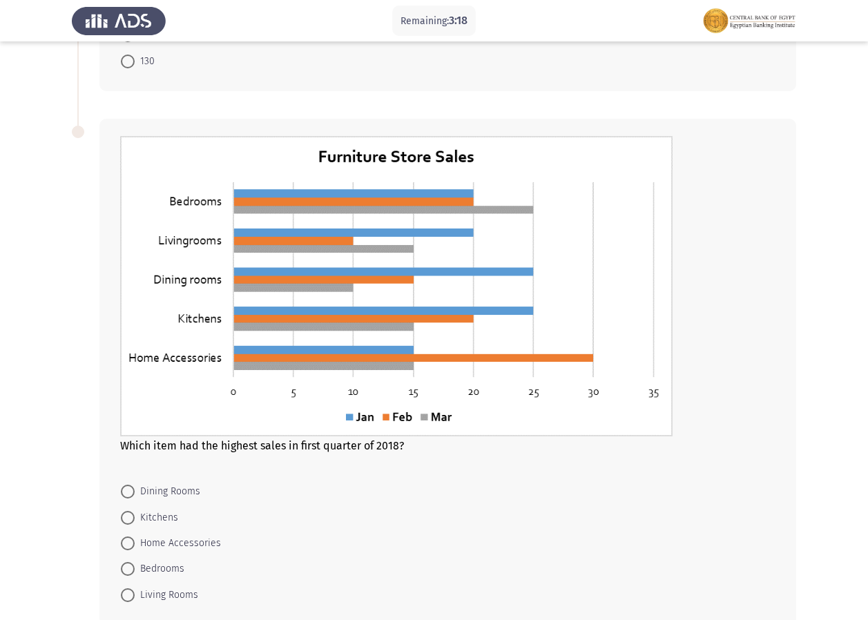
click at [180, 541] on span "Home Accessories" at bounding box center [178, 543] width 86 height 17
click at [135, 541] on input "Home Accessories" at bounding box center [128, 544] width 14 height 14
radio input "true"
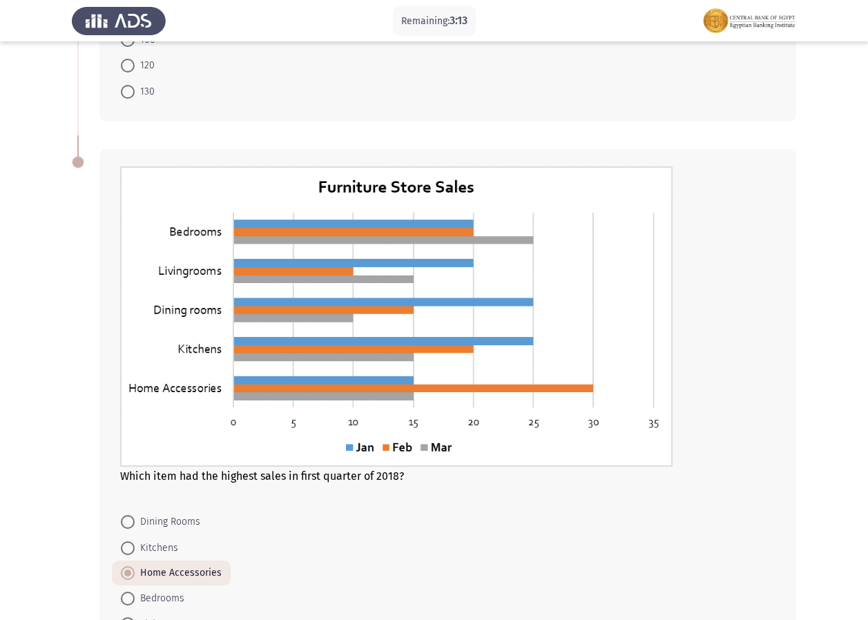
scroll to position [345, 0]
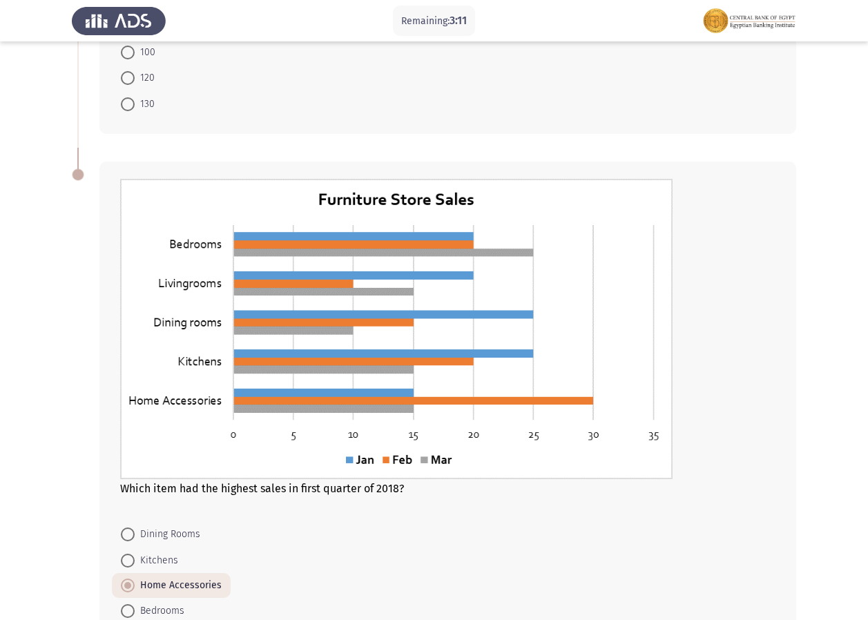
drag, startPoint x: 868, startPoint y: 245, endPoint x: 862, endPoint y: 179, distance: 66.6
click at [862, 179] on app-assessment-container "Remaining: 3:11 Previous ASSESS Aptitude (FOCUS) - Analytical Thinking Next The…" at bounding box center [434, 195] width 868 height 971
drag, startPoint x: 868, startPoint y: 250, endPoint x: 868, endPoint y: 236, distance: 13.8
click at [868, 236] on html "Remaining: 3:10 Previous ASSESS Aptitude (FOCUS) - Analytical Thinking Next The…" at bounding box center [434, 195] width 868 height 1081
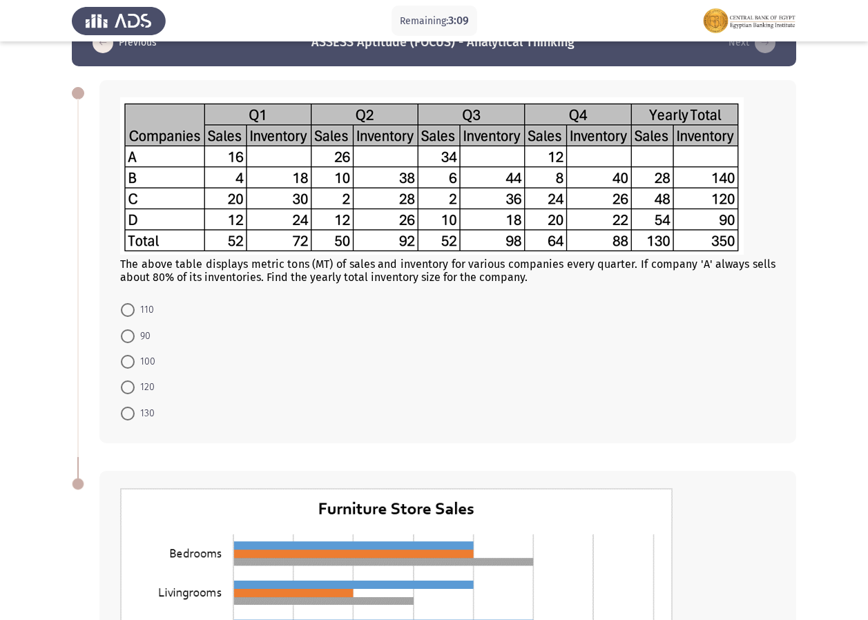
scroll to position [35, 0]
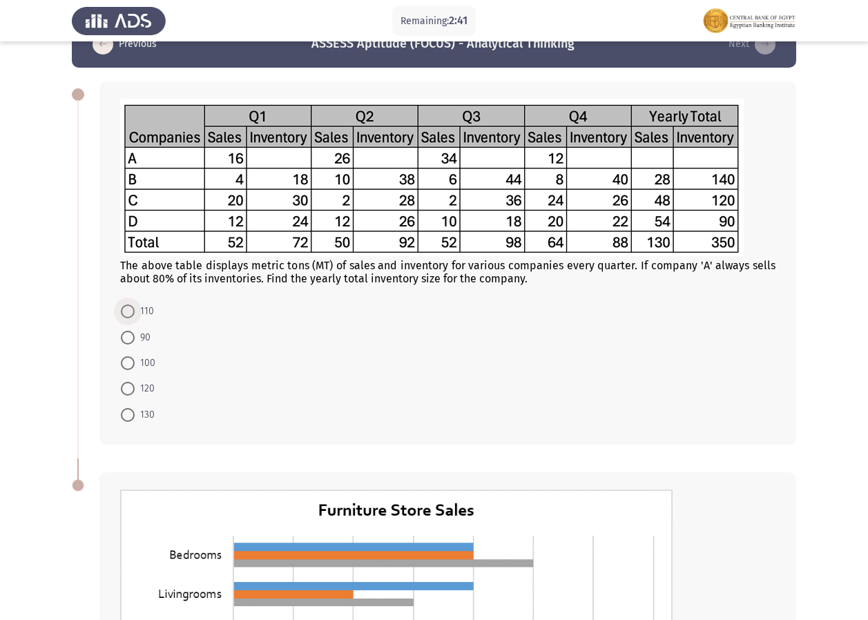
click at [127, 306] on span at bounding box center [128, 312] width 14 height 14
click at [127, 306] on input "110" at bounding box center [128, 312] width 14 height 14
radio input "true"
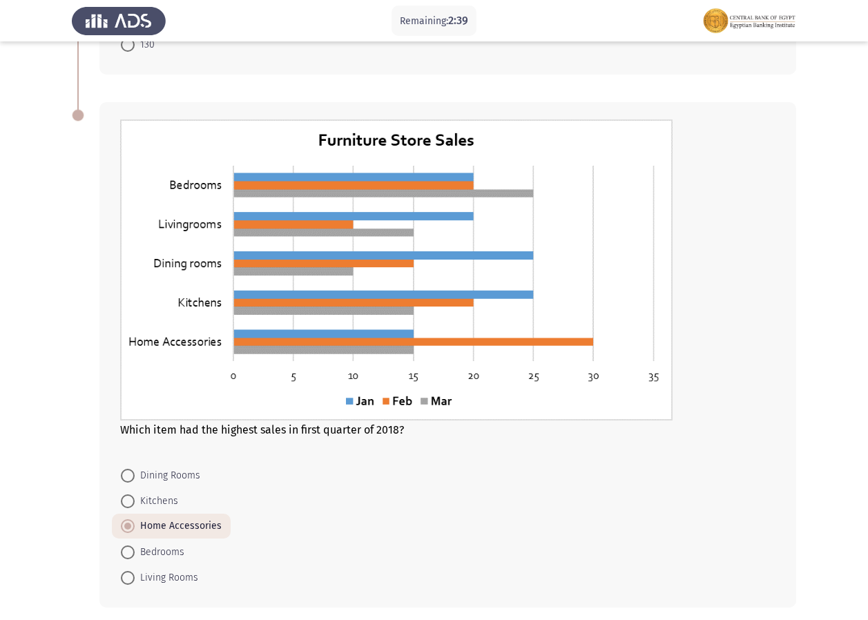
scroll to position [460, 0]
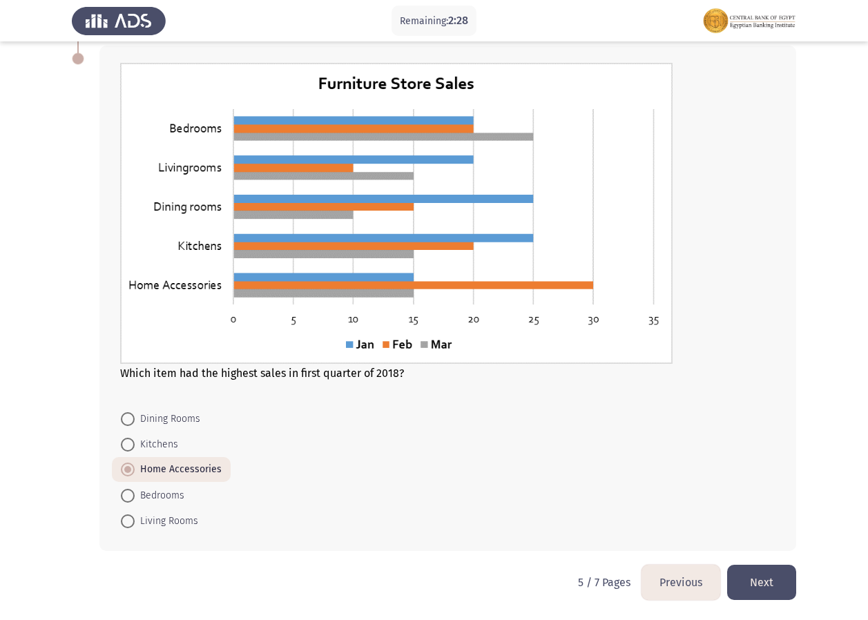
click at [766, 577] on button "Next" at bounding box center [762, 582] width 69 height 35
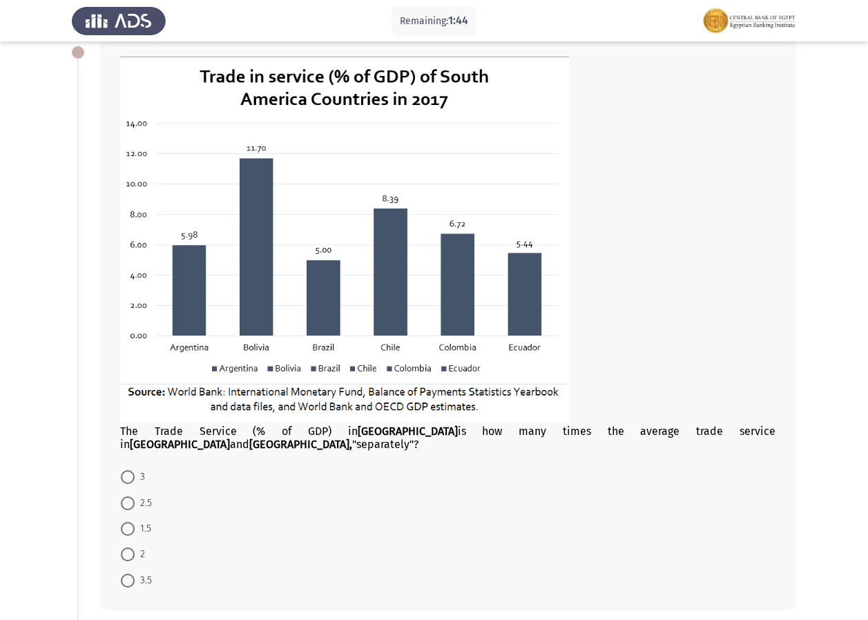
scroll to position [58, 0]
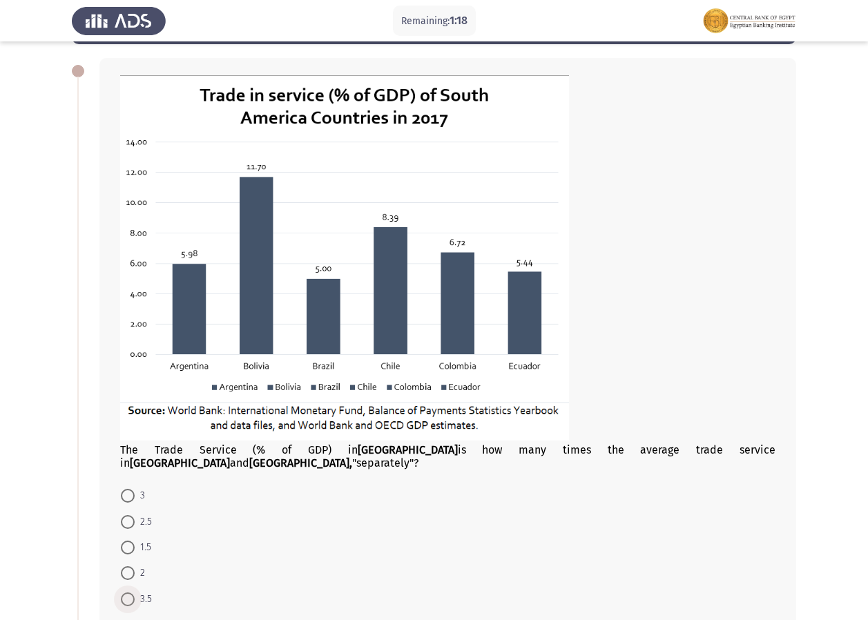
click at [140, 591] on span "3.5" at bounding box center [143, 599] width 17 height 17
click at [135, 593] on input "3.5" at bounding box center [128, 600] width 14 height 14
radio input "true"
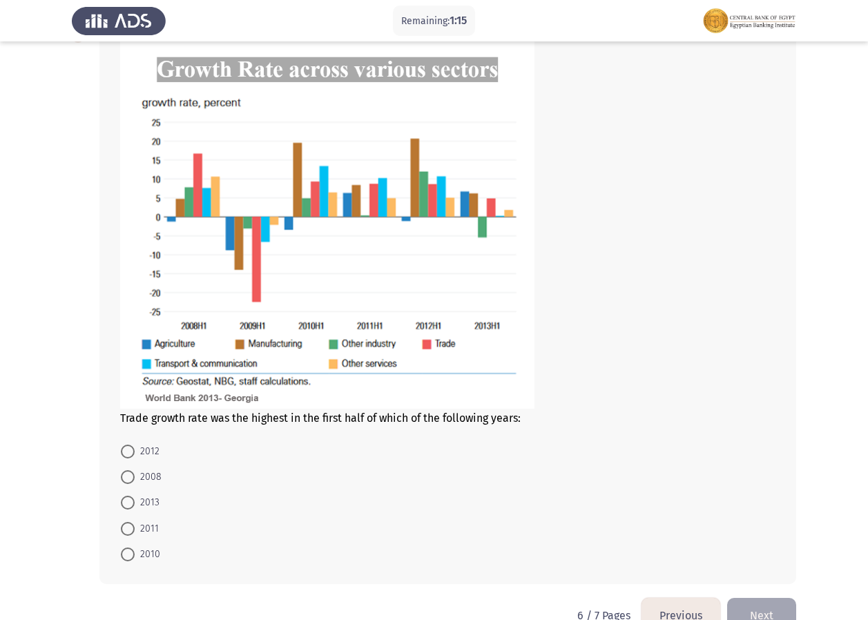
scroll to position [699, 0]
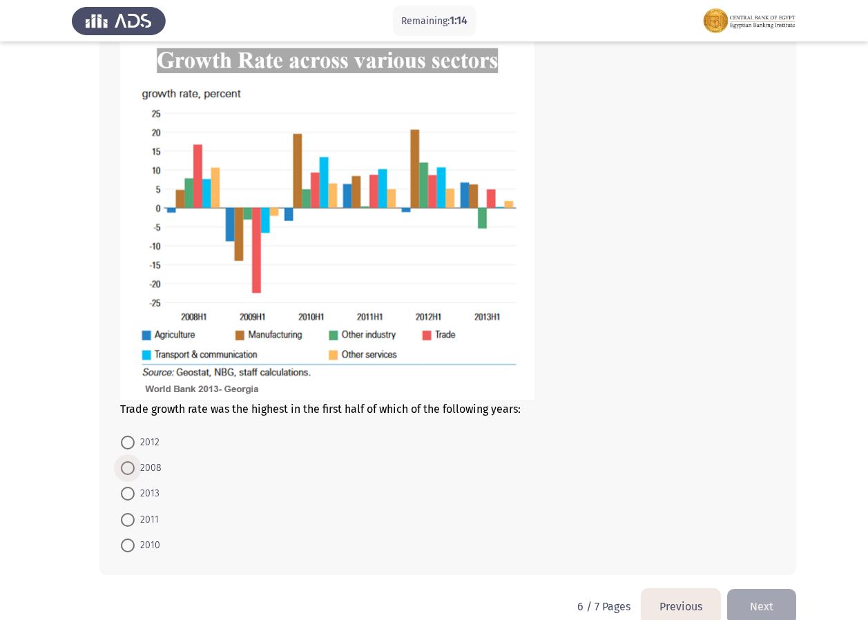
drag, startPoint x: 133, startPoint y: 449, endPoint x: 164, endPoint y: 446, distance: 31.9
click at [135, 460] on label "2008" at bounding box center [141, 468] width 41 height 17
click at [135, 462] on input "2008" at bounding box center [128, 469] width 14 height 14
radio input "true"
click at [769, 598] on button "Next" at bounding box center [762, 606] width 69 height 35
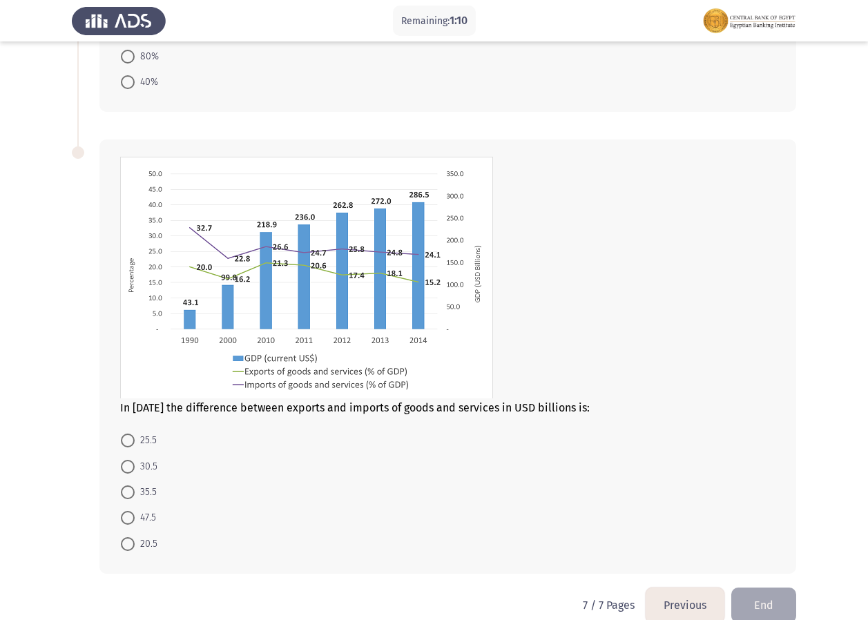
scroll to position [540, 0]
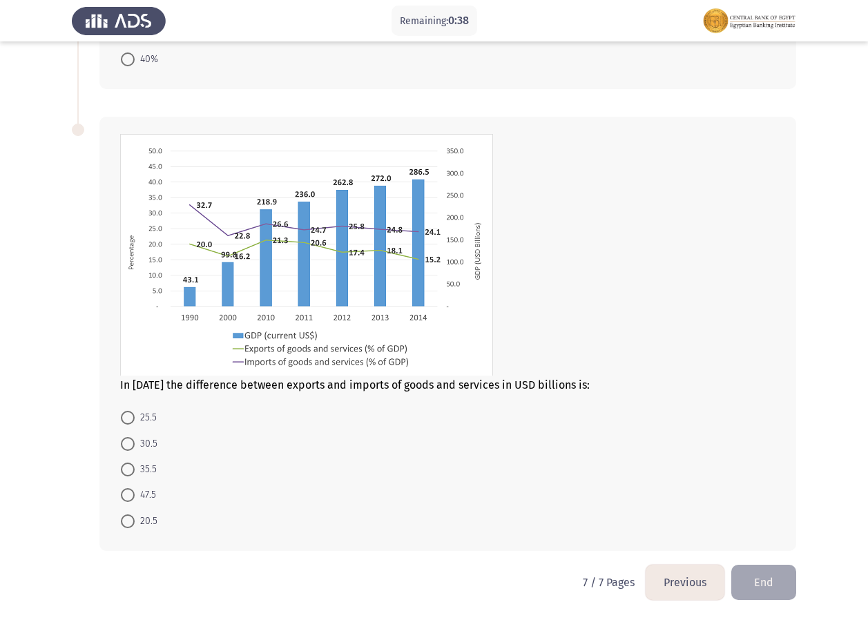
click at [131, 472] on span at bounding box center [128, 470] width 14 height 14
click at [131, 472] on input "35.5" at bounding box center [128, 470] width 14 height 14
radio input "true"
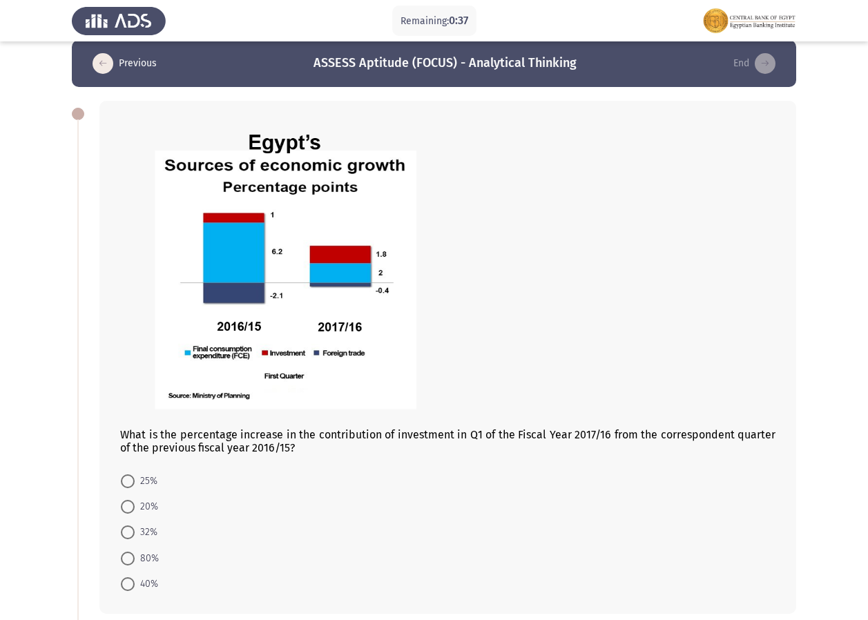
scroll to position [0, 0]
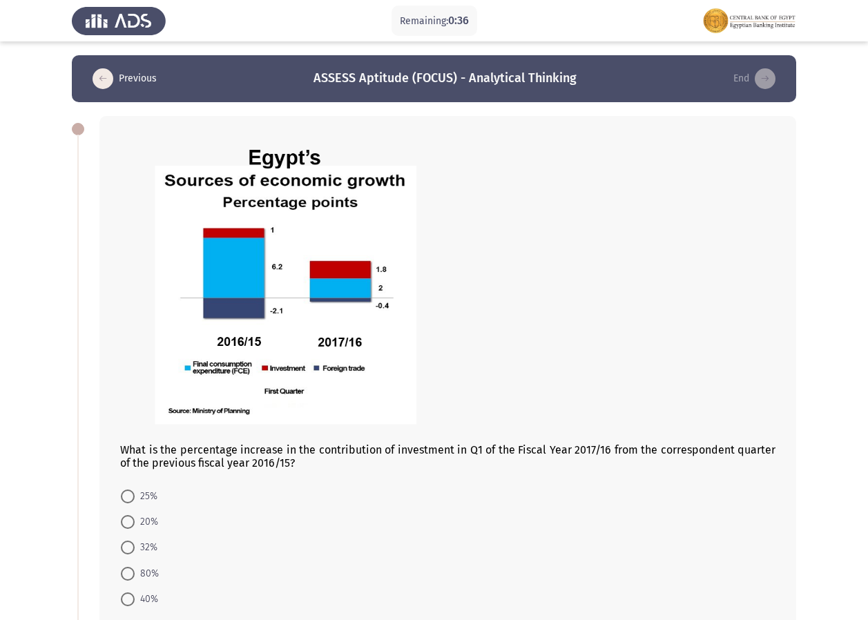
click at [129, 531] on mat-radio-button "20%" at bounding box center [139, 522] width 55 height 26
click at [126, 520] on span at bounding box center [128, 522] width 14 height 14
click at [126, 520] on input "20%" at bounding box center [128, 522] width 14 height 14
radio input "true"
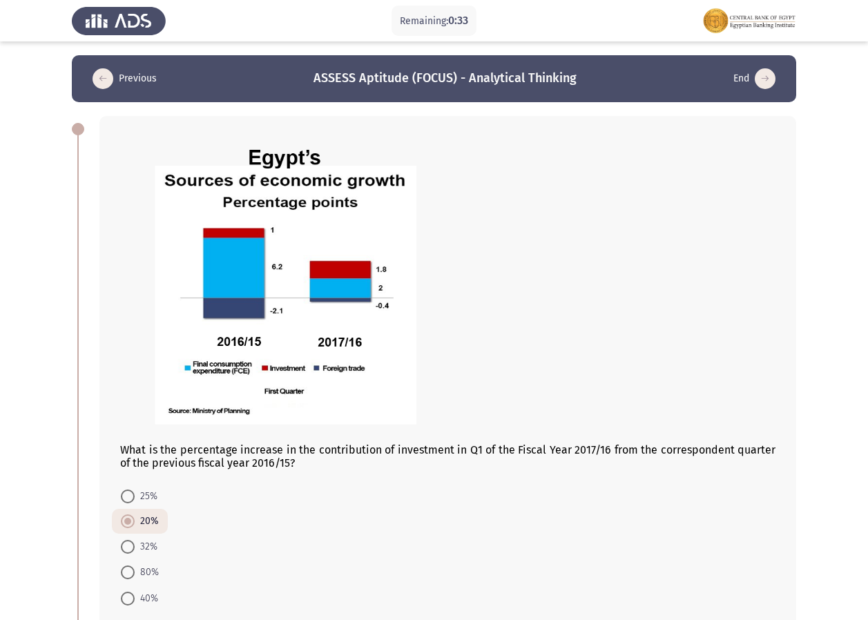
drag, startPoint x: 868, startPoint y: 238, endPoint x: 878, endPoint y: 332, distance: 94.5
click at [868, 379] on html "Remaining: 0:33 Previous ASSESS Aptitude (FOCUS) - Analytical Thinking End What…" at bounding box center [434, 579] width 868 height 1159
